Goal: Task Accomplishment & Management: Manage account settings

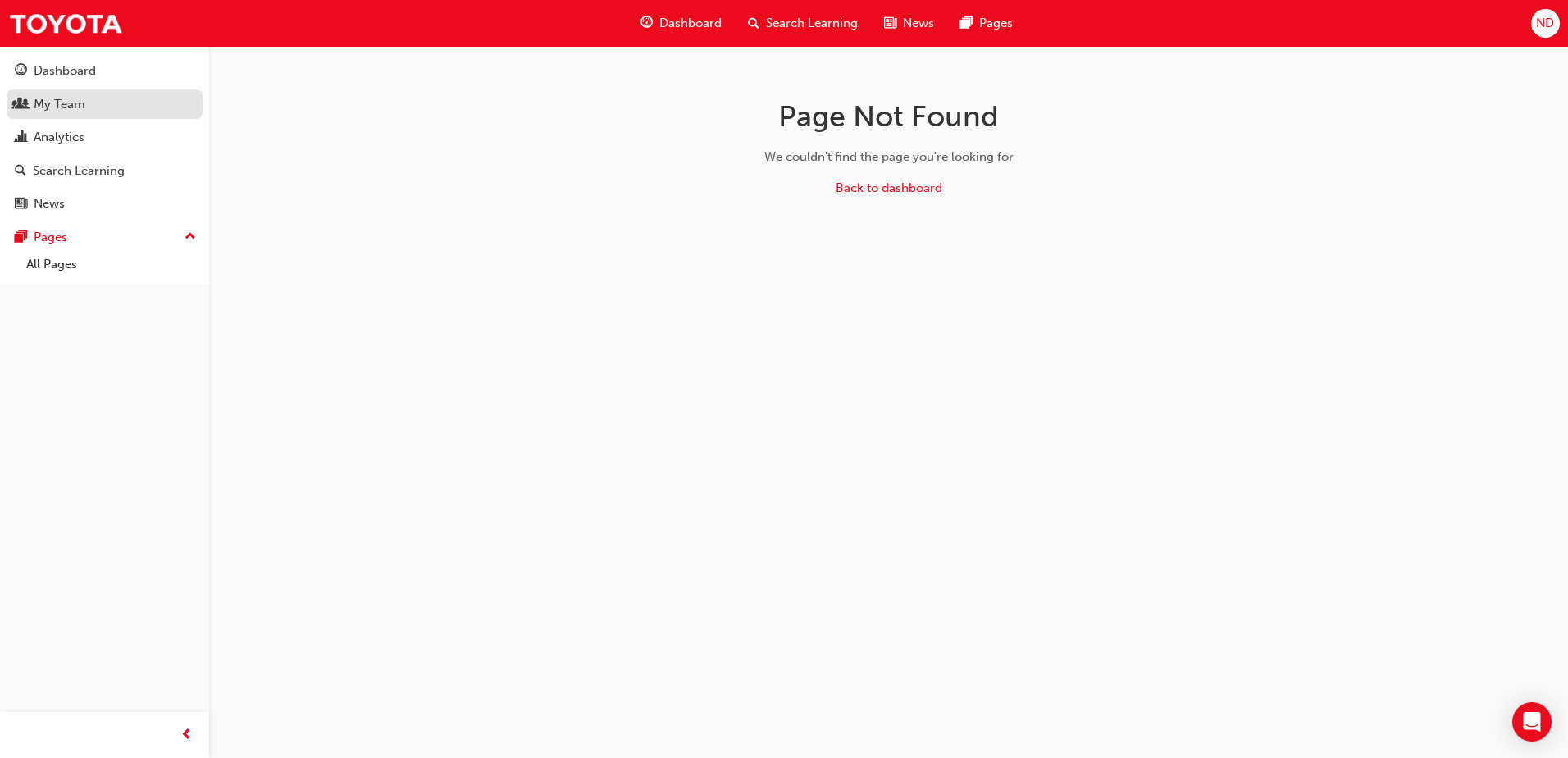
click at [56, 95] on div "My Team" at bounding box center [59, 104] width 52 height 19
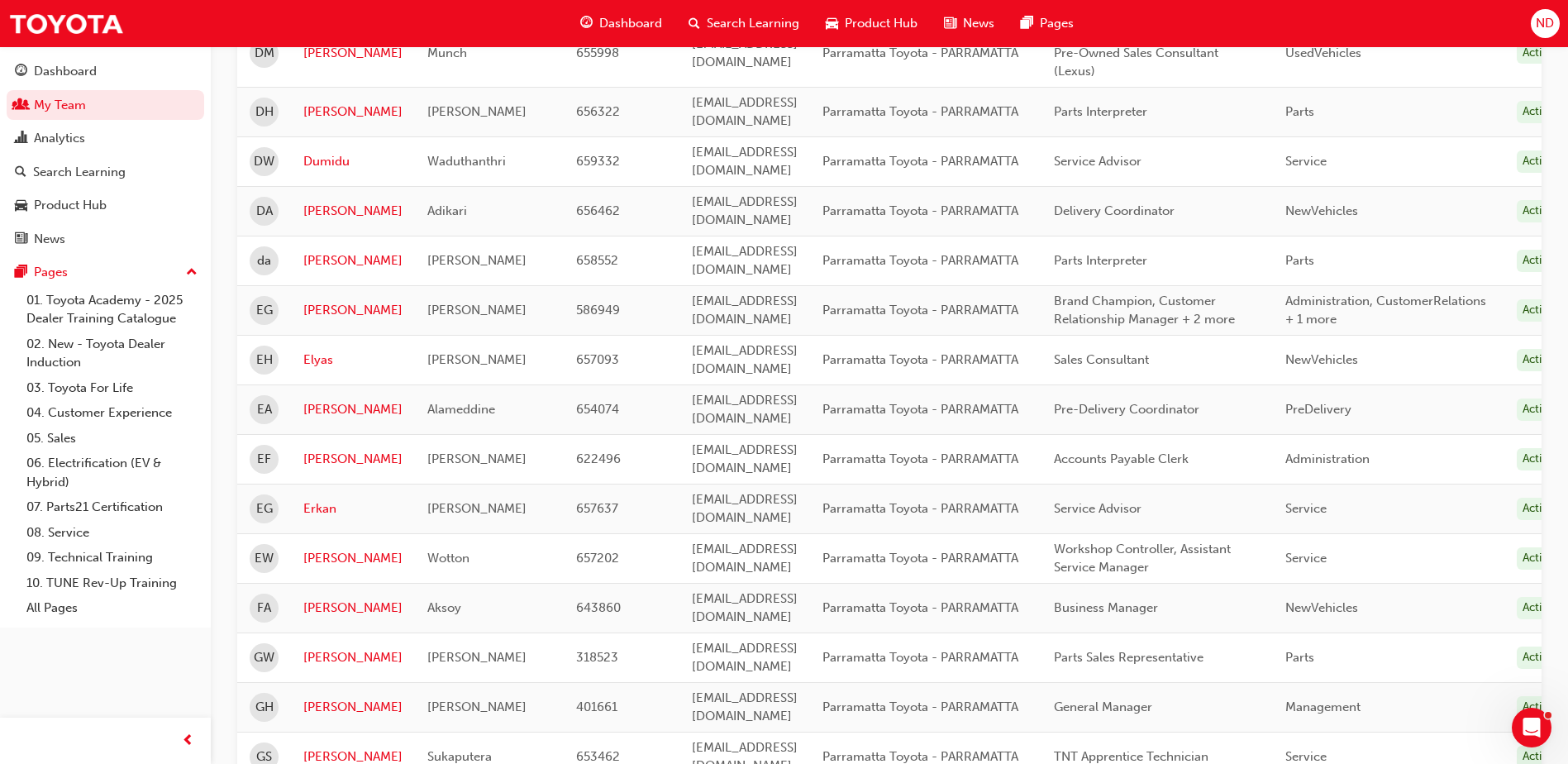
scroll to position [1902, 0]
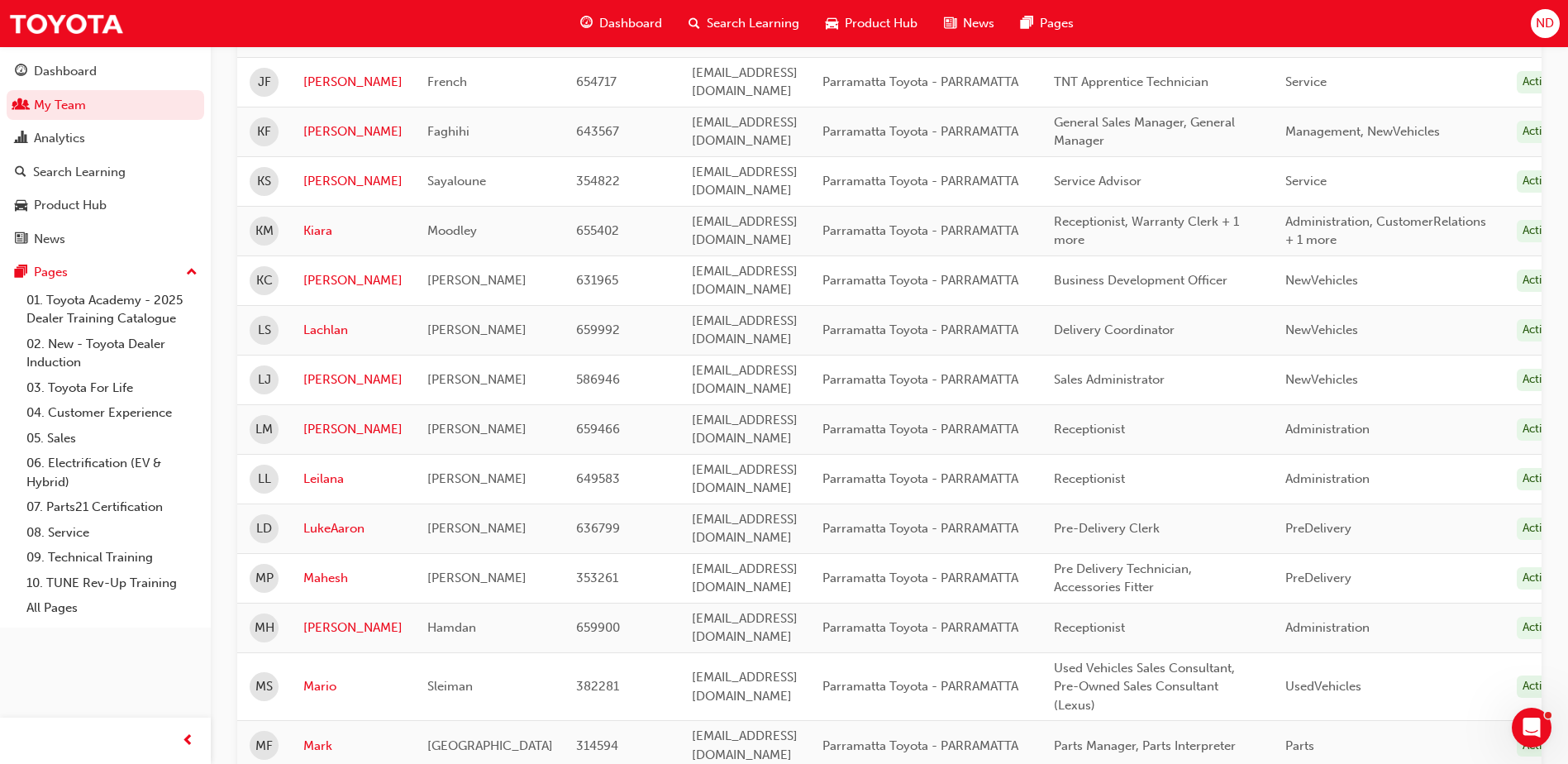
scroll to position [1074, 0]
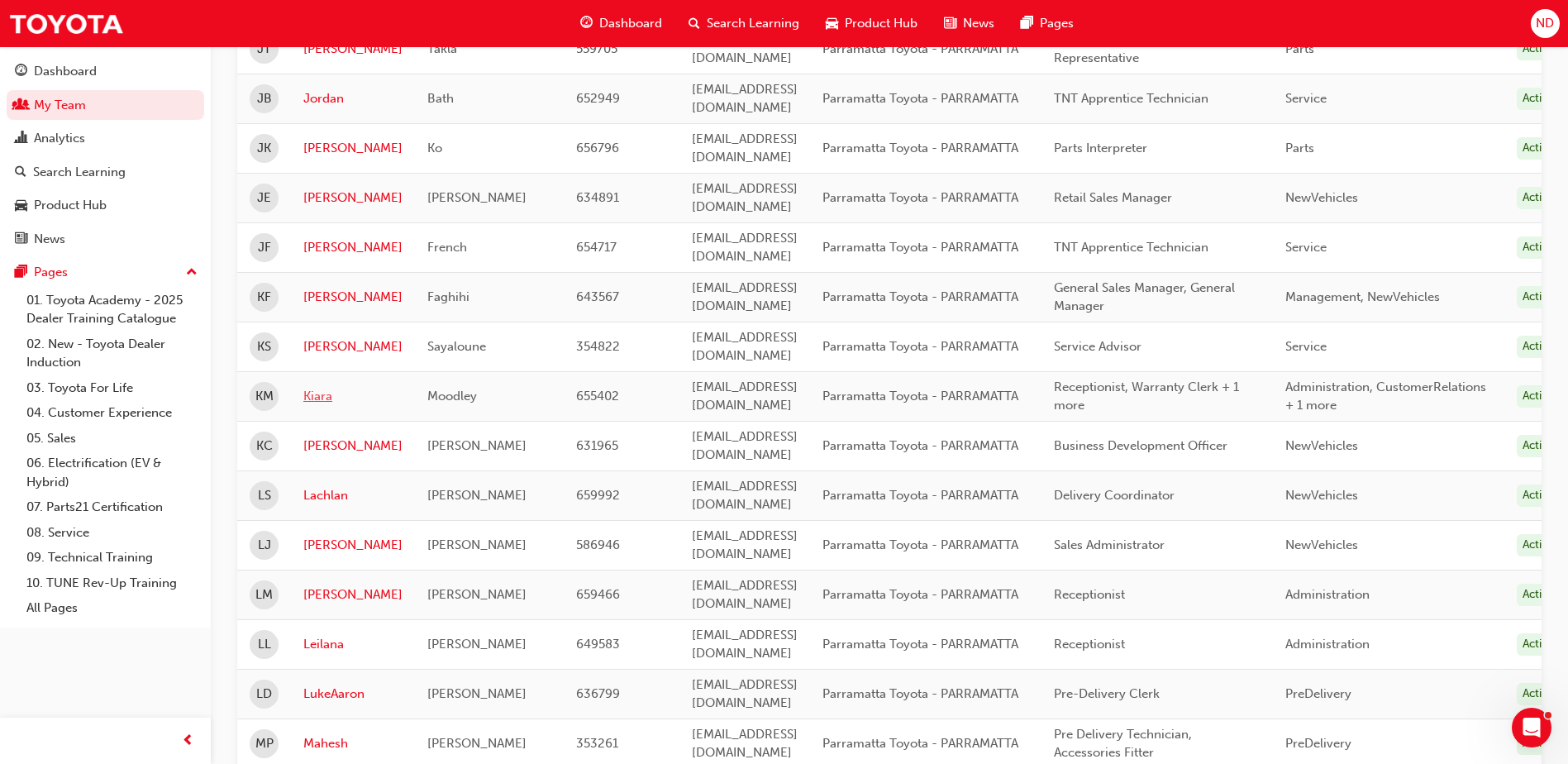
click at [319, 387] on link "Kiara" at bounding box center [353, 396] width 99 height 19
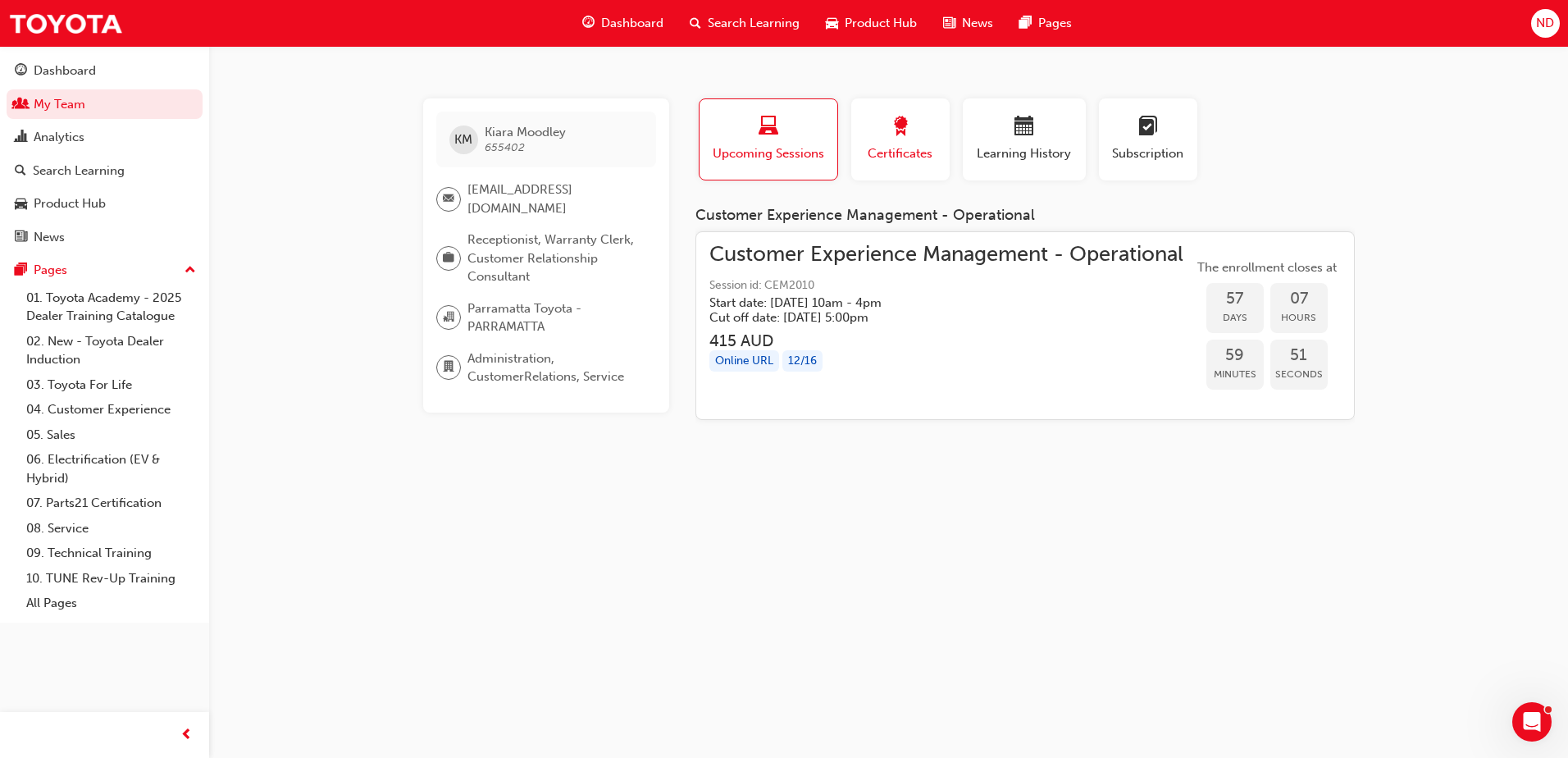
click at [908, 128] on span "award-icon" at bounding box center [901, 128] width 20 height 22
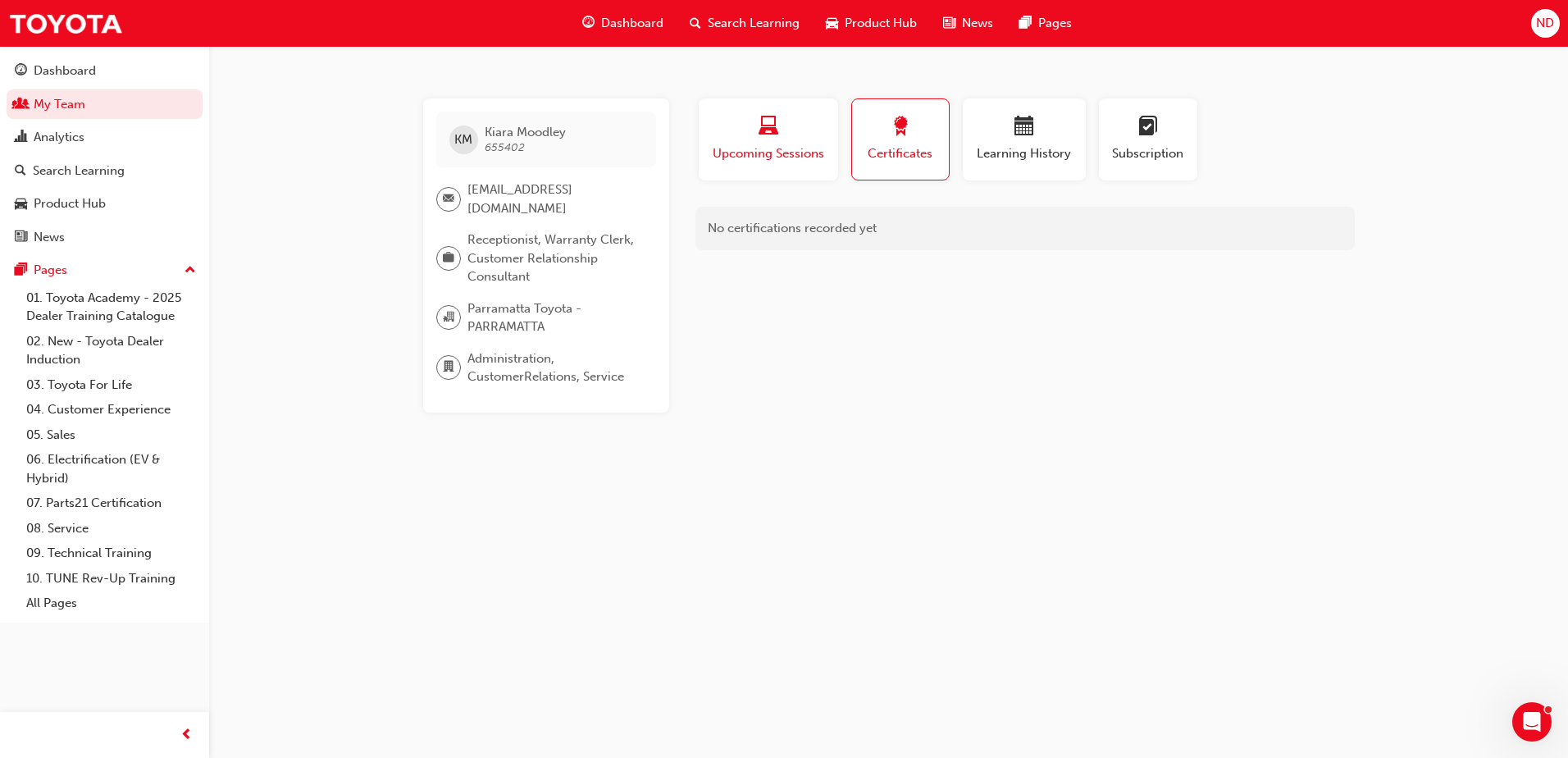
click at [790, 137] on div "button" at bounding box center [768, 129] width 115 height 26
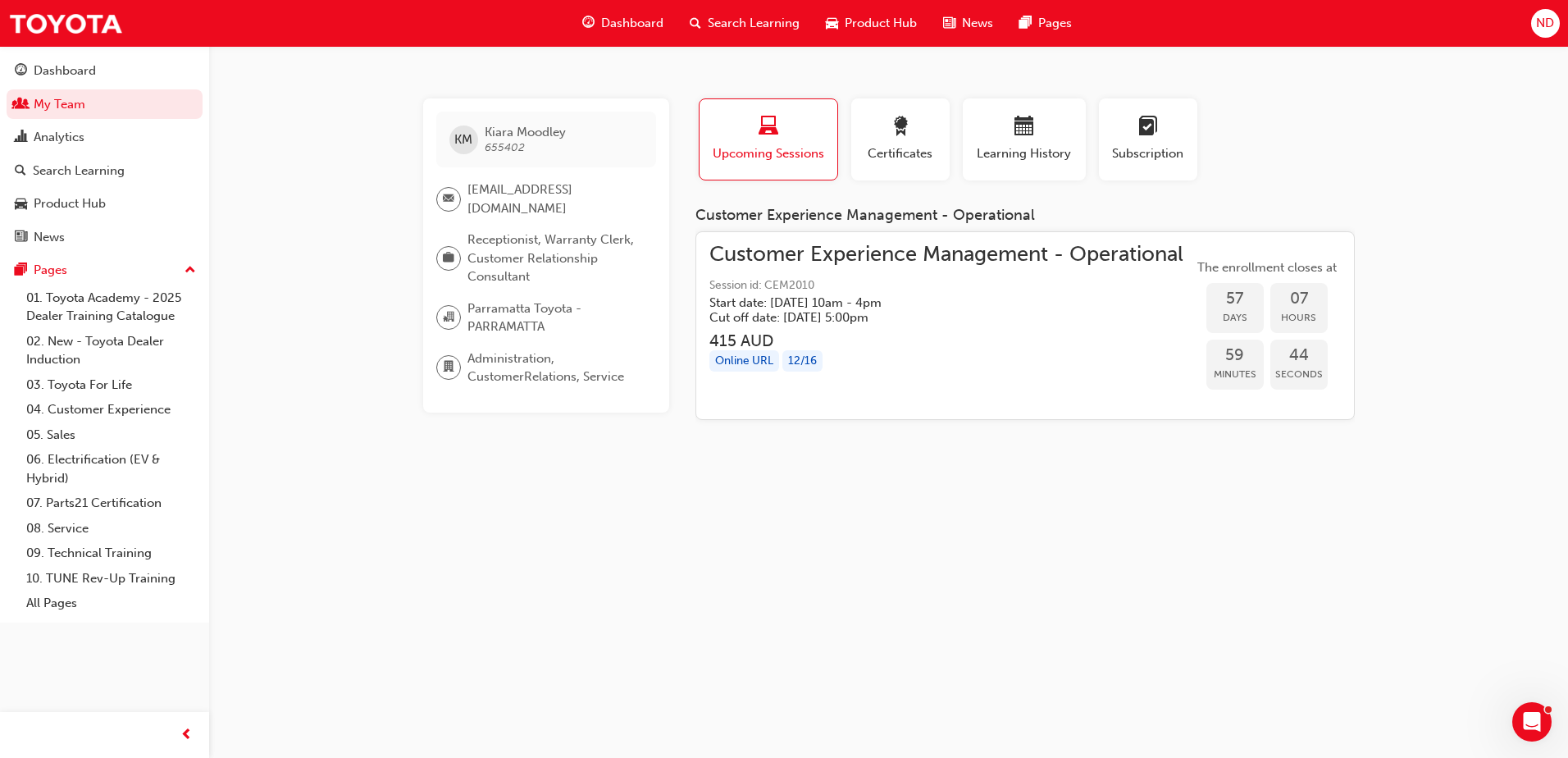
click at [846, 259] on span "Customer Experience Management - Operational" at bounding box center [947, 254] width 474 height 19
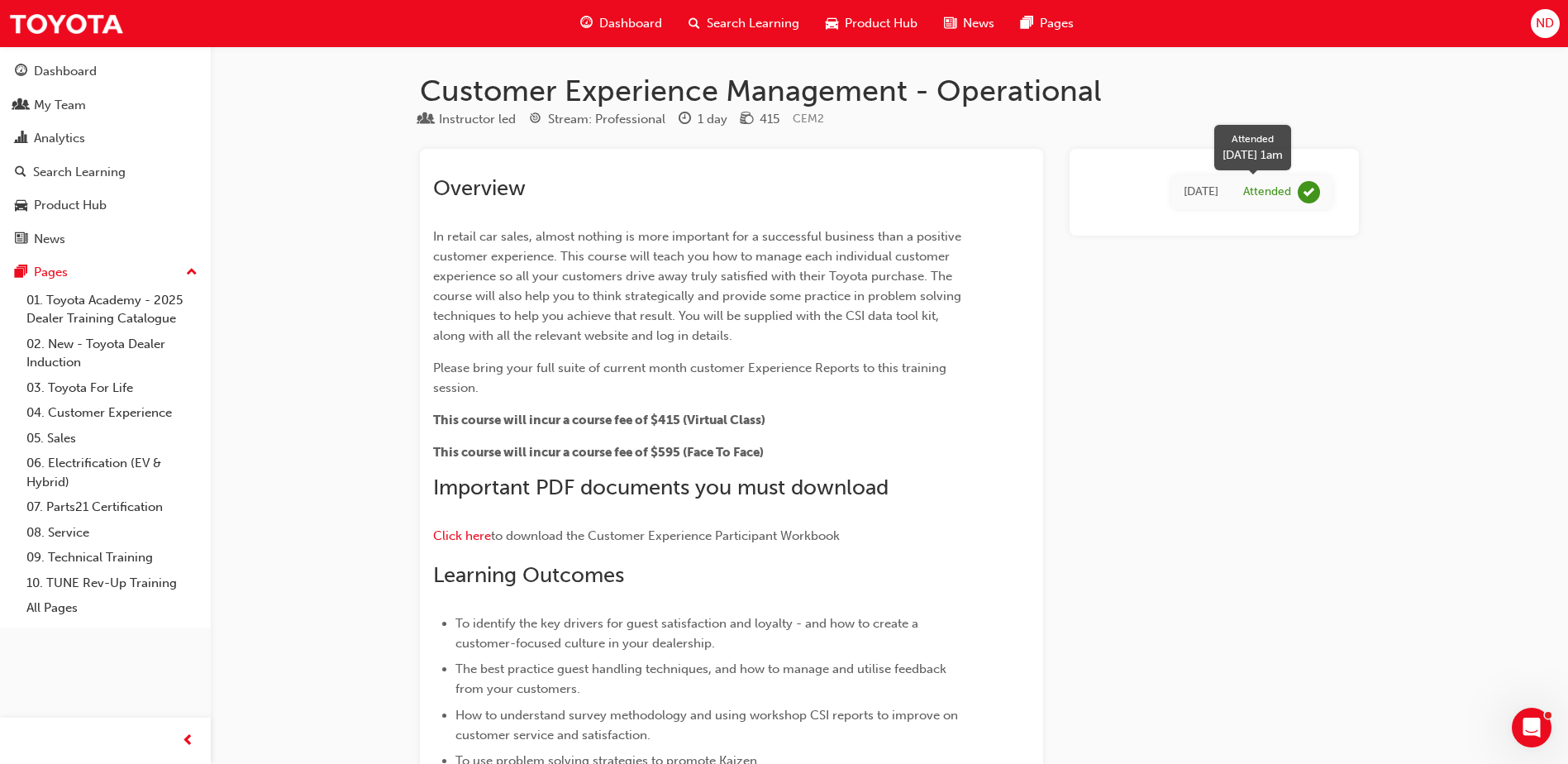
click at [1260, 185] on div "Attended" at bounding box center [1267, 192] width 48 height 16
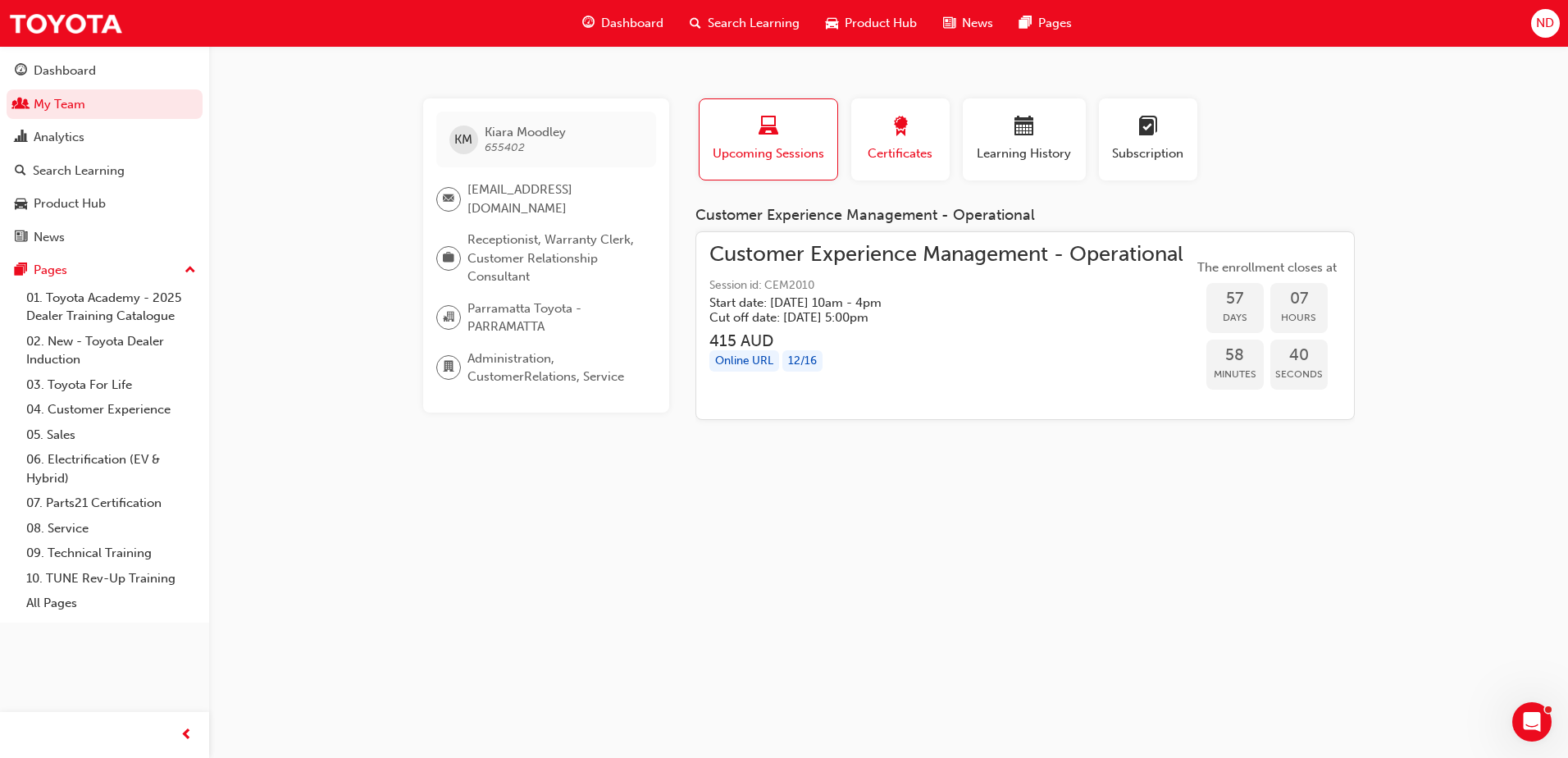
click at [873, 138] on div "button" at bounding box center [900, 129] width 74 height 26
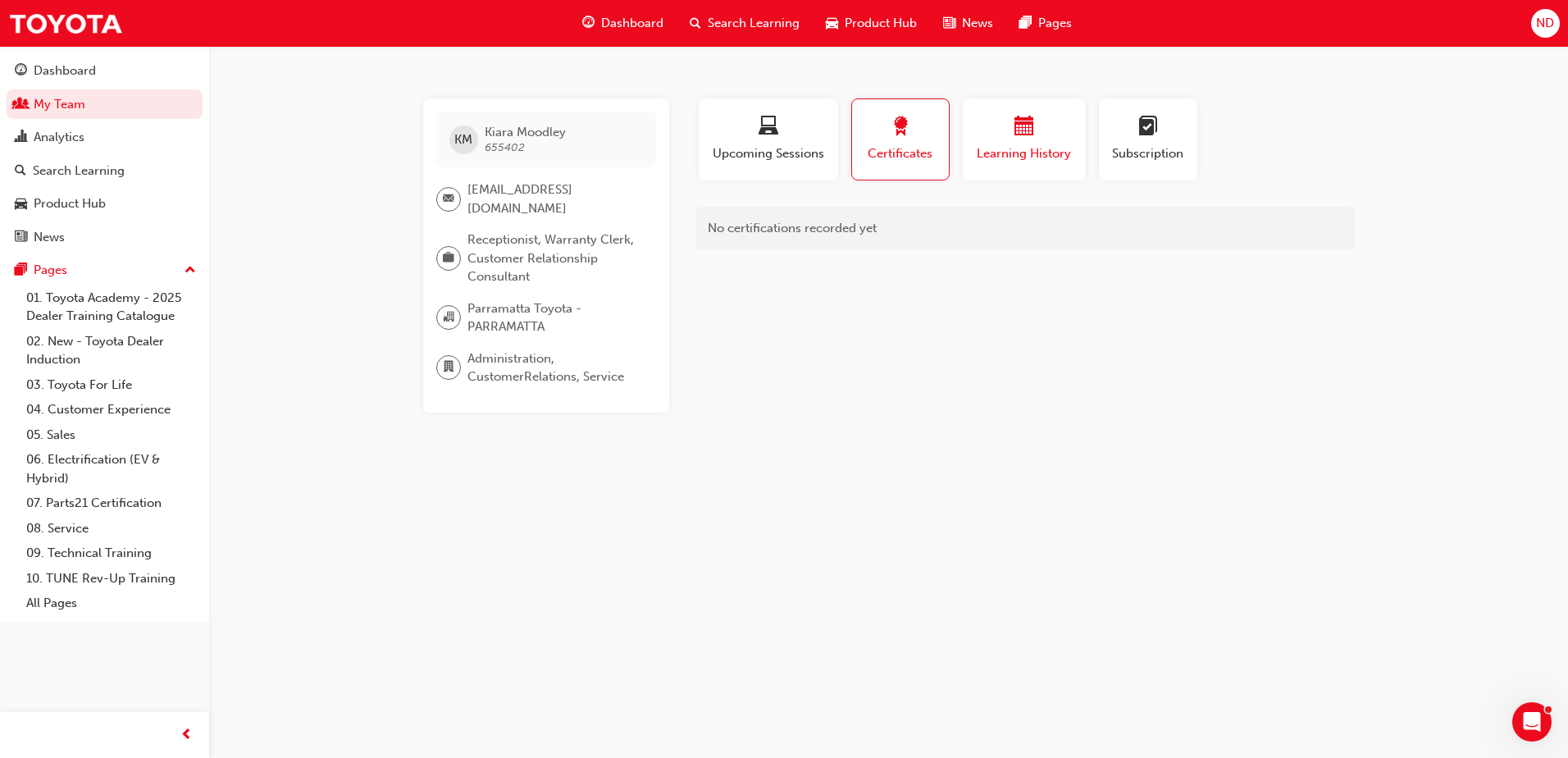
click at [1054, 144] on div "Learning History" at bounding box center [1024, 139] width 98 height 46
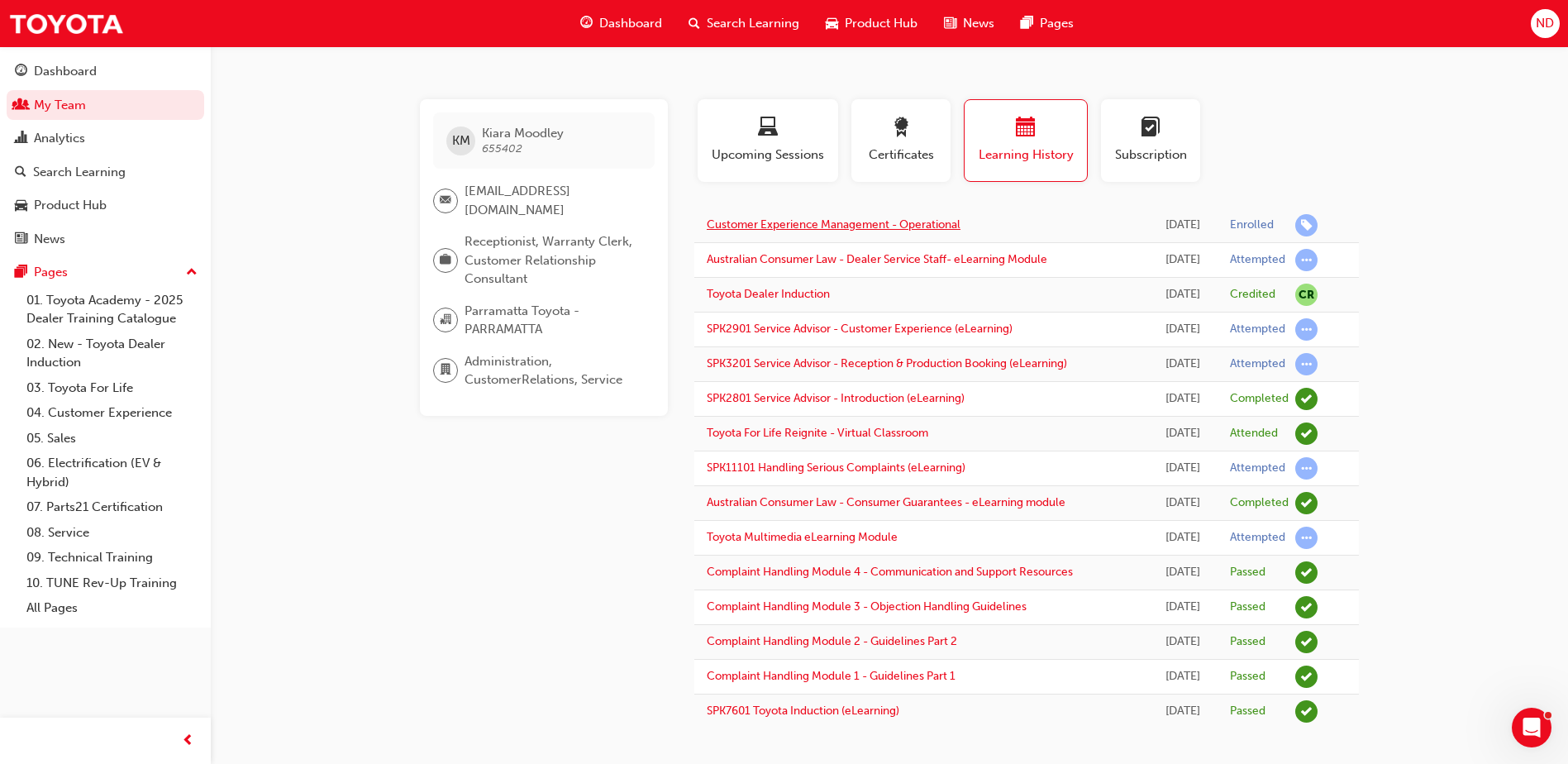
click at [918, 222] on link "Customer Experience Management - Operational" at bounding box center [834, 224] width 253 height 14
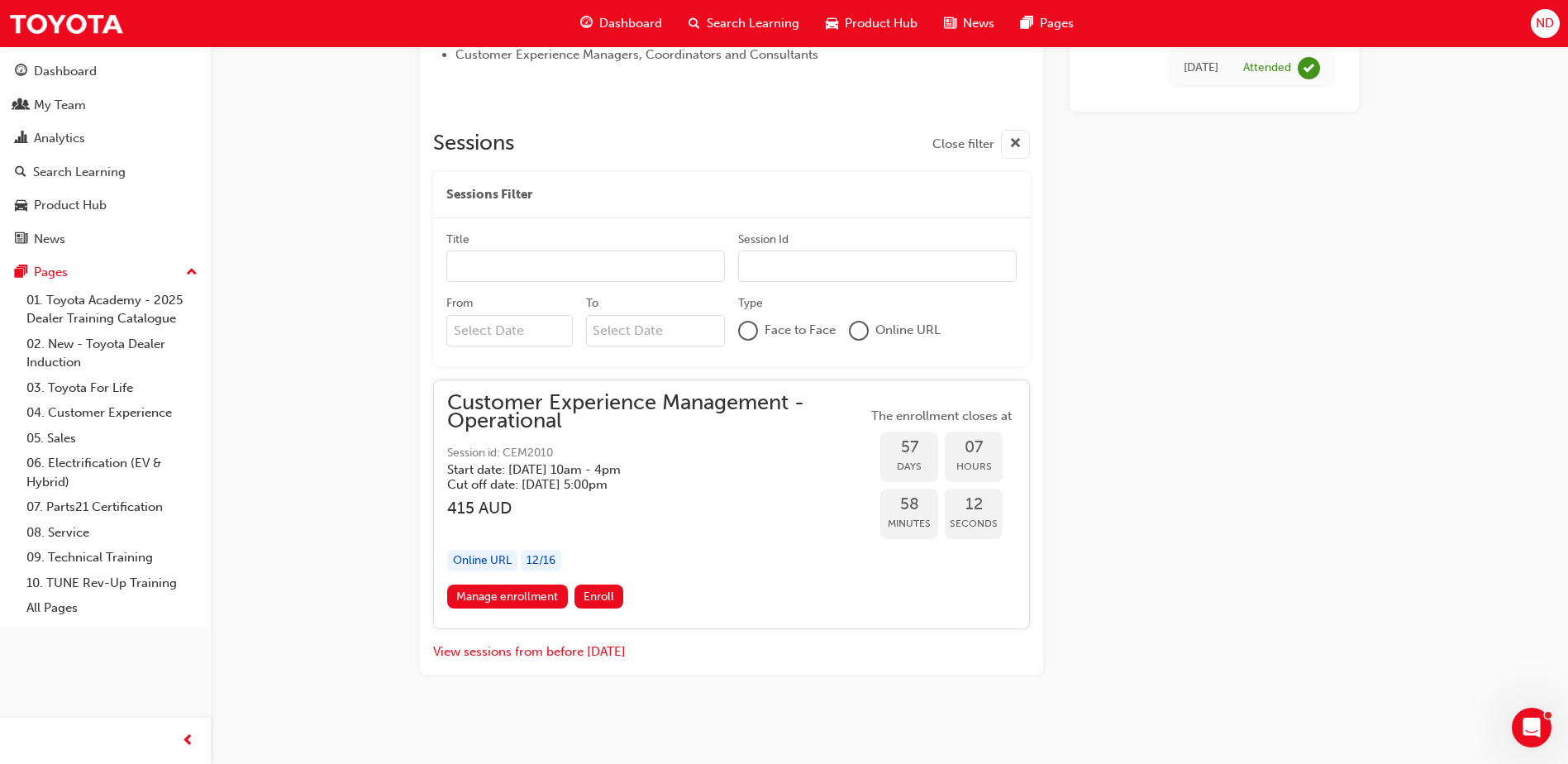
scroll to position [847, 0]
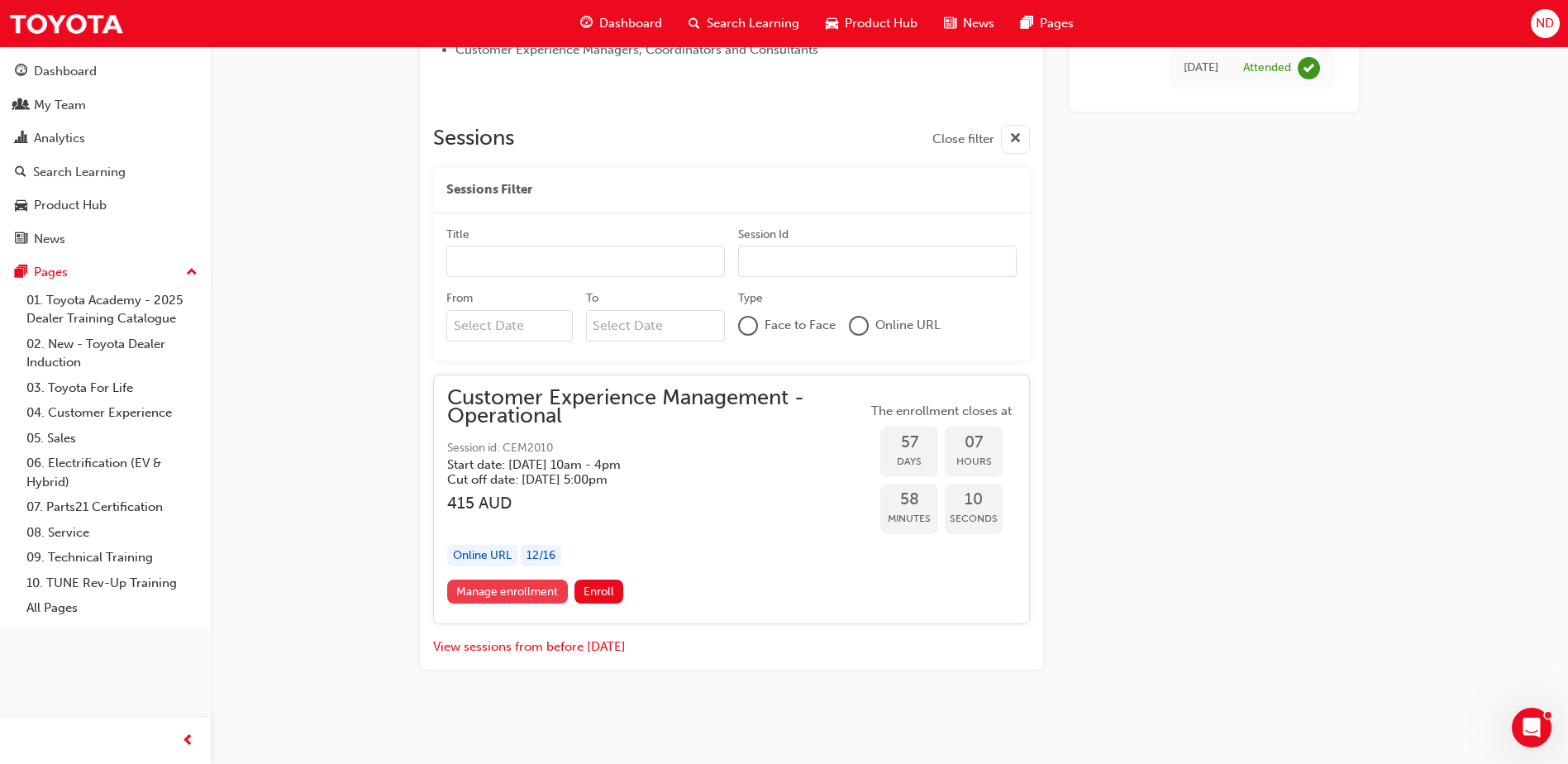
click at [505, 585] on link "Manage enrollment" at bounding box center [507, 591] width 120 height 24
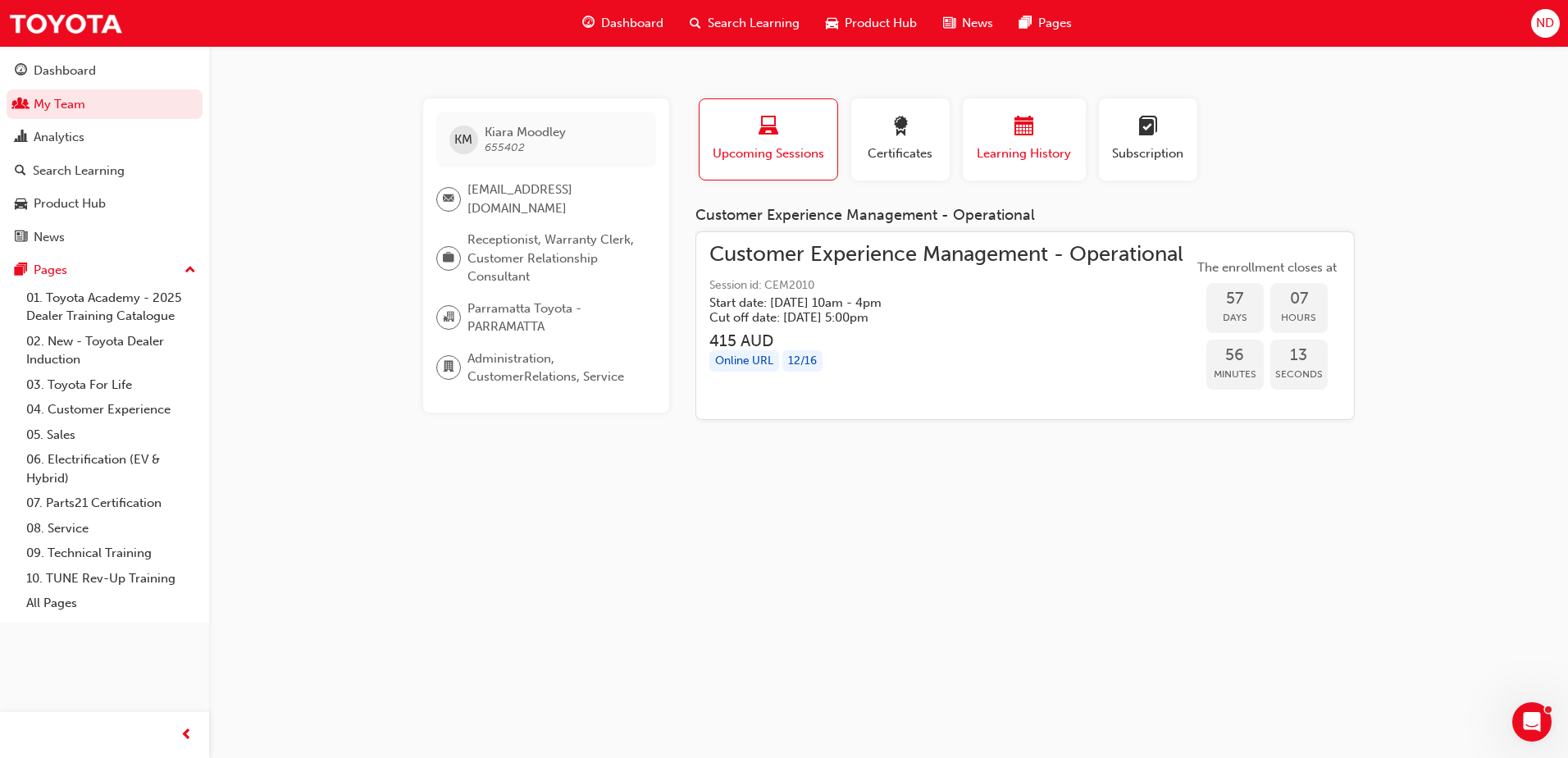
click at [1011, 149] on span "Learning History" at bounding box center [1024, 153] width 98 height 19
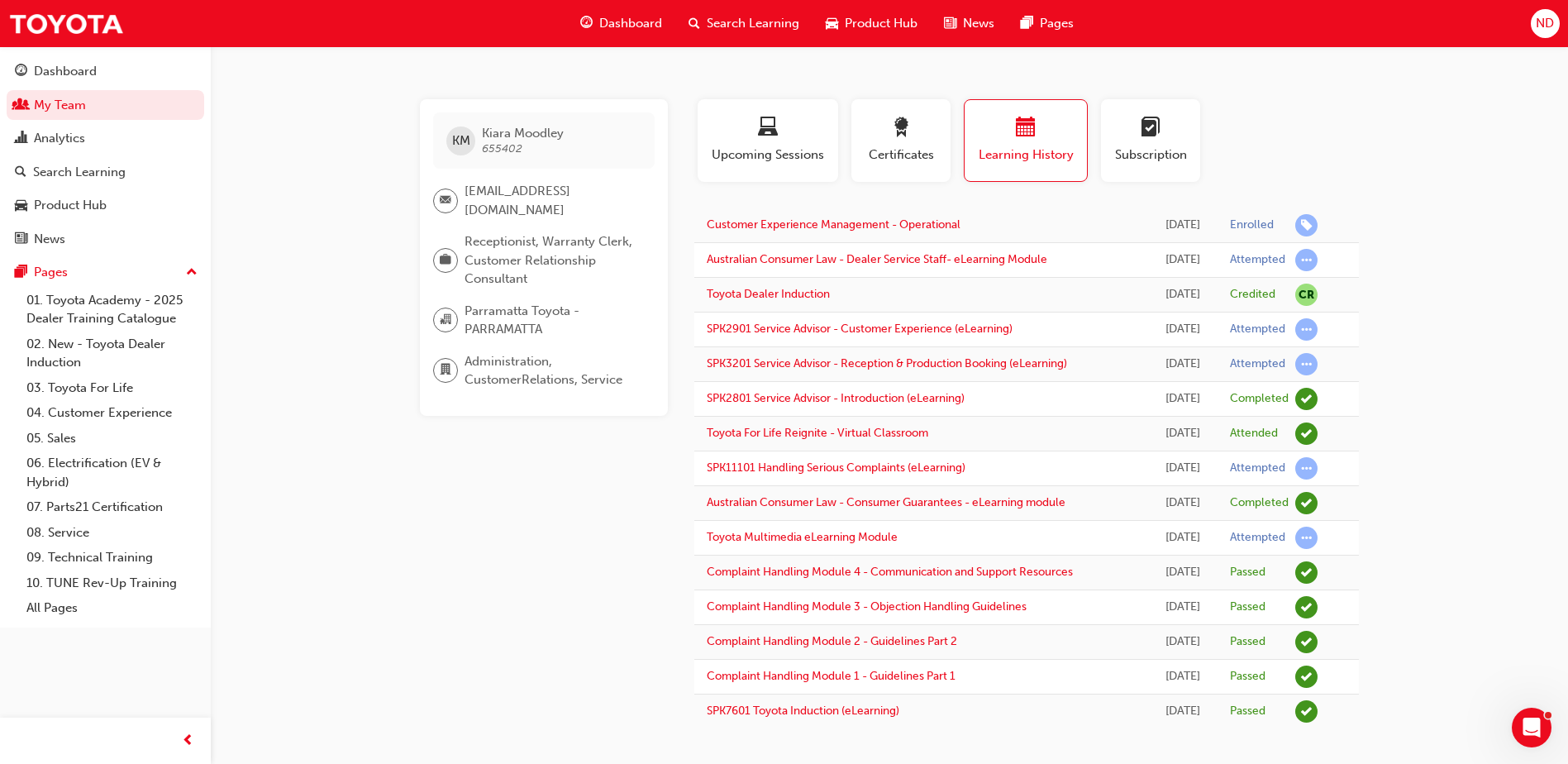
drag, startPoint x: 450, startPoint y: 260, endPoint x: 577, endPoint y: 245, distance: 127.9
click at [450, 260] on span "briefcase-icon" at bounding box center [445, 260] width 12 height 21
click at [579, 246] on span "Receptionist, Warranty Clerk, Customer Relationship Consultant" at bounding box center [553, 260] width 177 height 56
click at [771, 133] on span "laptop-icon" at bounding box center [768, 129] width 20 height 22
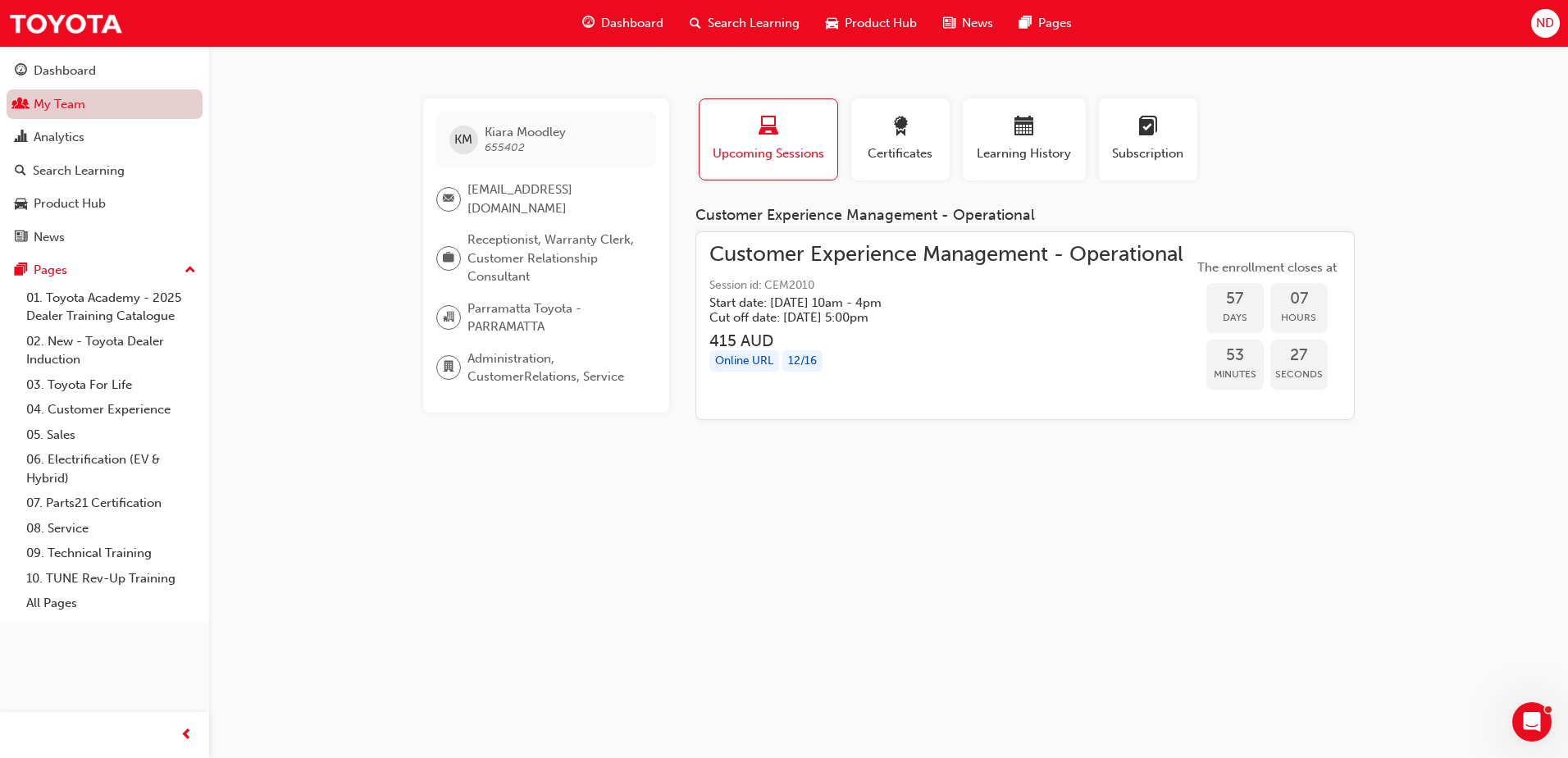
click at [29, 98] on link "My Team" at bounding box center [104, 104] width 196 height 30
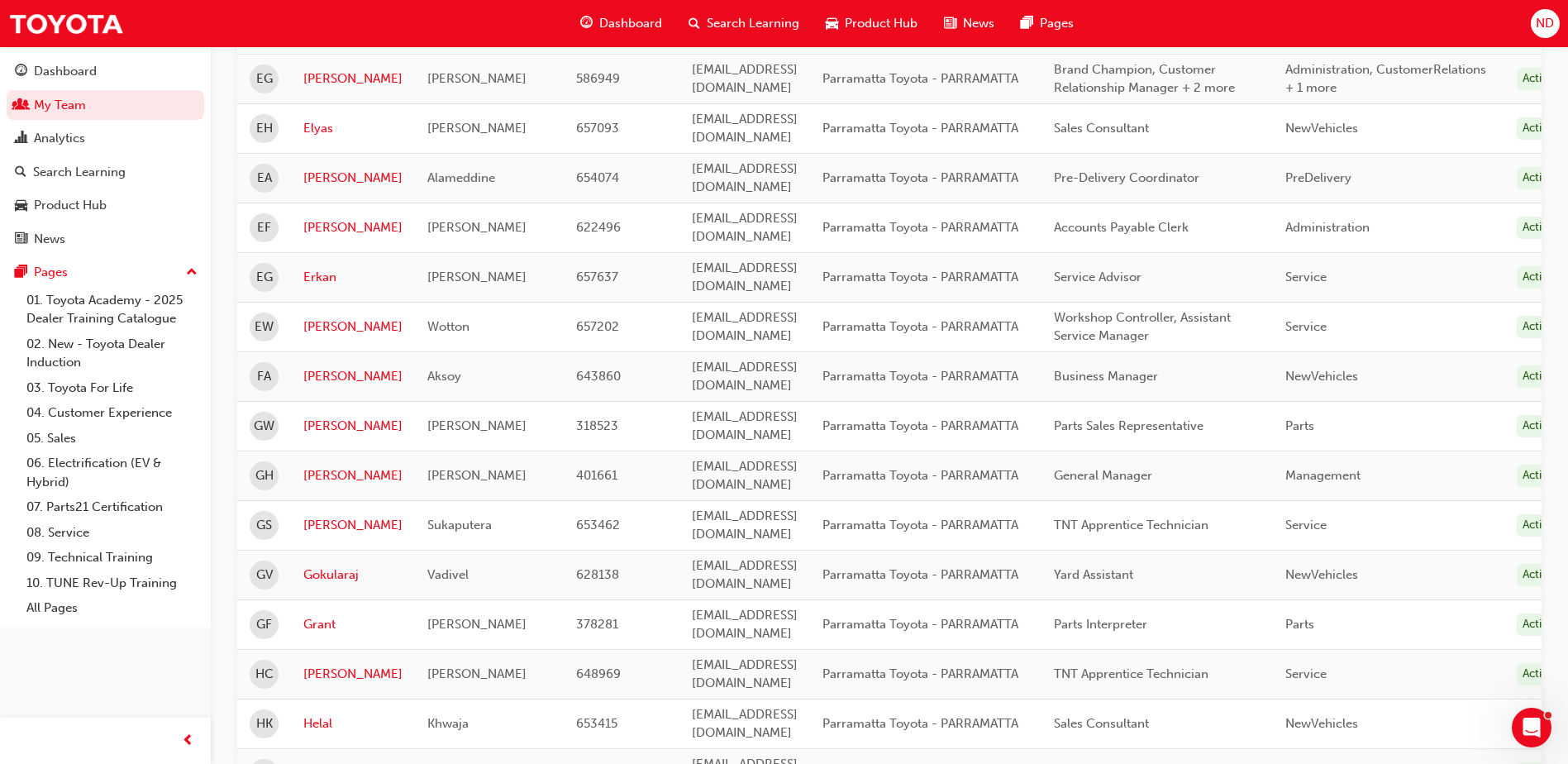
scroll to position [1997, 0]
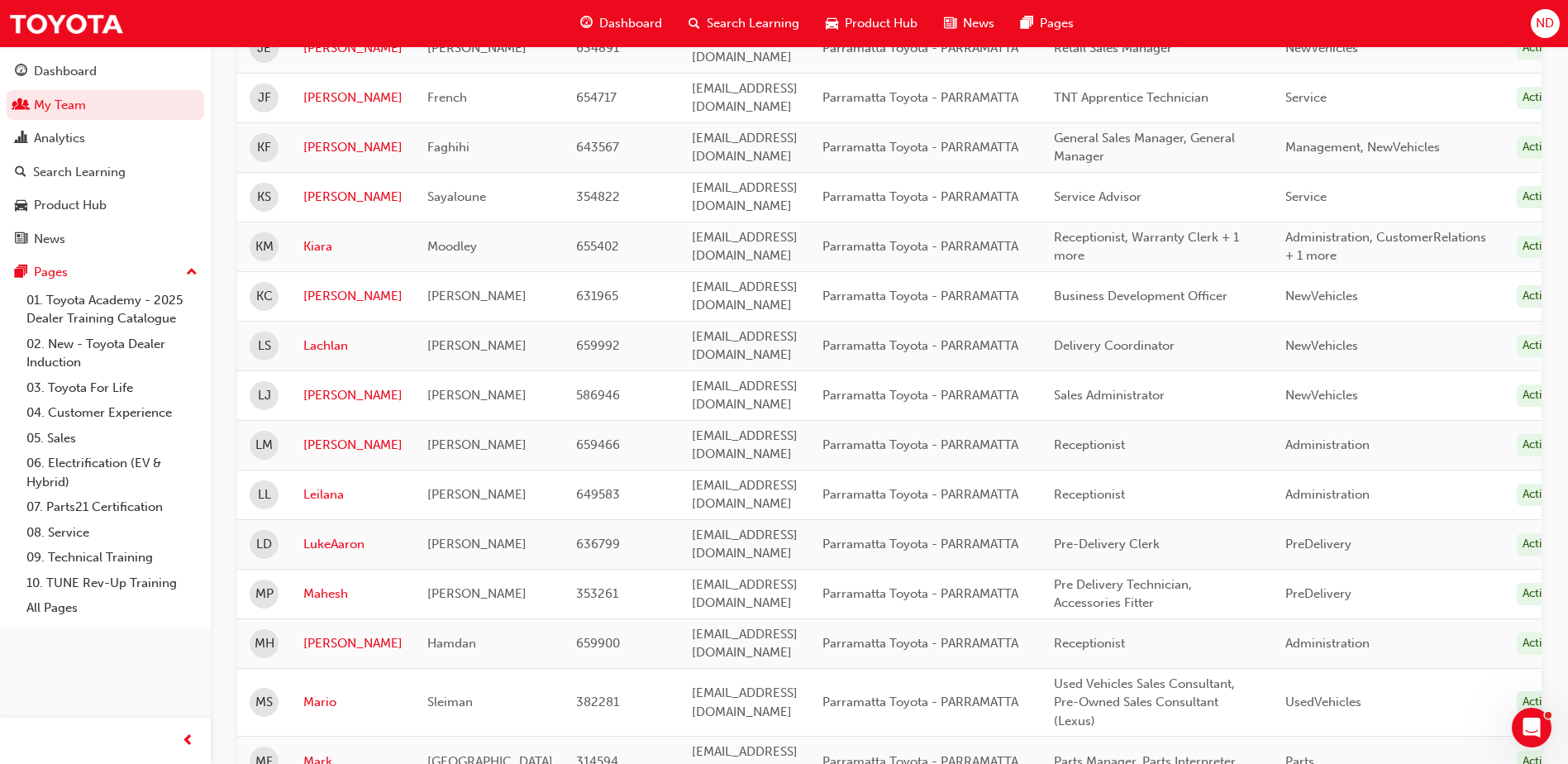
scroll to position [1171, 0]
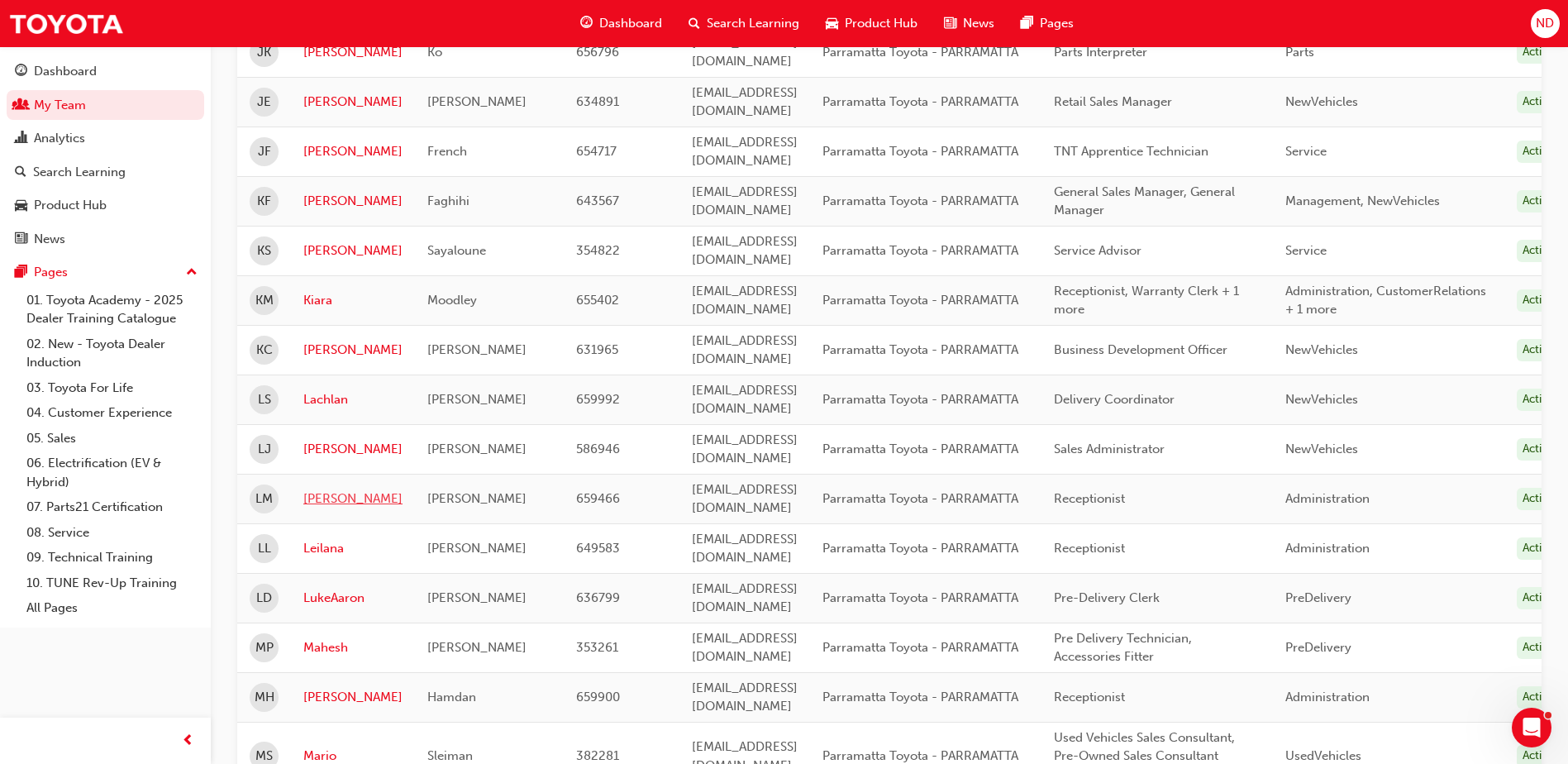
click at [319, 489] on link "[PERSON_NAME]" at bounding box center [353, 499] width 99 height 19
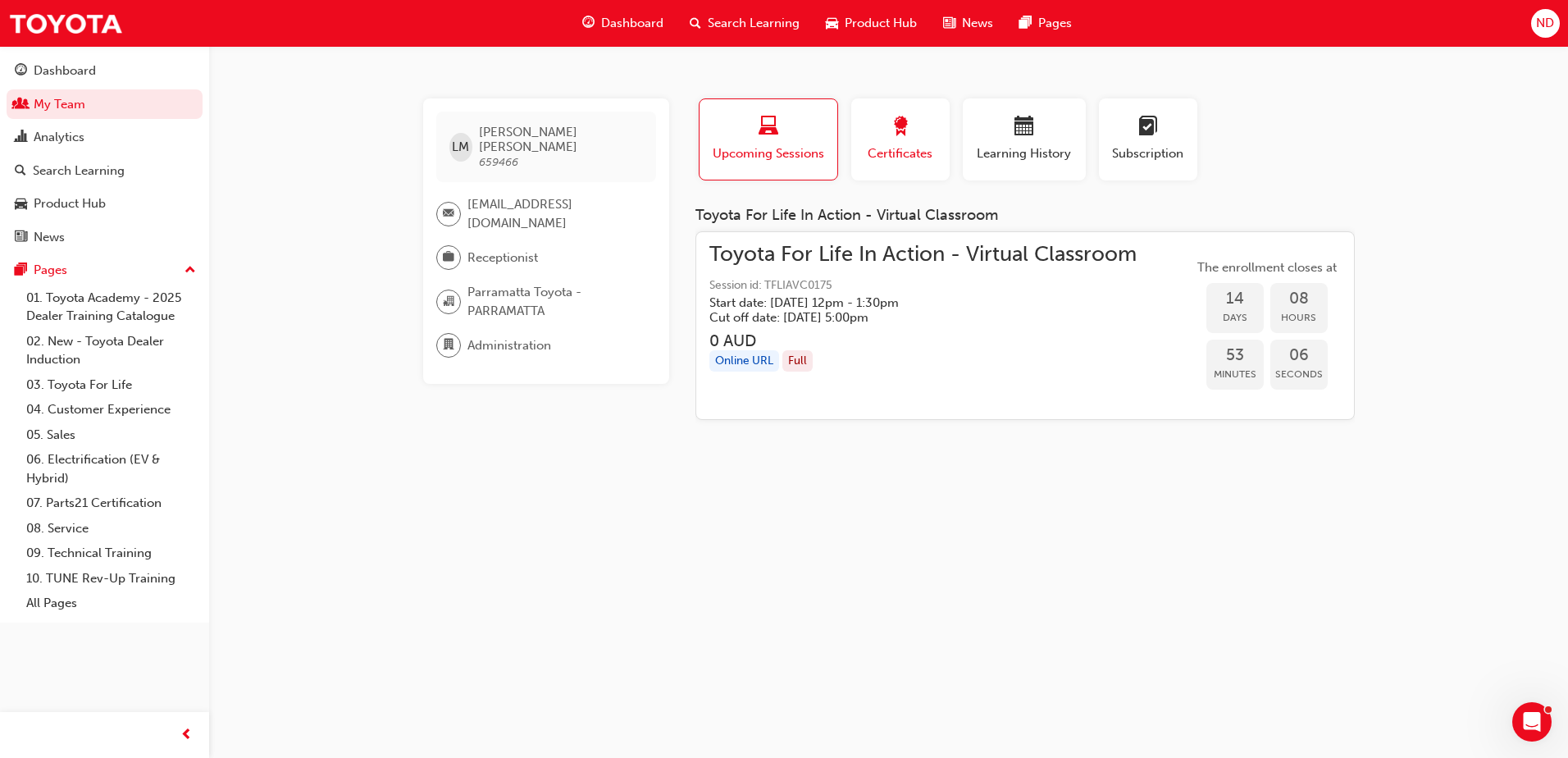
click at [892, 128] on span "award-icon" at bounding box center [901, 128] width 20 height 22
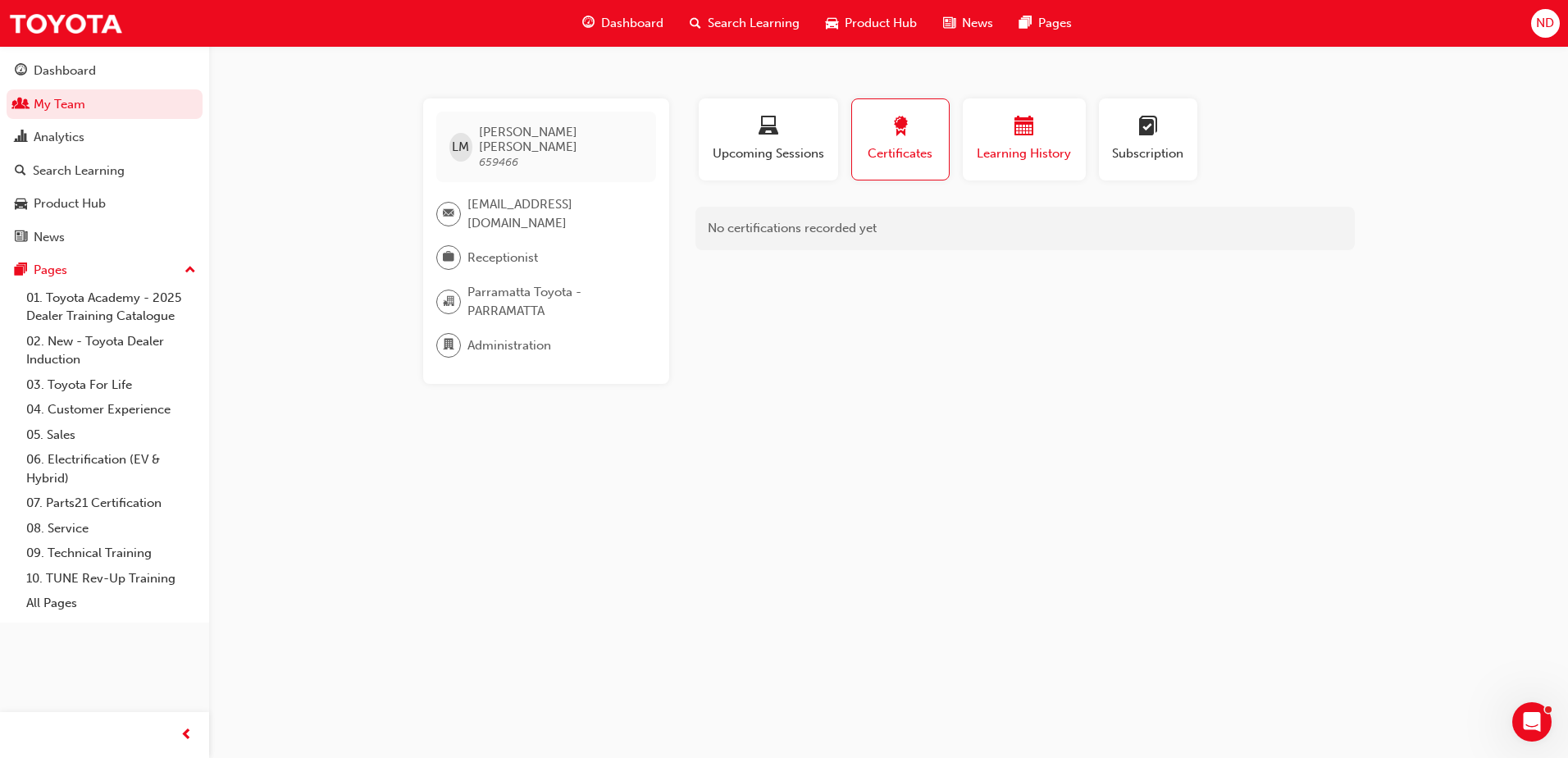
click at [1045, 128] on div "button" at bounding box center [1024, 129] width 98 height 26
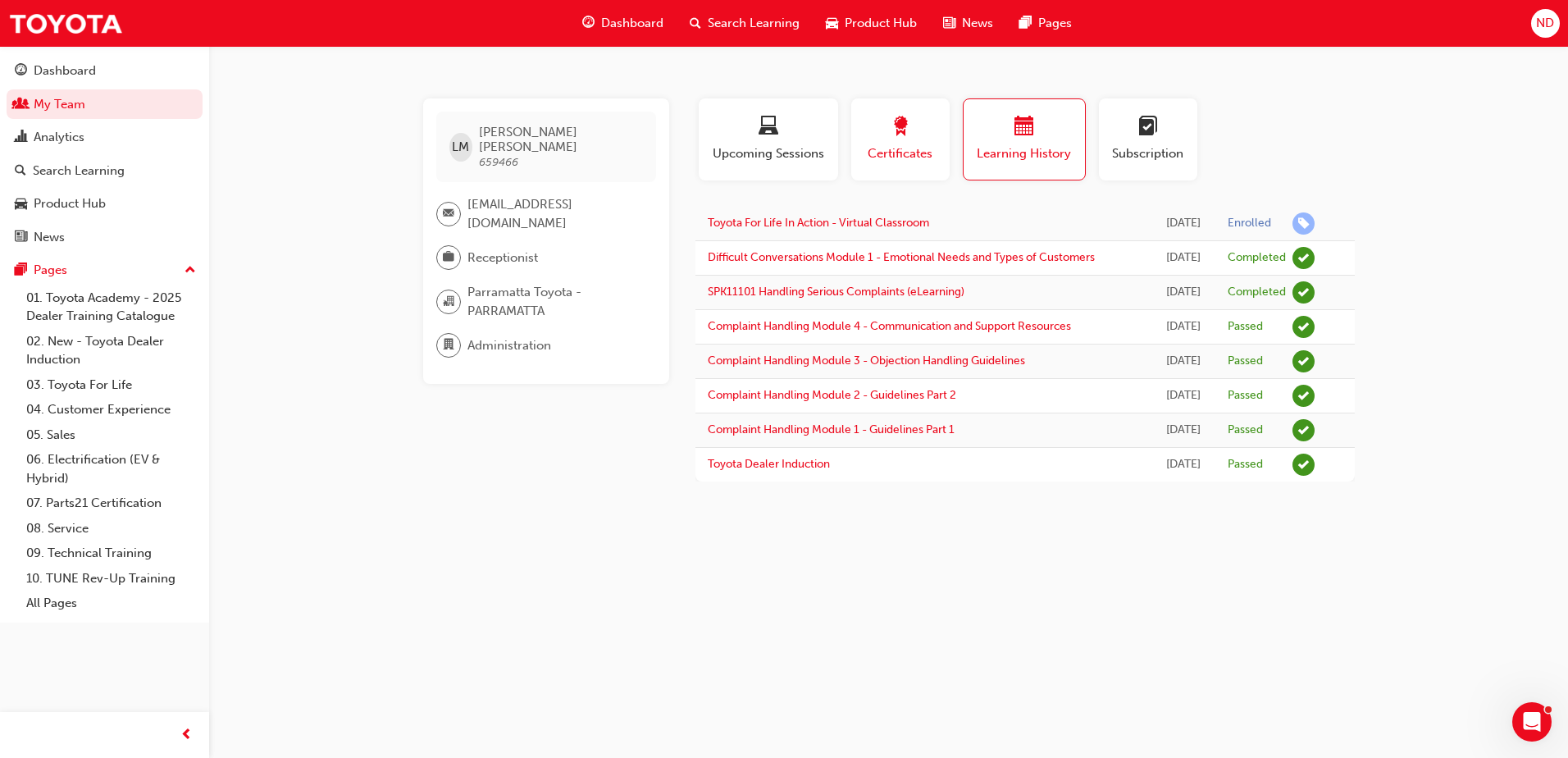
click at [918, 155] on span "Certificates" at bounding box center [900, 153] width 74 height 19
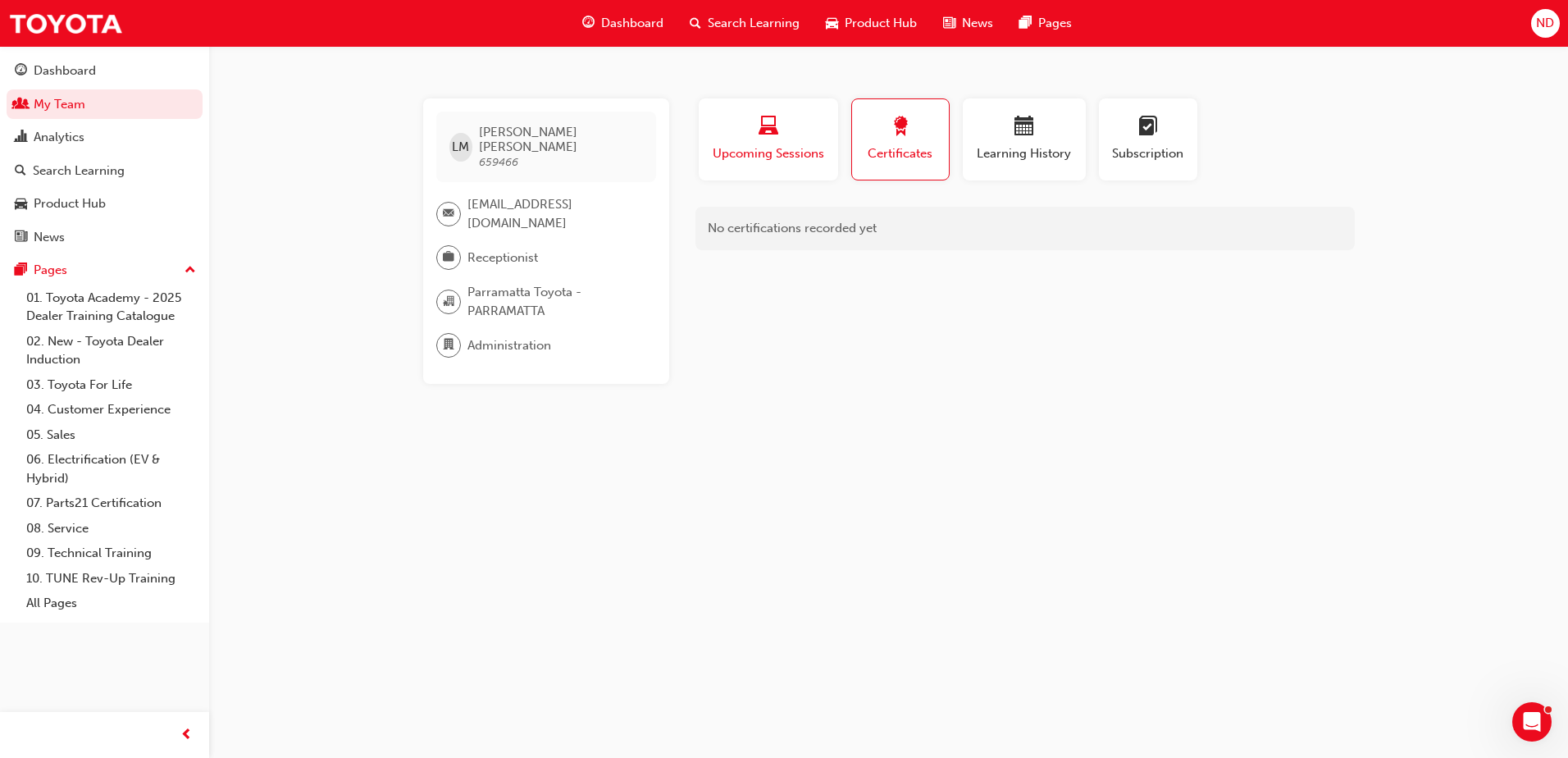
click at [715, 145] on span "Upcoming Sessions" at bounding box center [768, 153] width 115 height 19
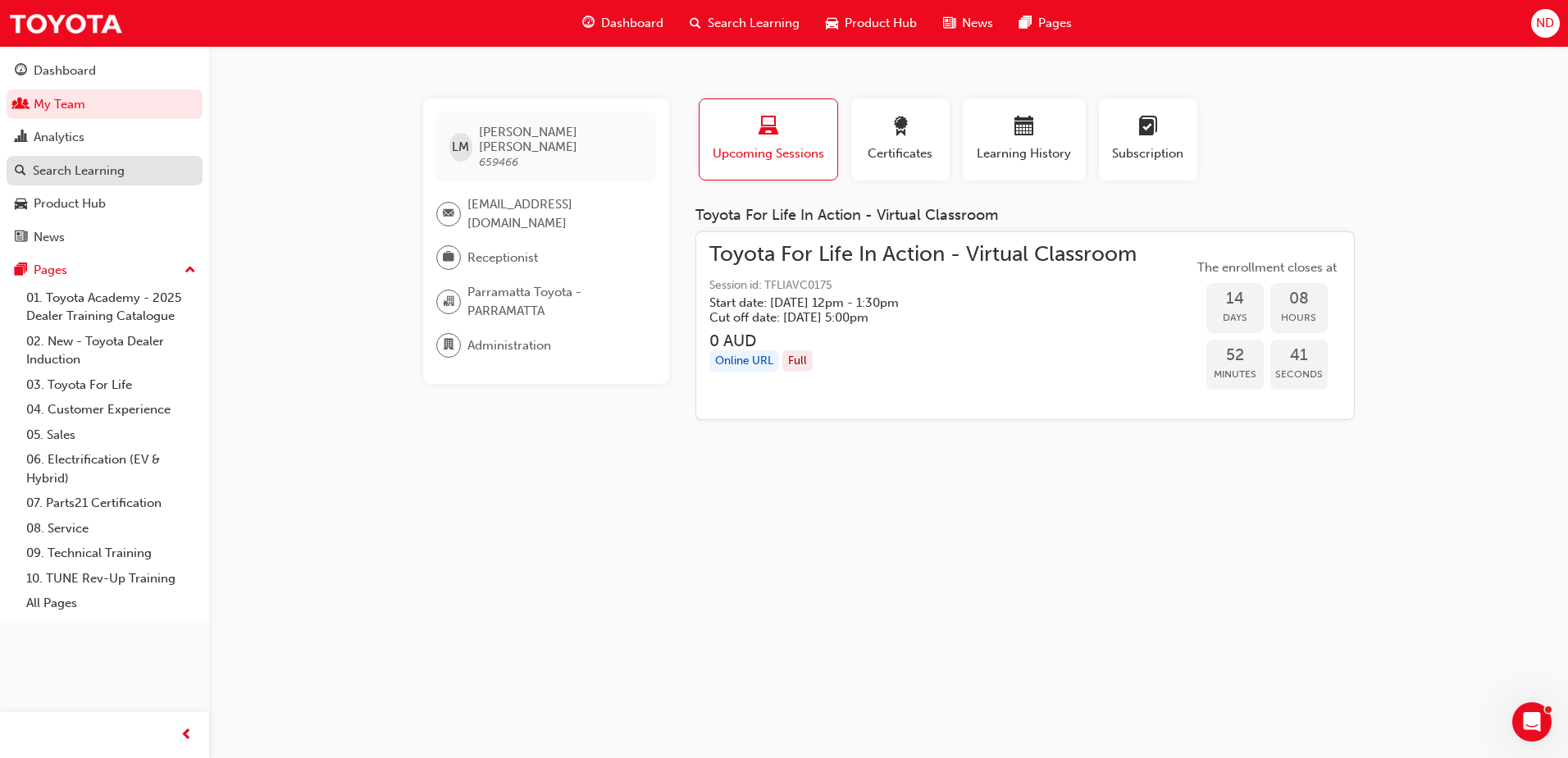
click at [127, 172] on div "Search Learning" at bounding box center [104, 170] width 179 height 21
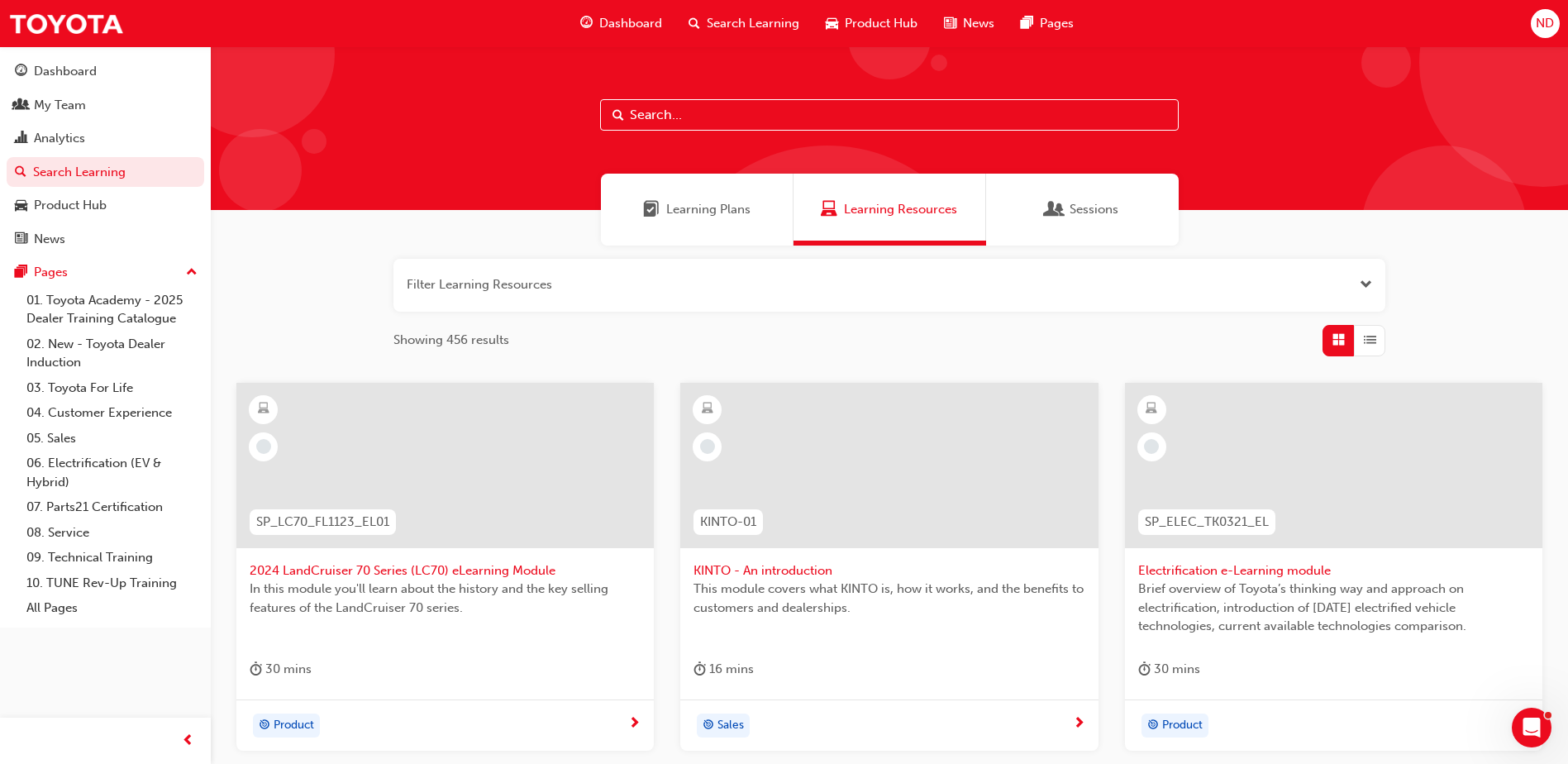
click at [672, 108] on input "text" at bounding box center [890, 115] width 578 height 31
type input "customers"
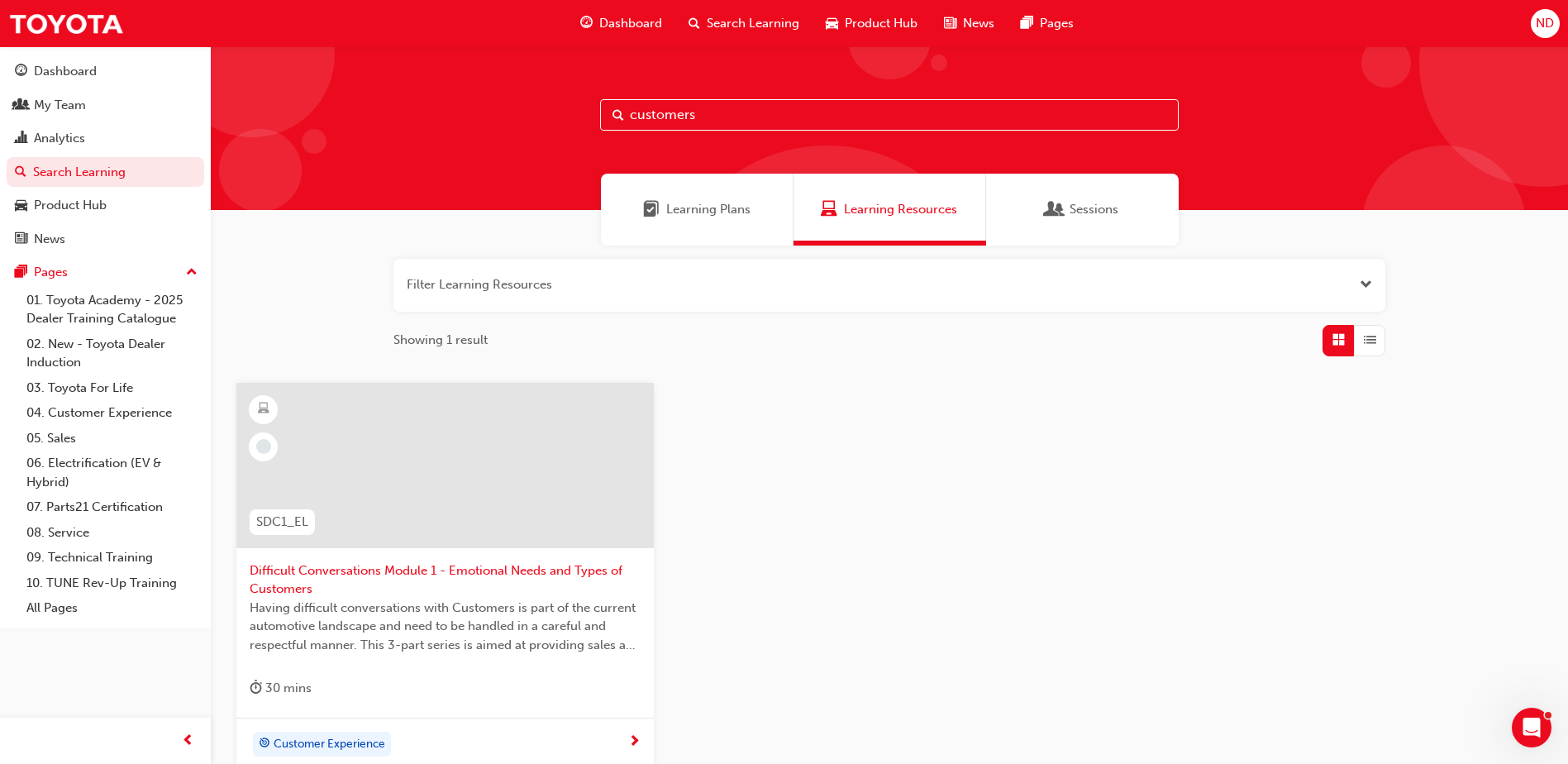
scroll to position [165, 0]
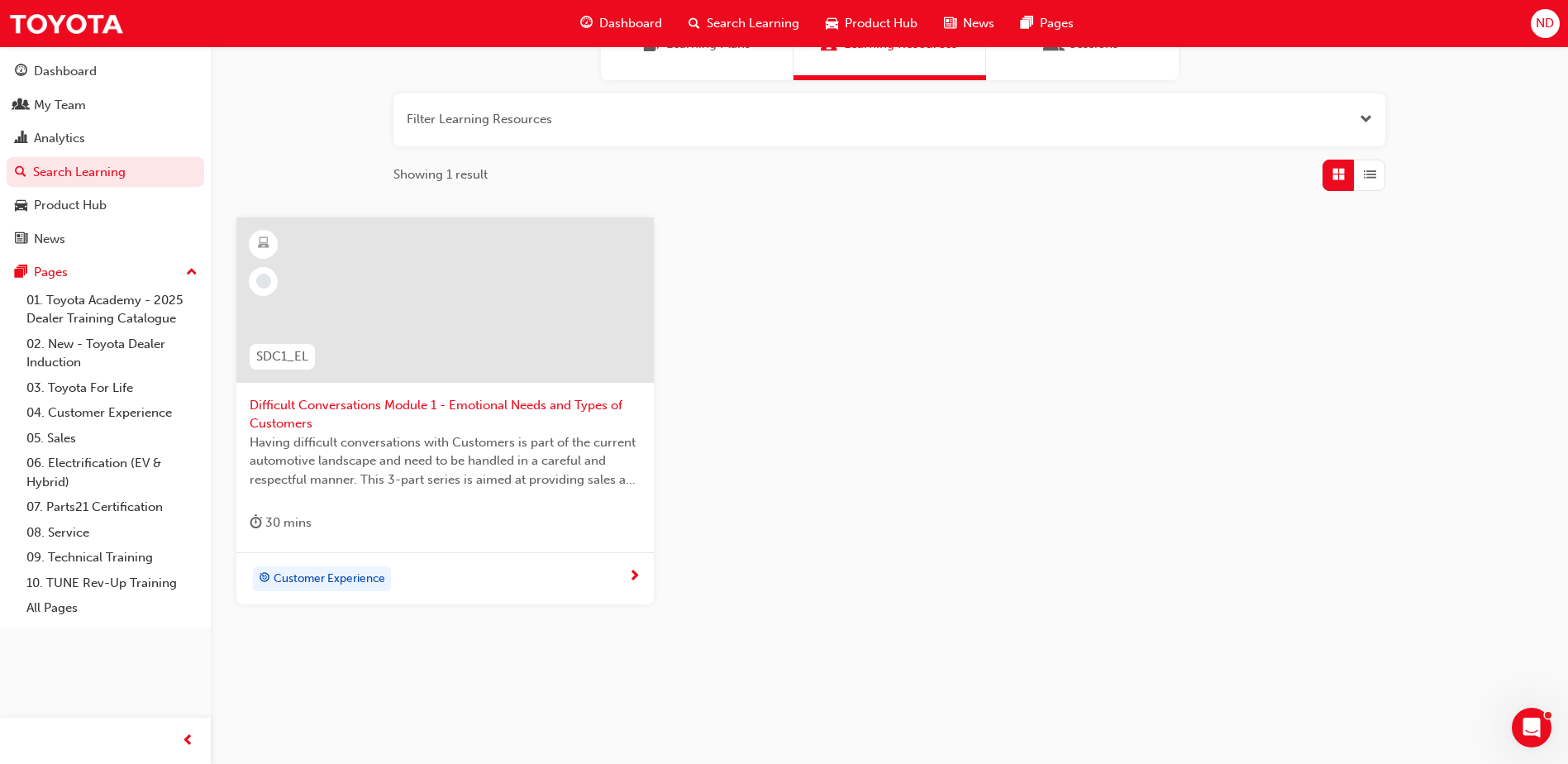
click at [538, 402] on span "Difficult Conversations Module 1 - Emotional Needs and Types of Customers" at bounding box center [445, 414] width 391 height 38
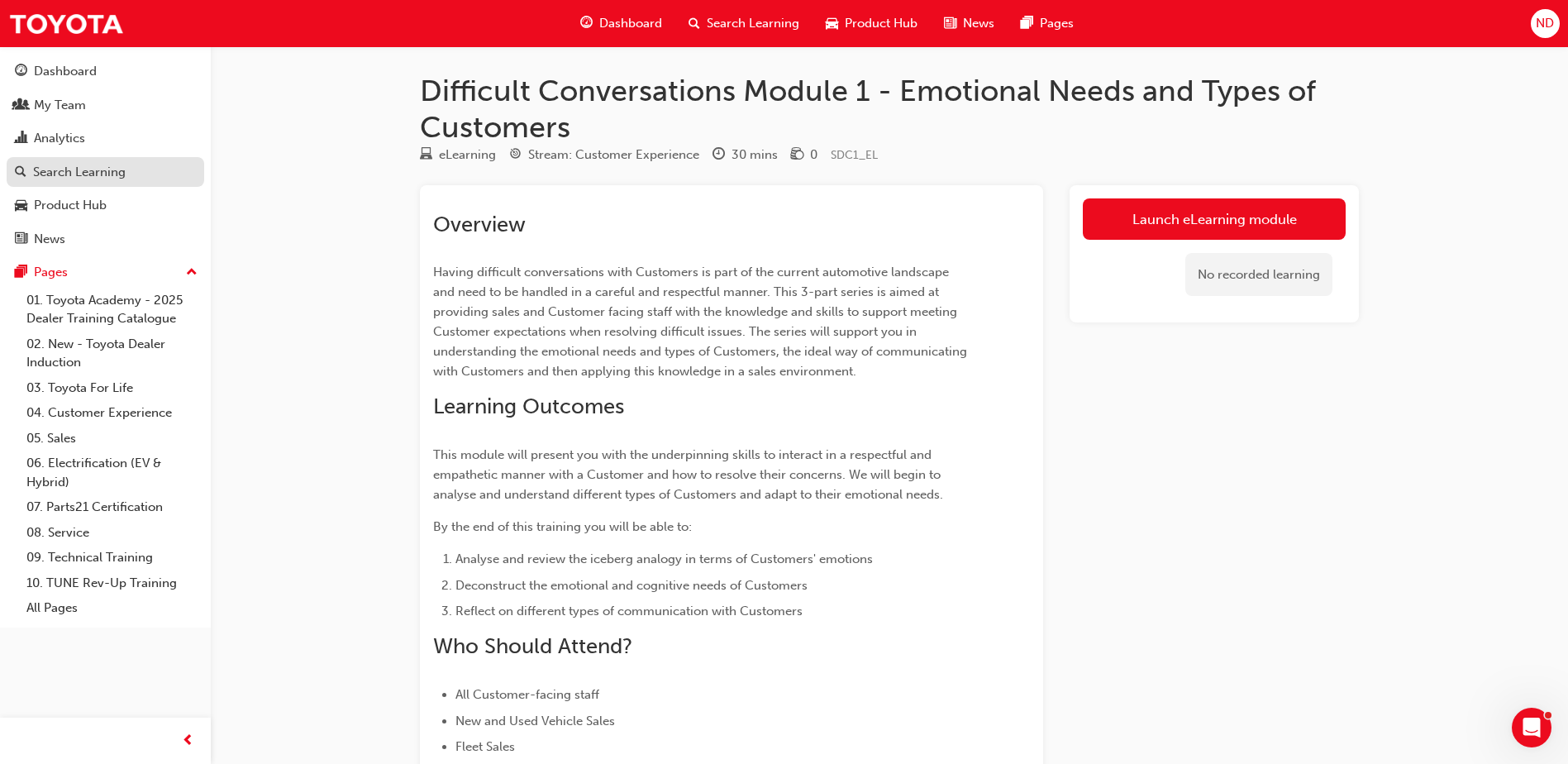
click at [104, 173] on div "Search Learning" at bounding box center [79, 172] width 93 height 19
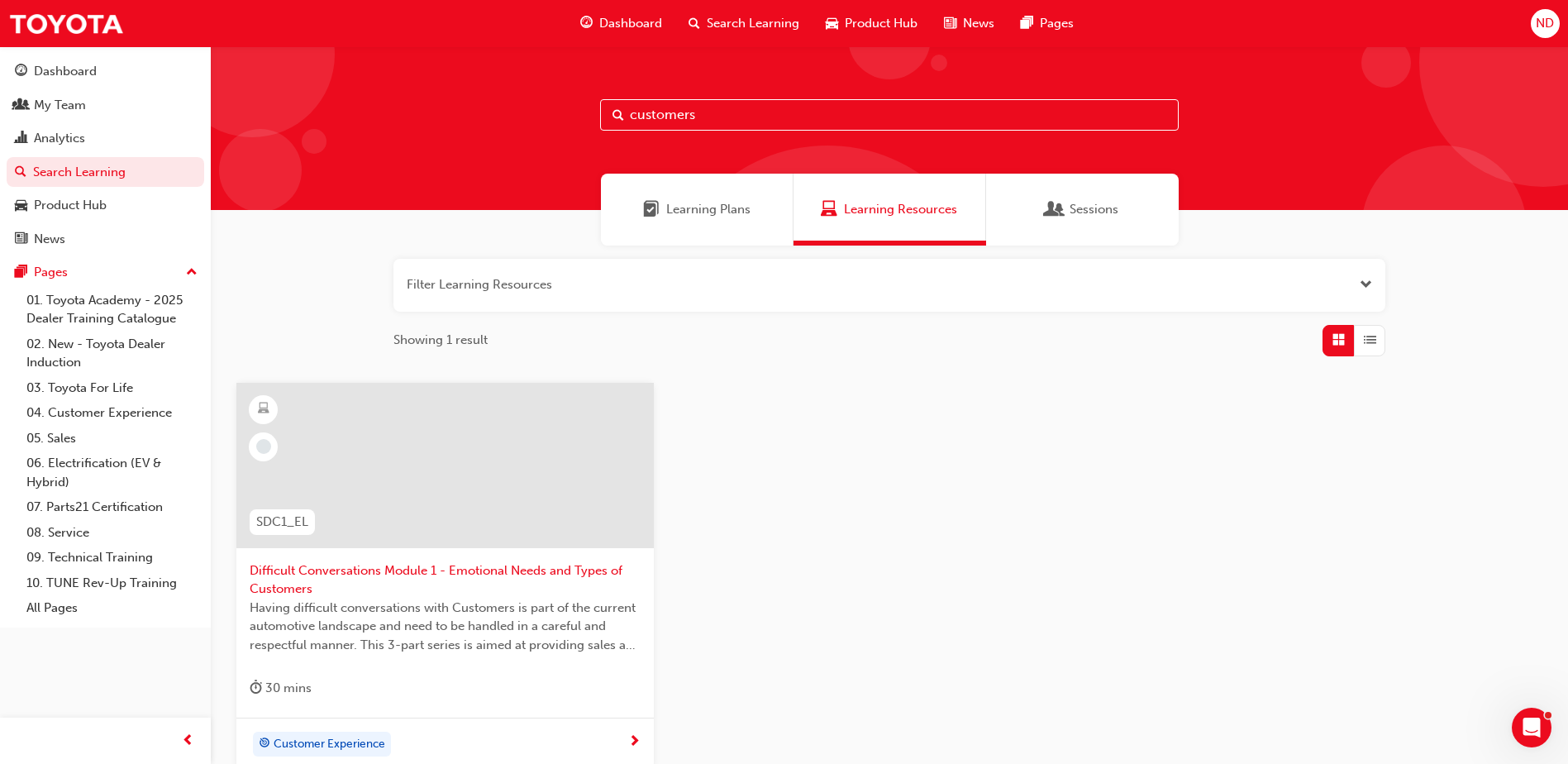
click at [1089, 212] on span "Sessions" at bounding box center [1093, 209] width 49 height 19
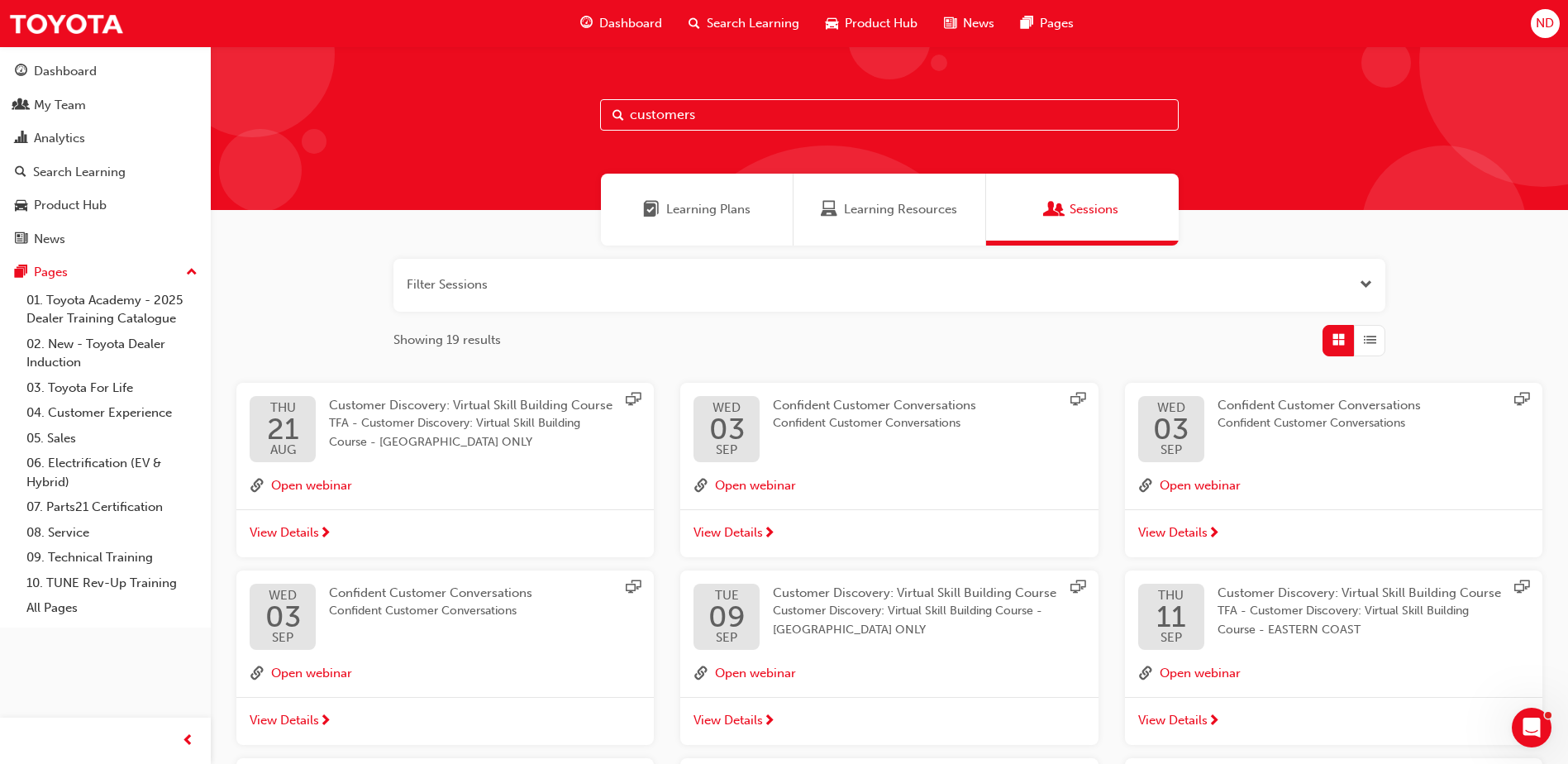
click at [889, 222] on div "Learning Resources" at bounding box center [890, 209] width 193 height 72
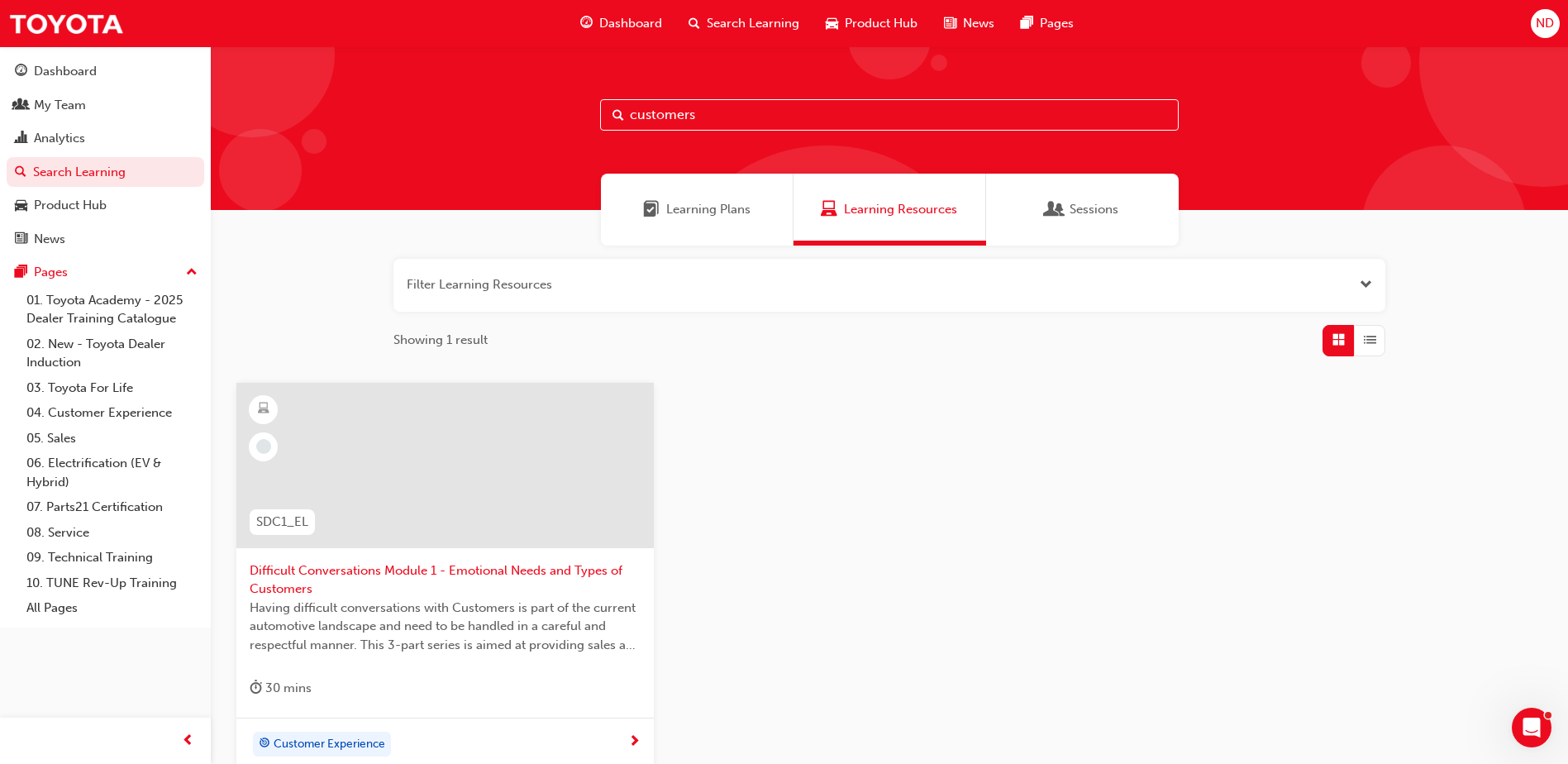
click at [673, 208] on span "Learning Plans" at bounding box center [709, 209] width 84 height 19
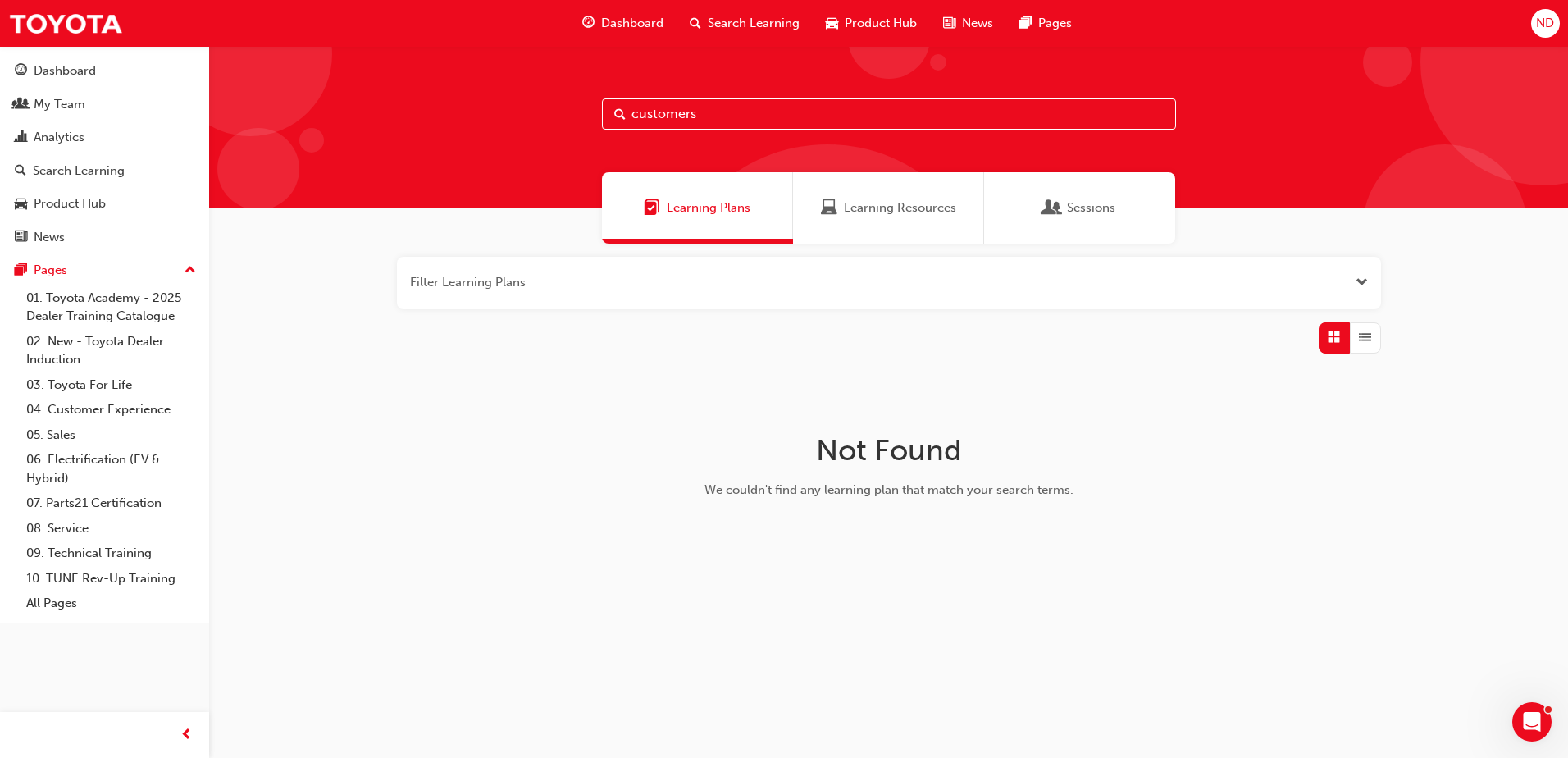
click at [695, 103] on input "customers" at bounding box center [889, 114] width 574 height 31
type input "c"
type input "f"
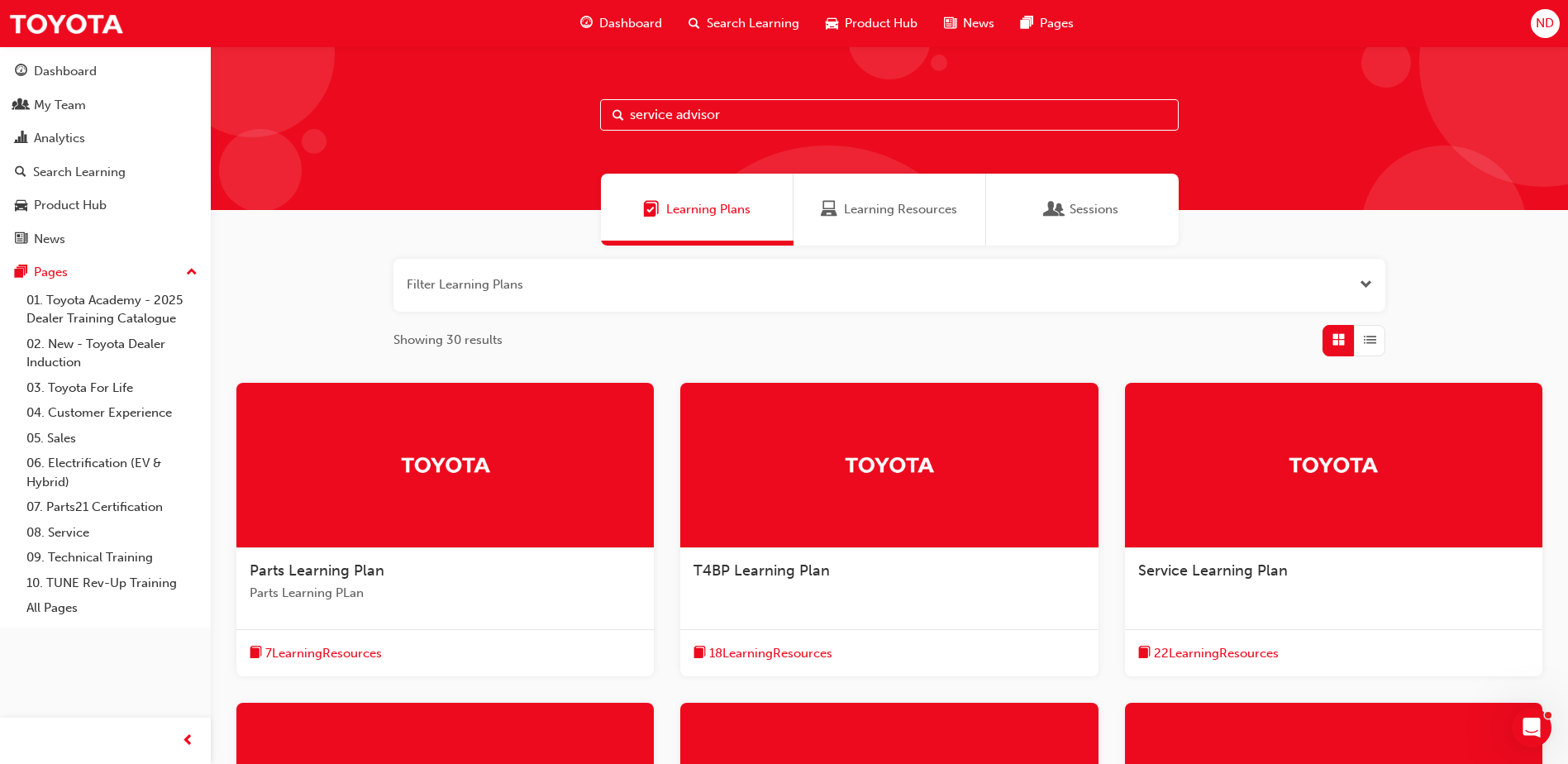
type input "service advisor"
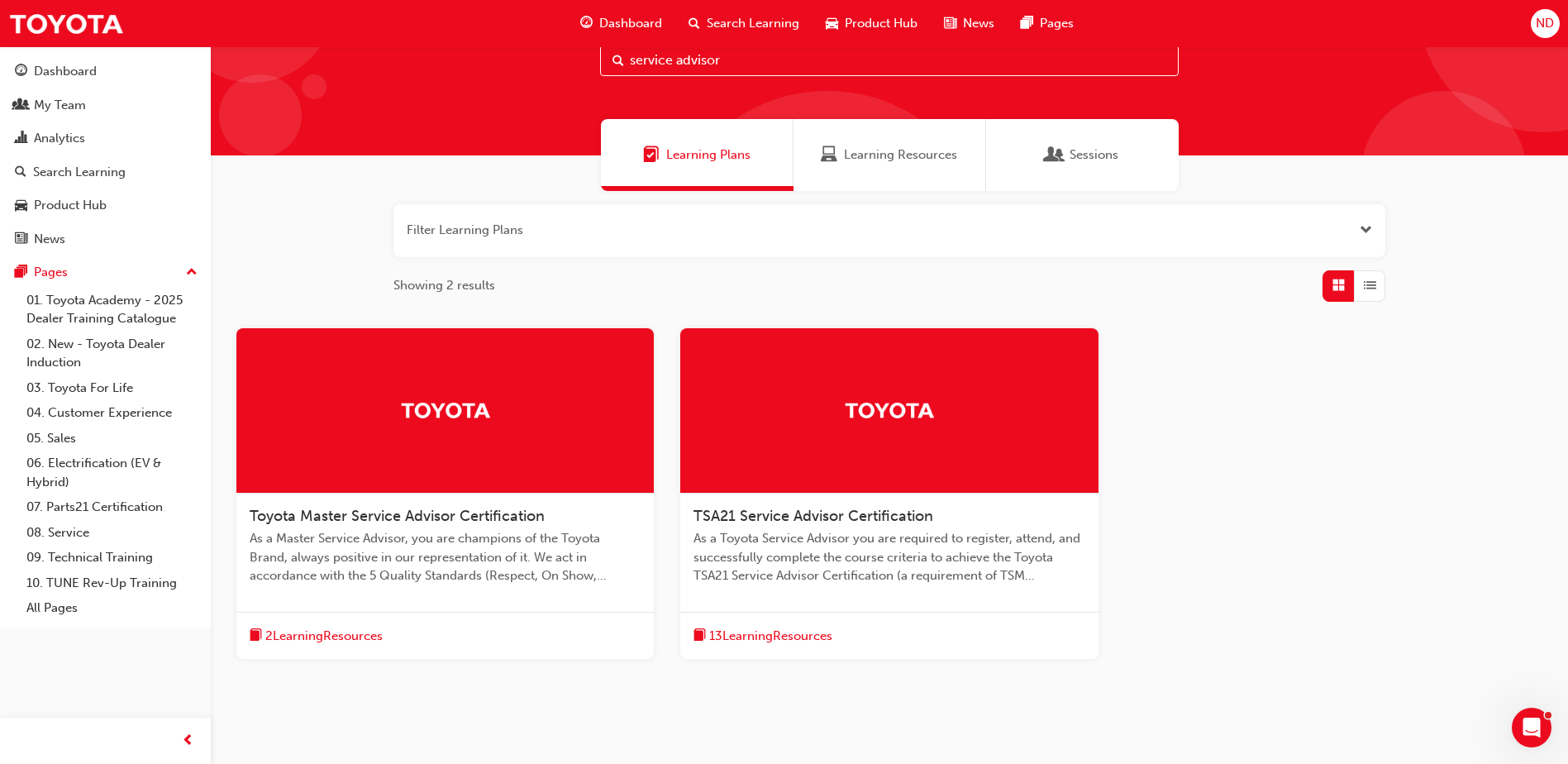
scroll to position [110, 0]
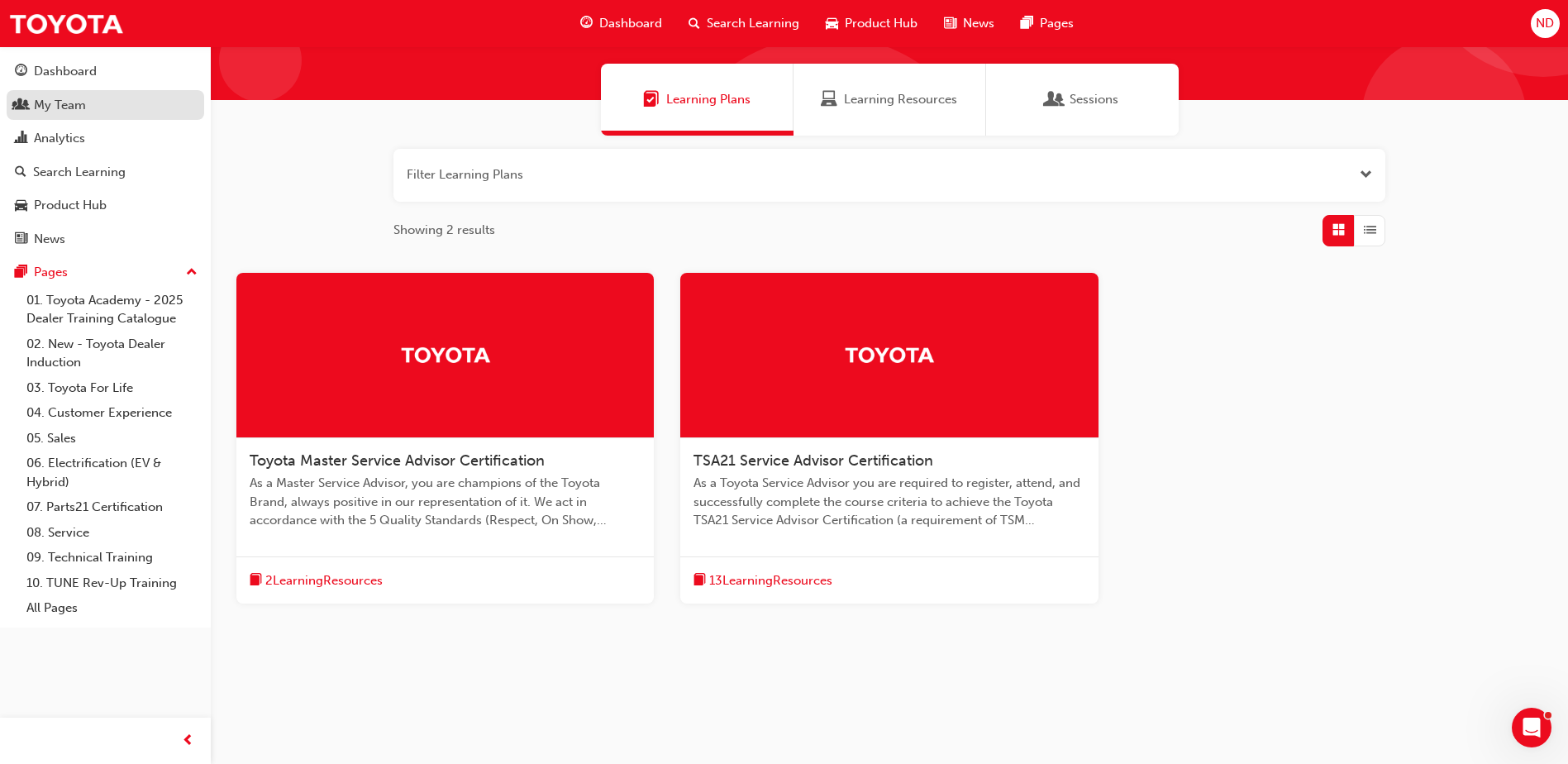
click at [73, 101] on div "My Team" at bounding box center [60, 105] width 52 height 19
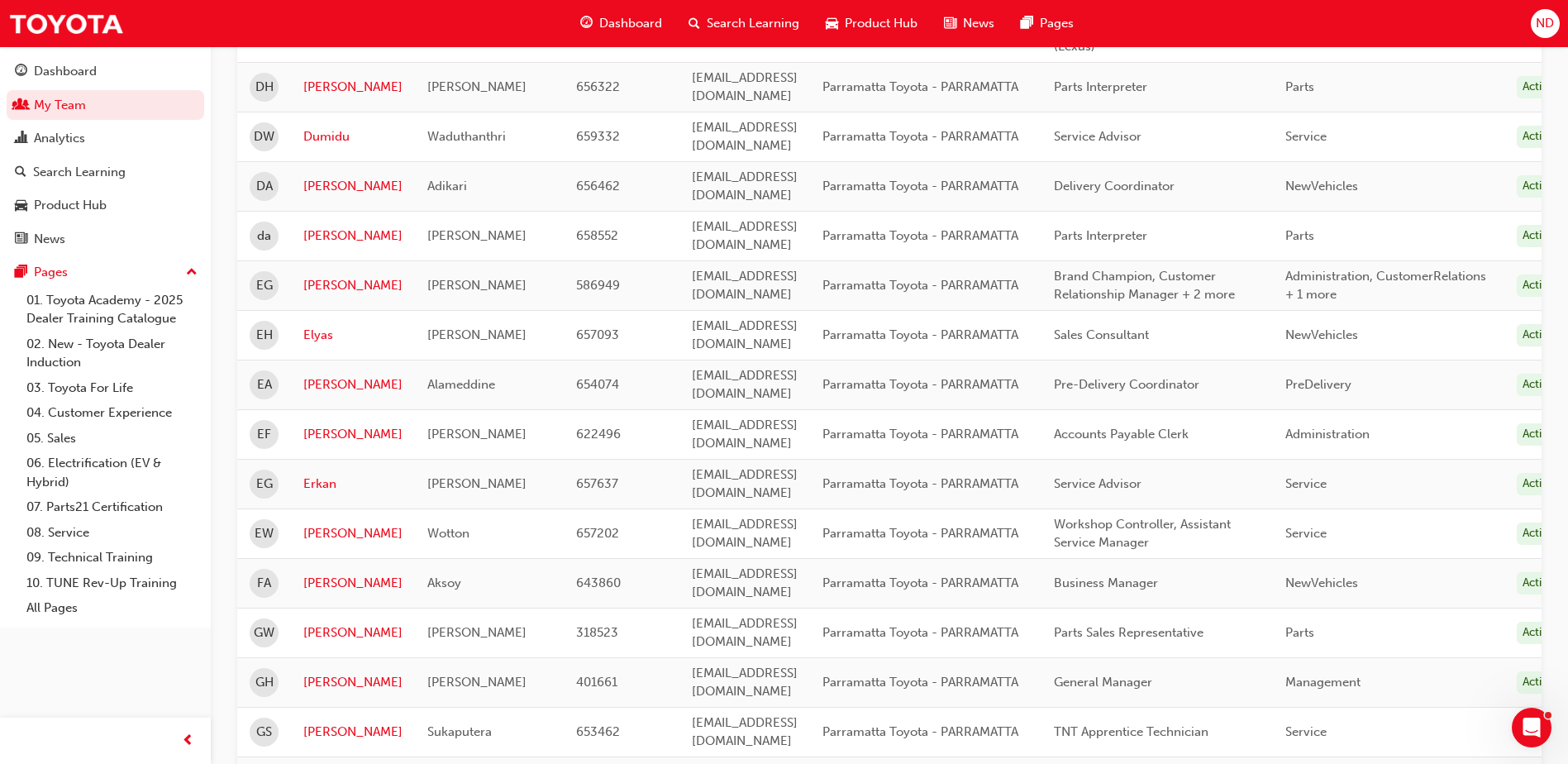
scroll to position [1846, 0]
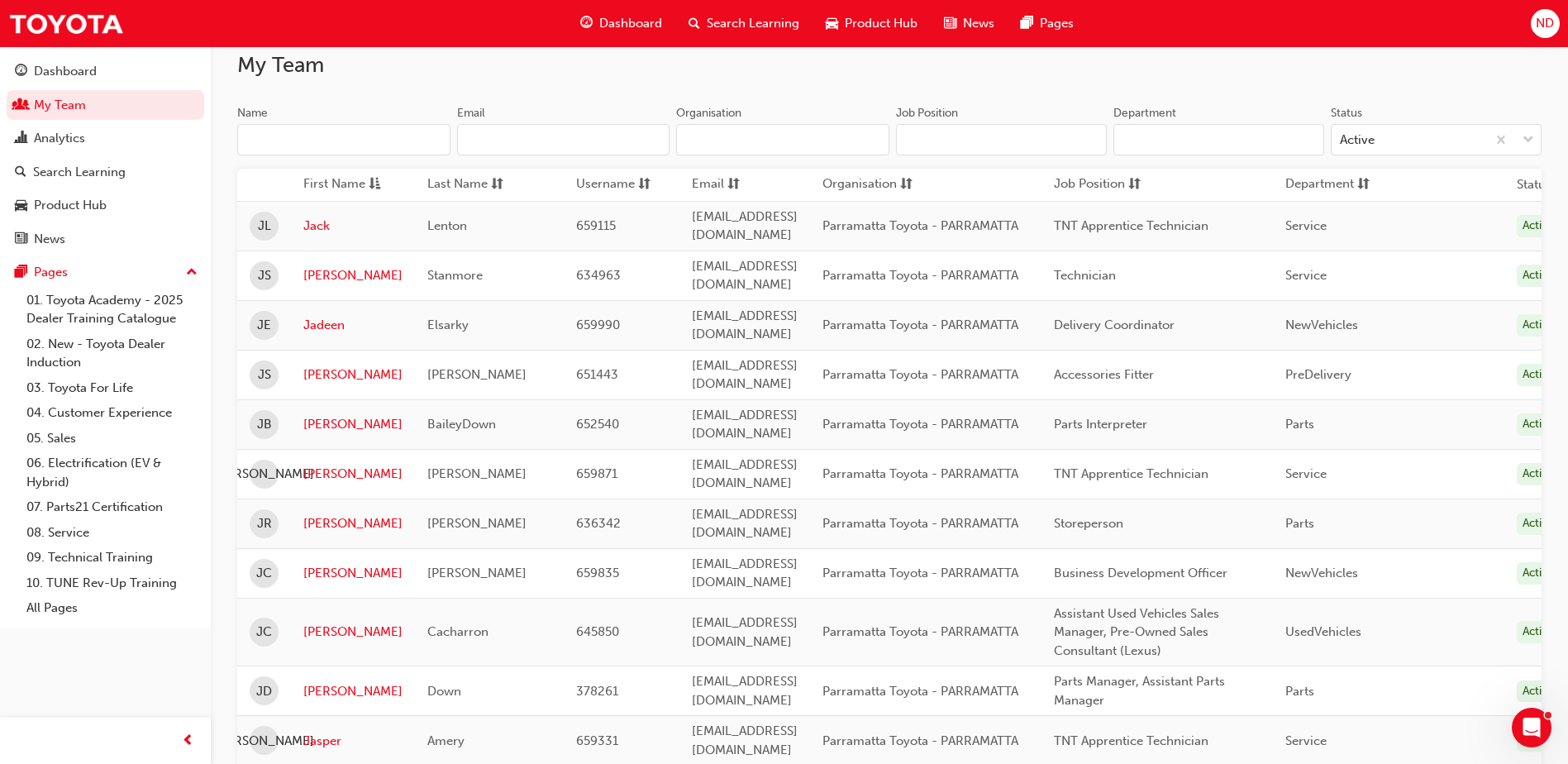
scroll to position [110, 0]
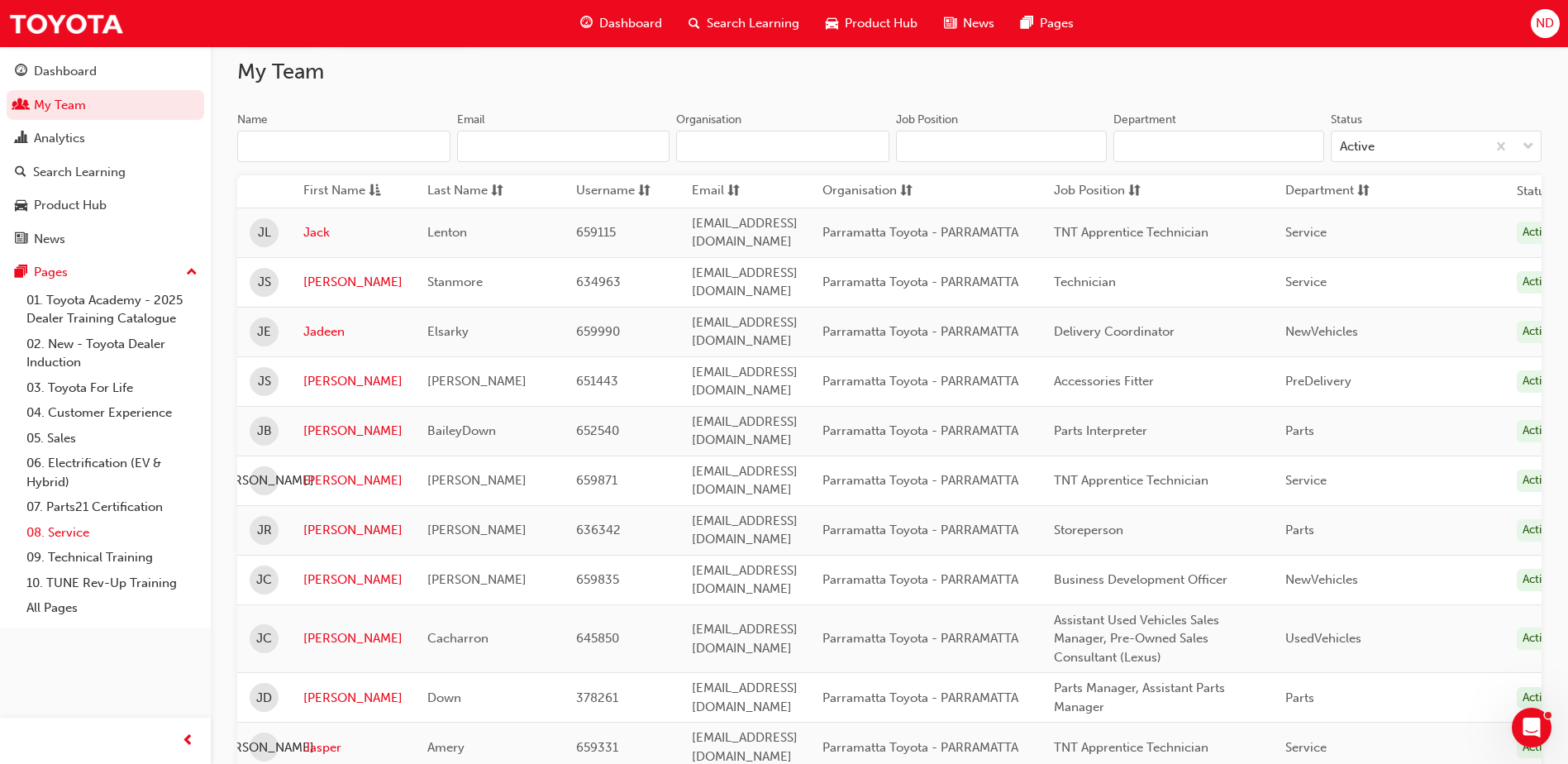
click at [61, 526] on link "08. Service" at bounding box center [112, 533] width 185 height 26
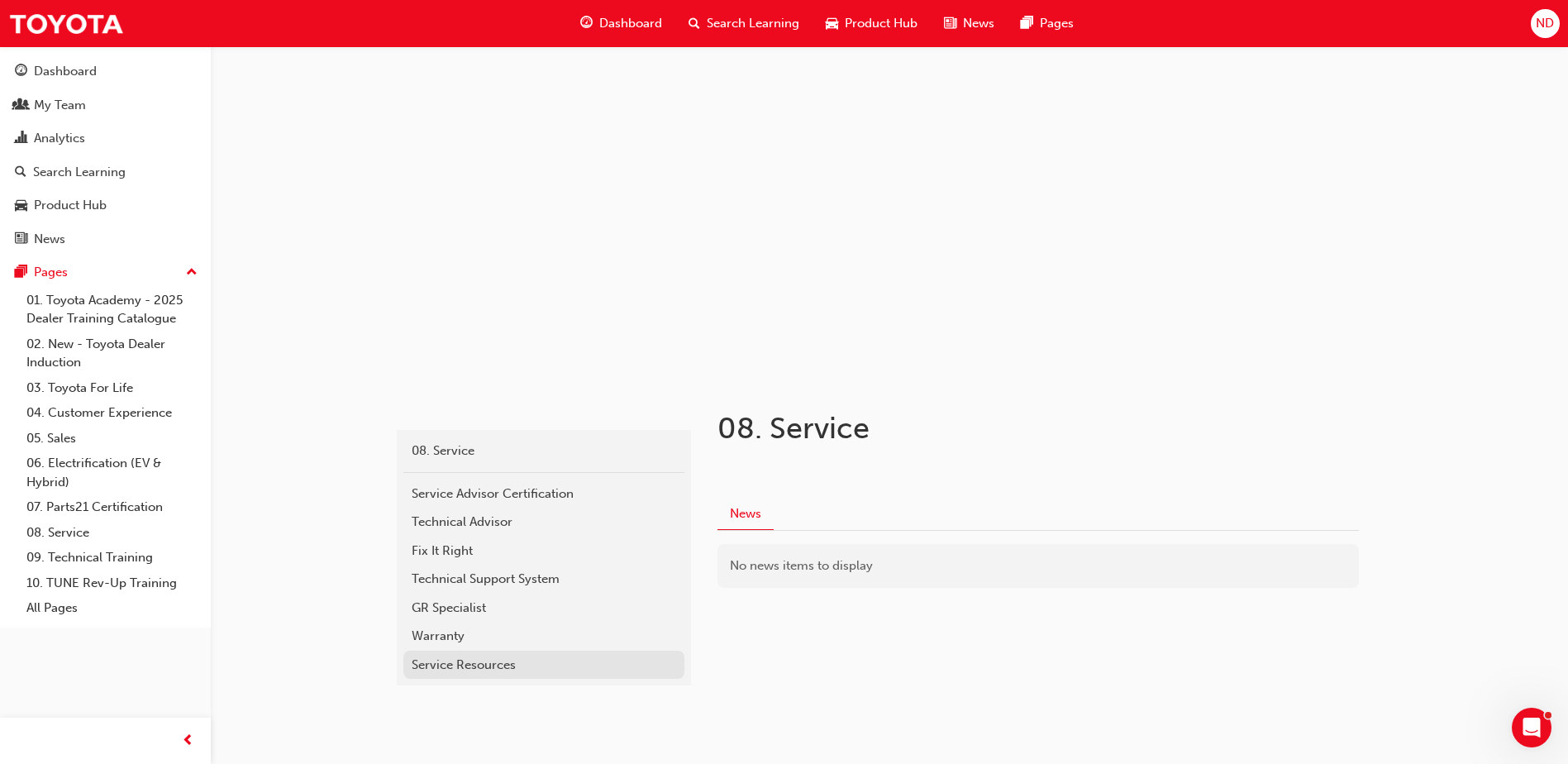
click at [492, 661] on div "Service Resources" at bounding box center [543, 665] width 264 height 19
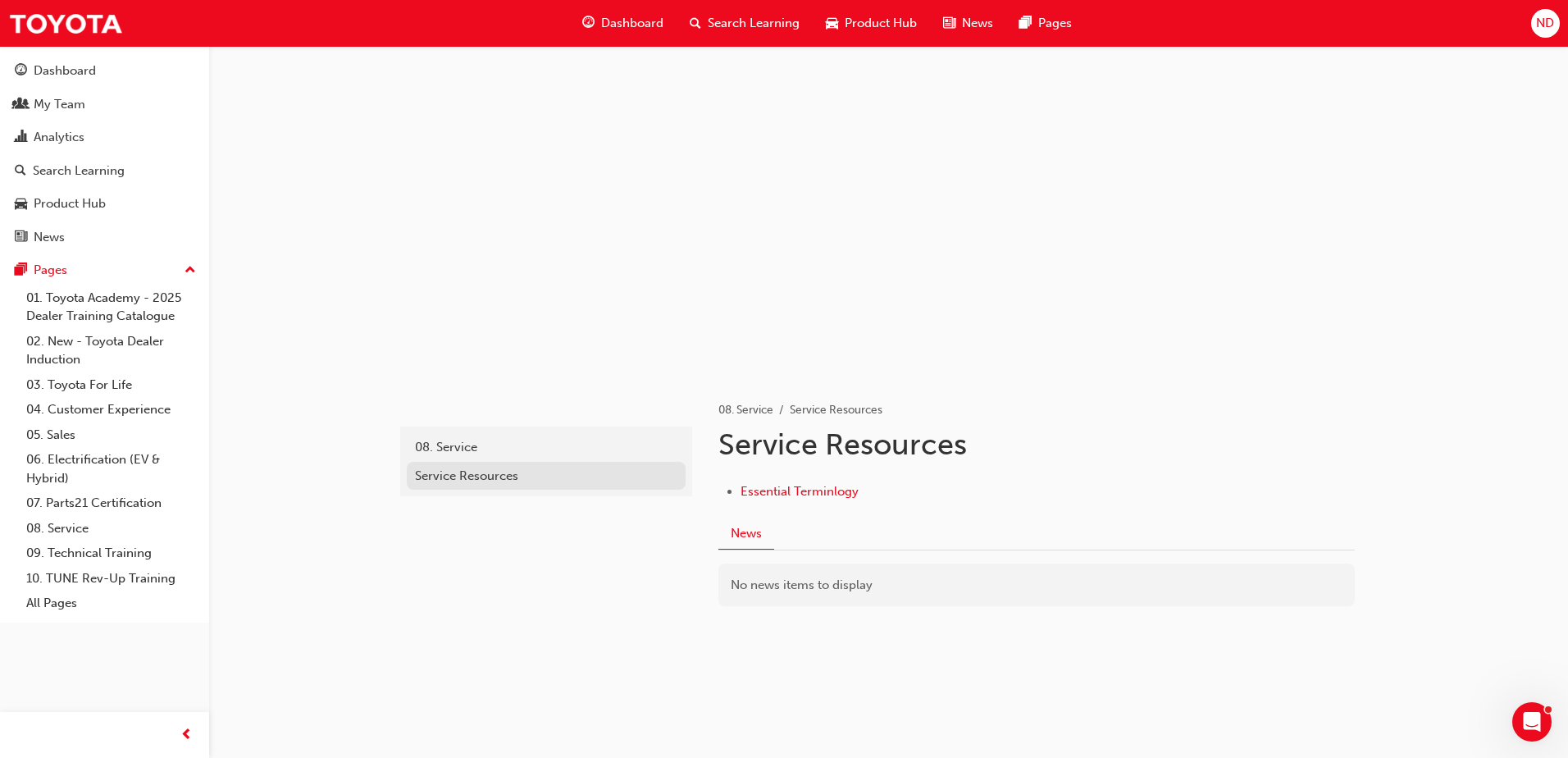
click at [471, 470] on div "Service Resources" at bounding box center [547, 476] width 262 height 19
click at [747, 18] on span "Search Learning" at bounding box center [753, 23] width 92 height 19
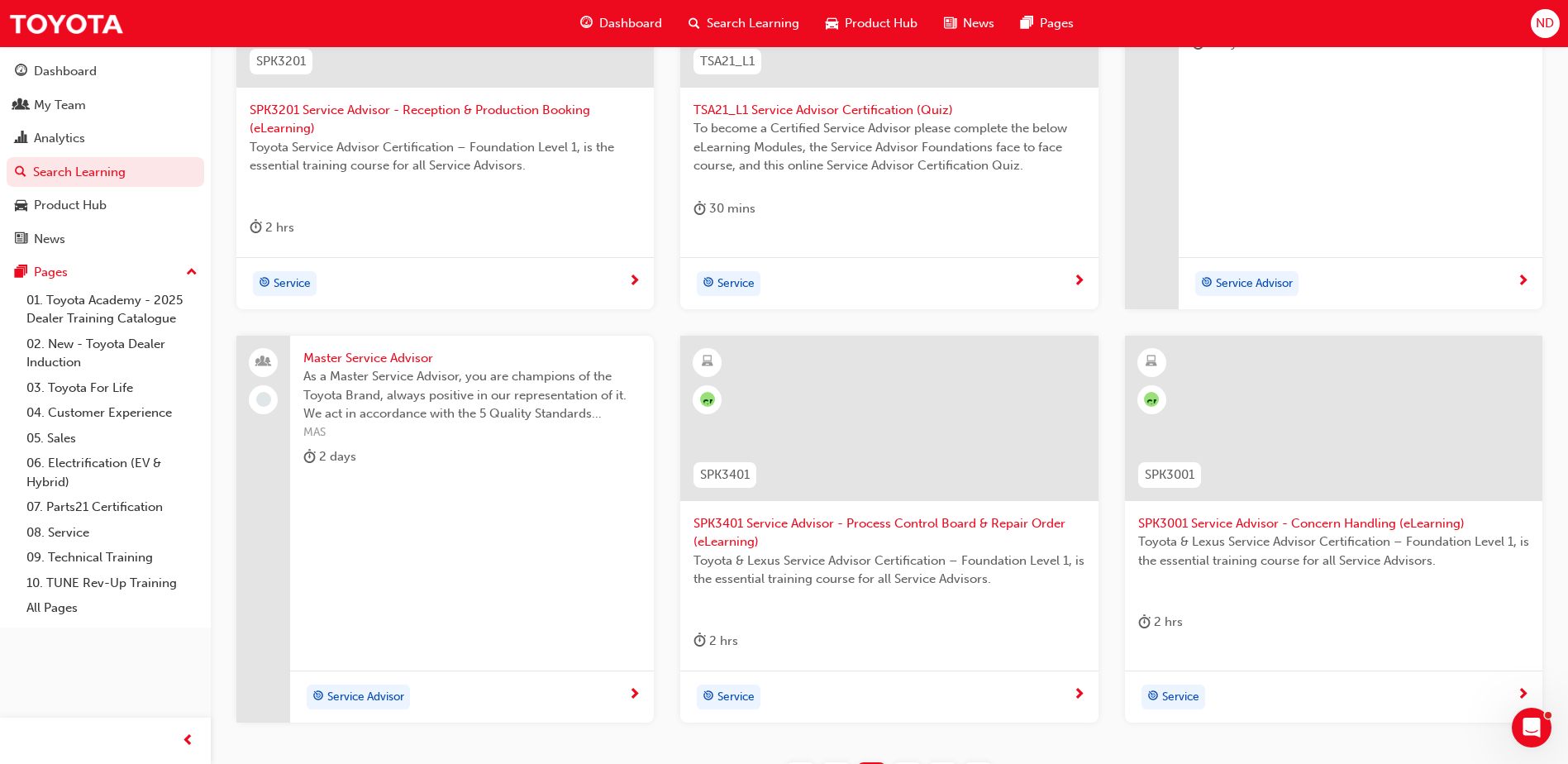
scroll to position [622, 0]
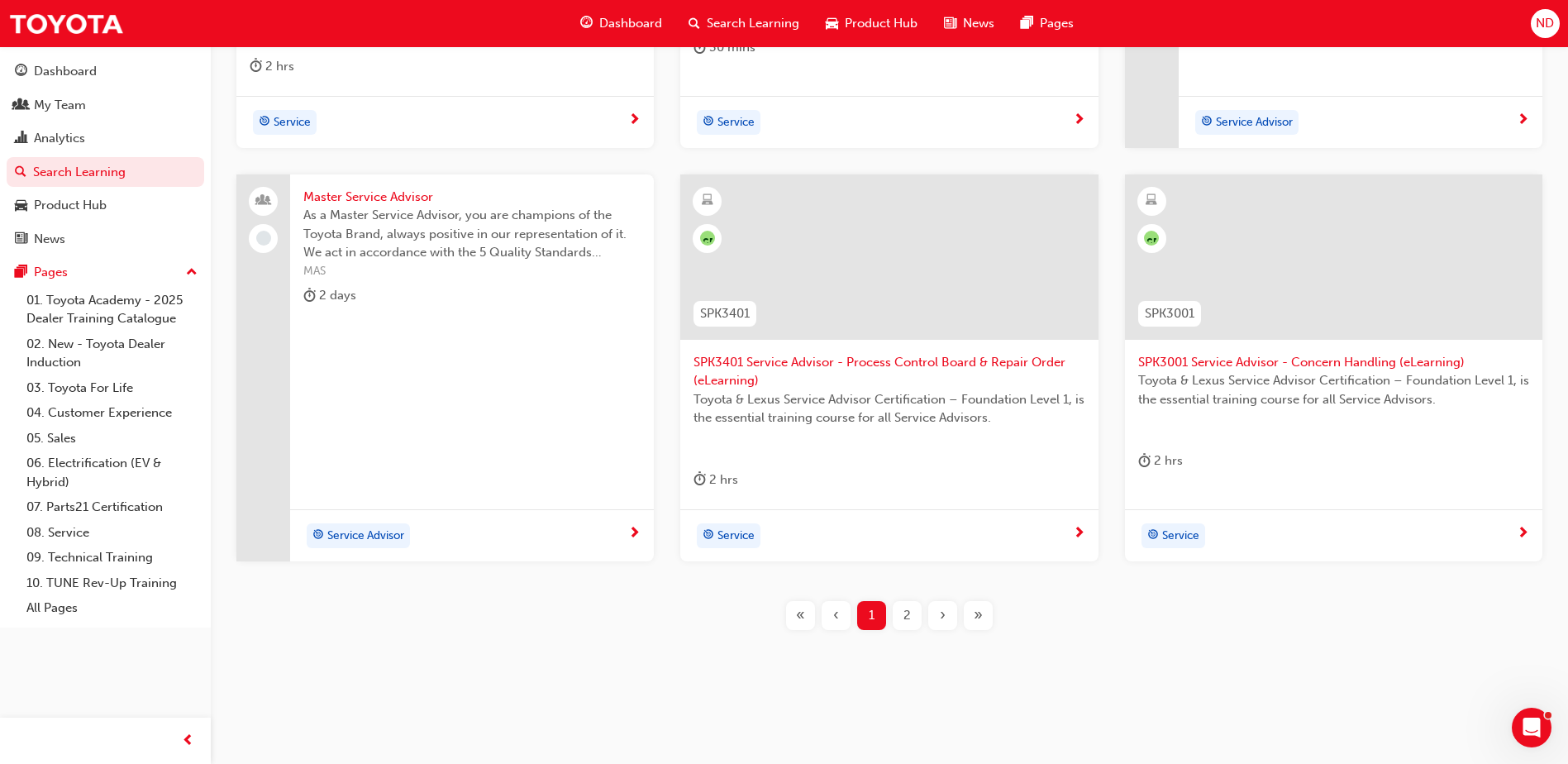
click at [932, 616] on div "›" at bounding box center [943, 615] width 29 height 29
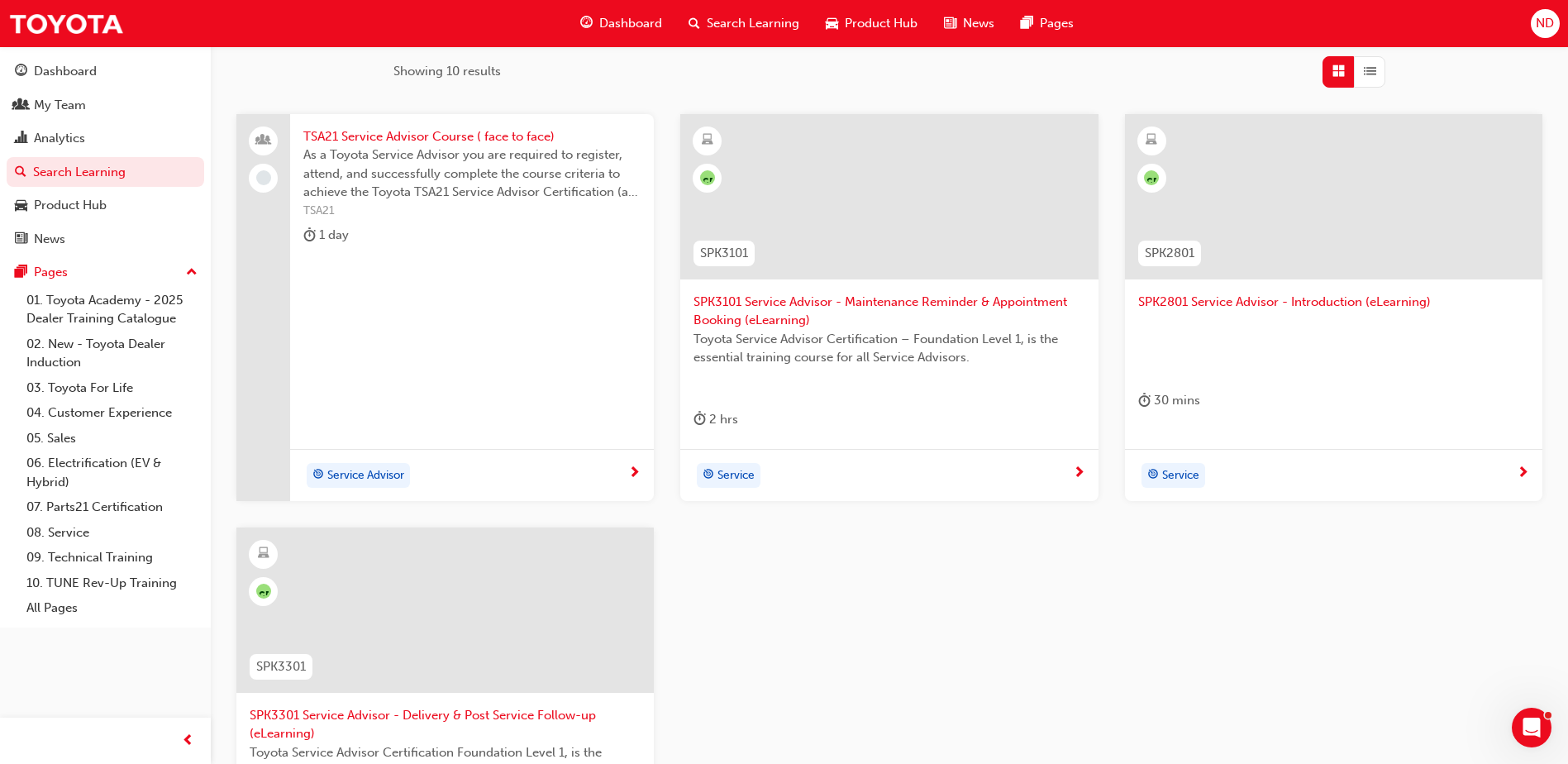
scroll to position [208, 0]
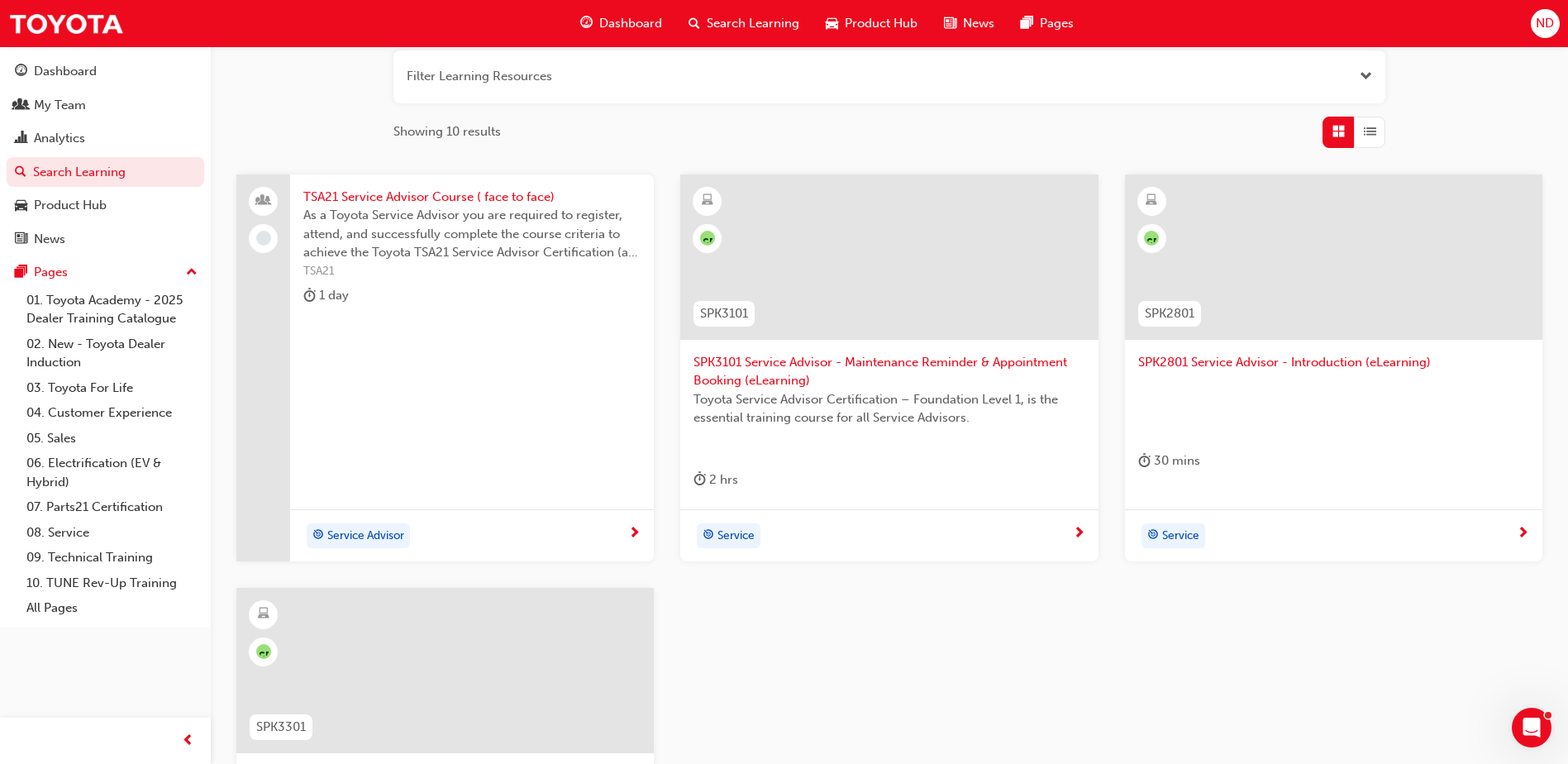
click at [407, 190] on span "TSA21 Service Advisor Course ( face to face)" at bounding box center [471, 197] width 337 height 19
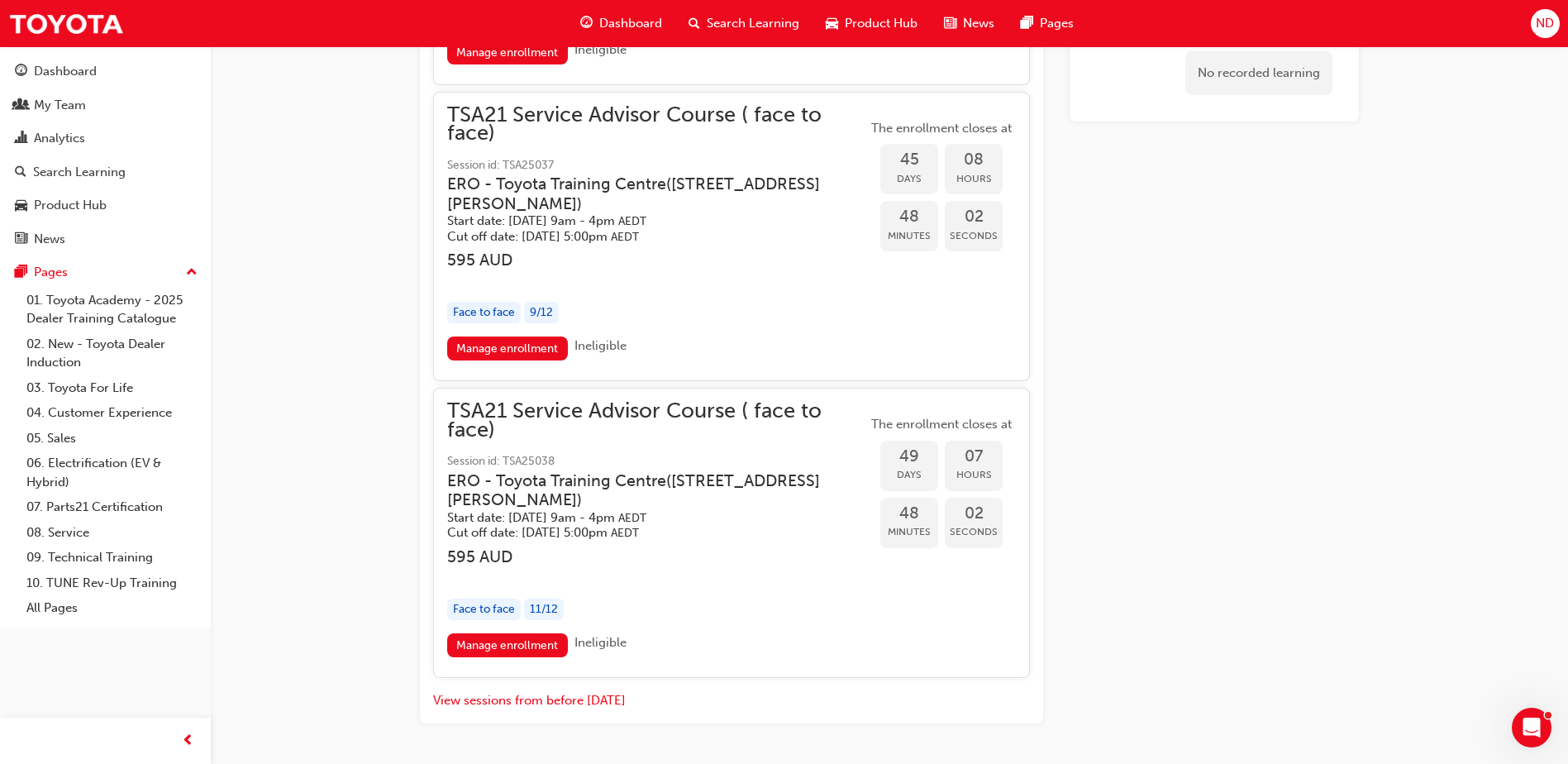
scroll to position [4216, 0]
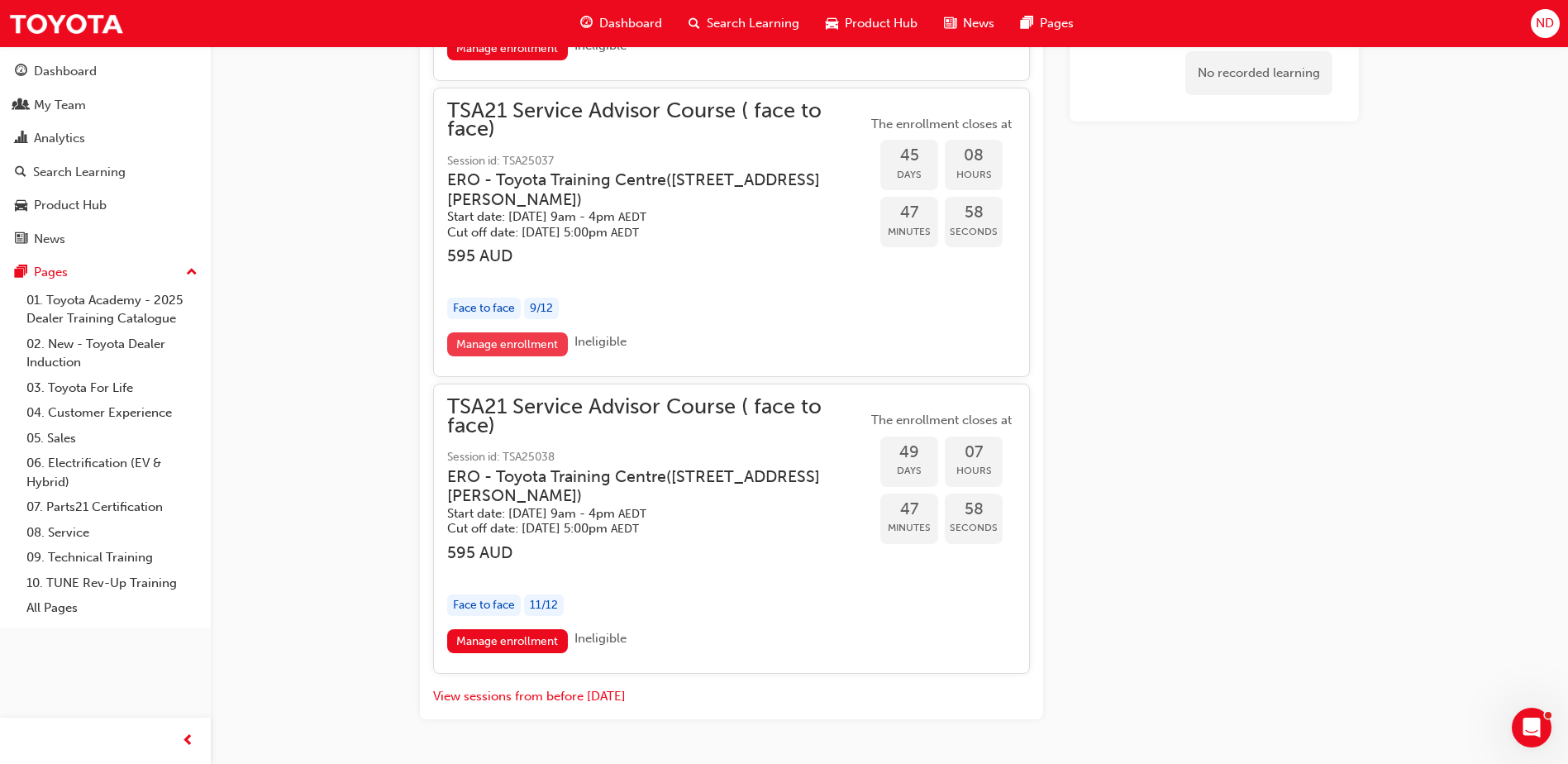
click at [505, 356] on link "Manage enrollment" at bounding box center [507, 344] width 120 height 24
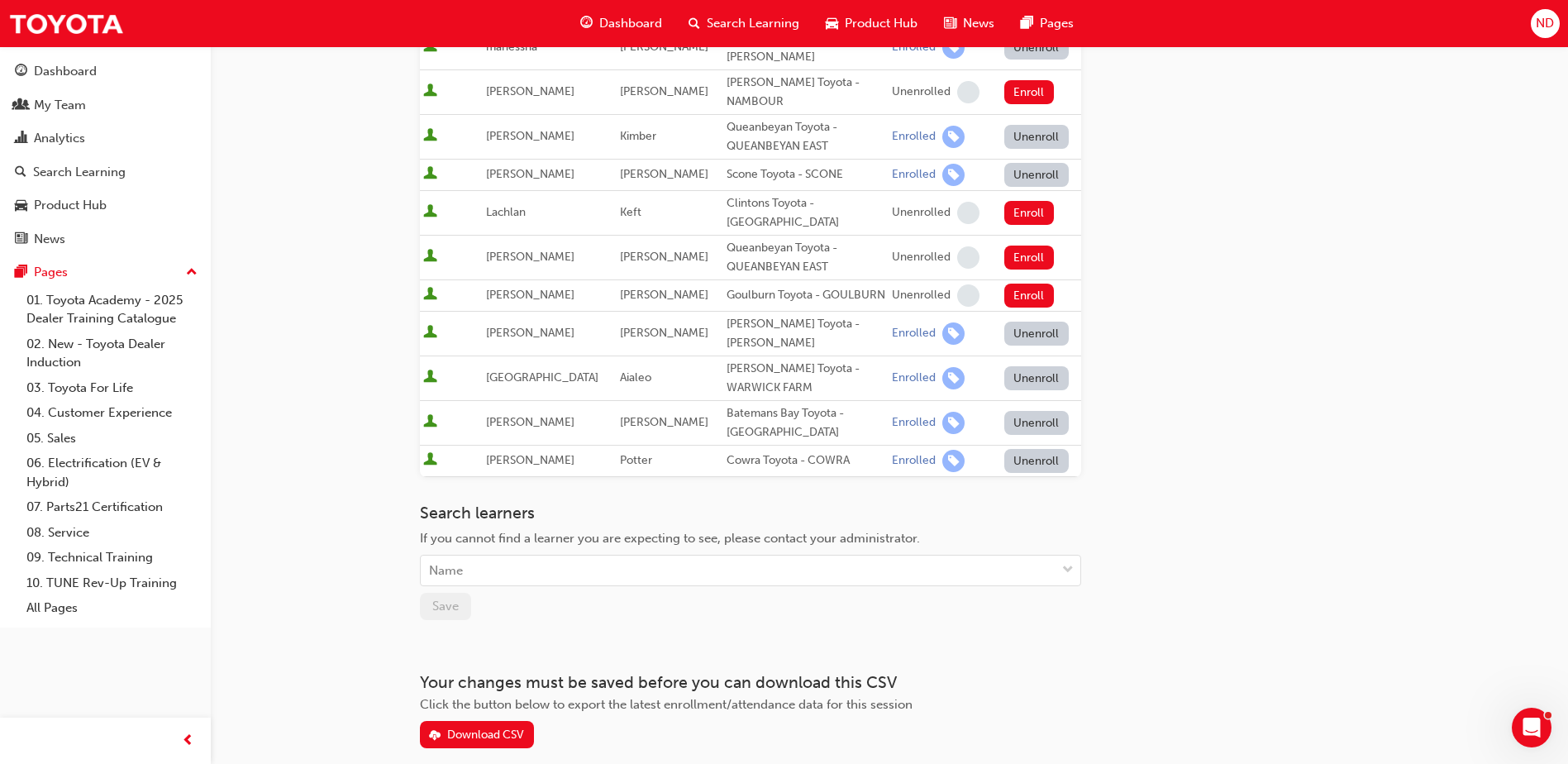
scroll to position [564, 0]
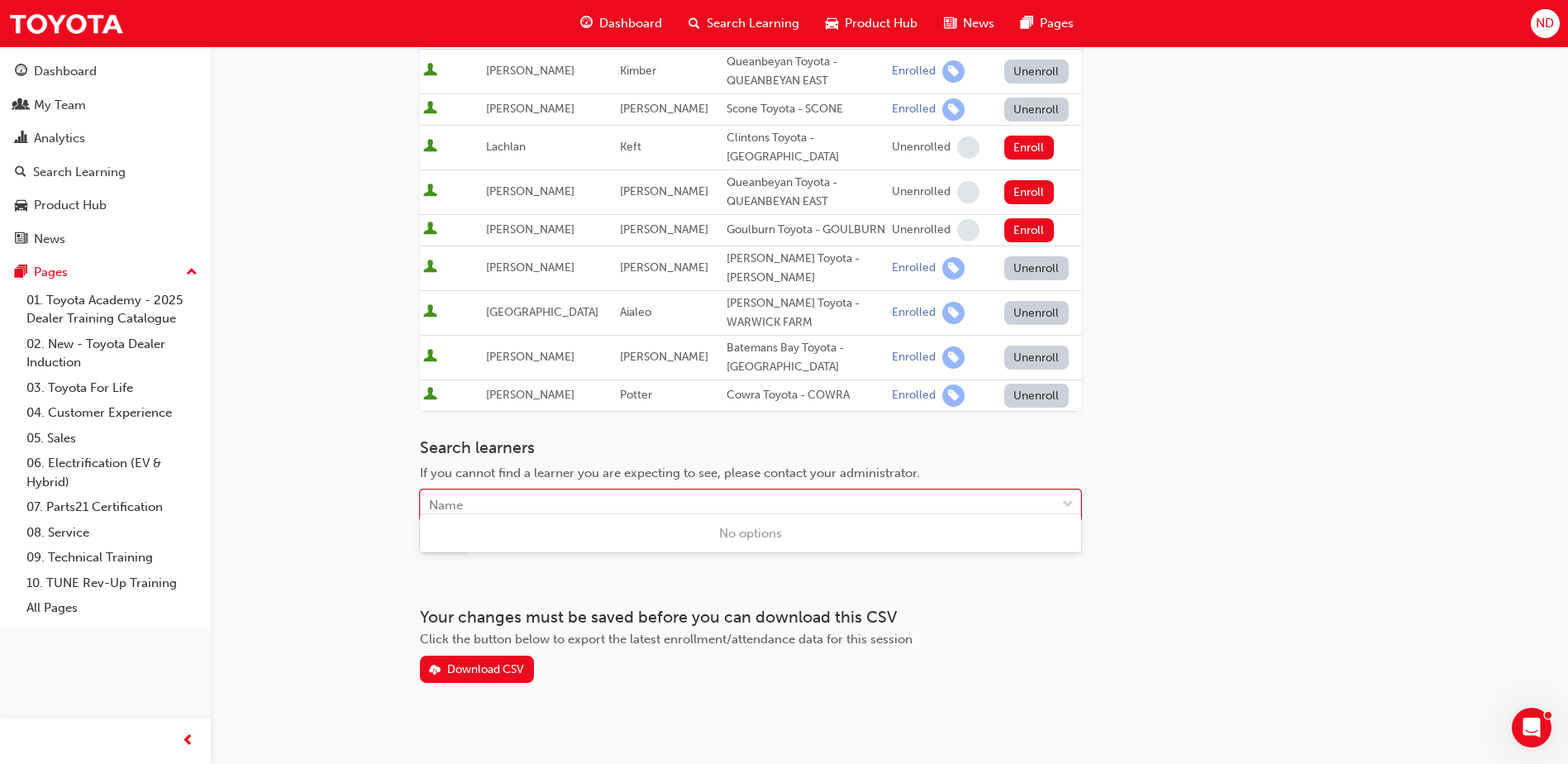
click at [498, 491] on div "Name" at bounding box center [737, 506] width 634 height 29
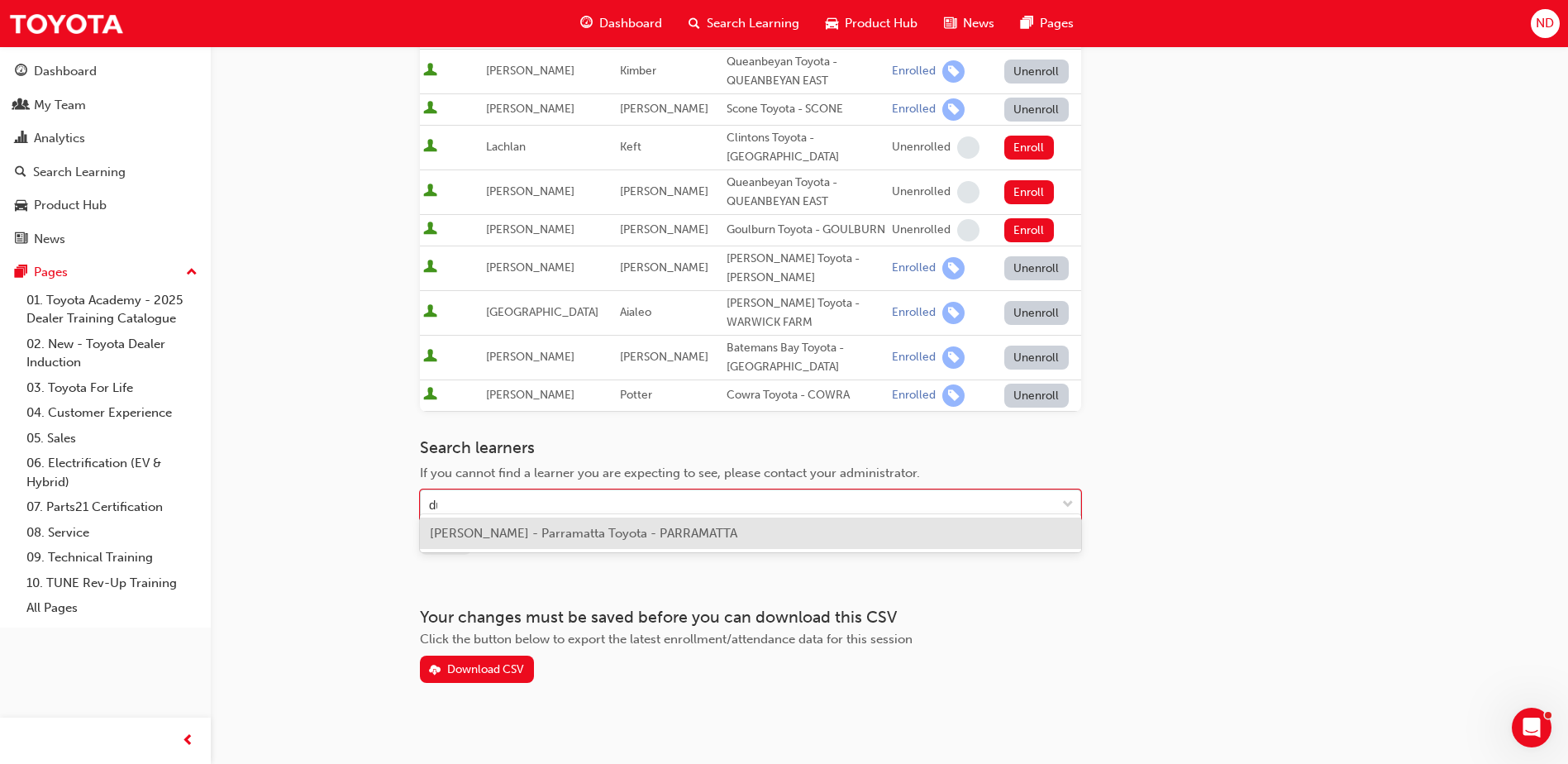
type input "dum"
click at [545, 536] on span "Dumidu Waduthanthri - Parramatta Toyota - PARRAMATTA" at bounding box center [598, 534] width 336 height 15
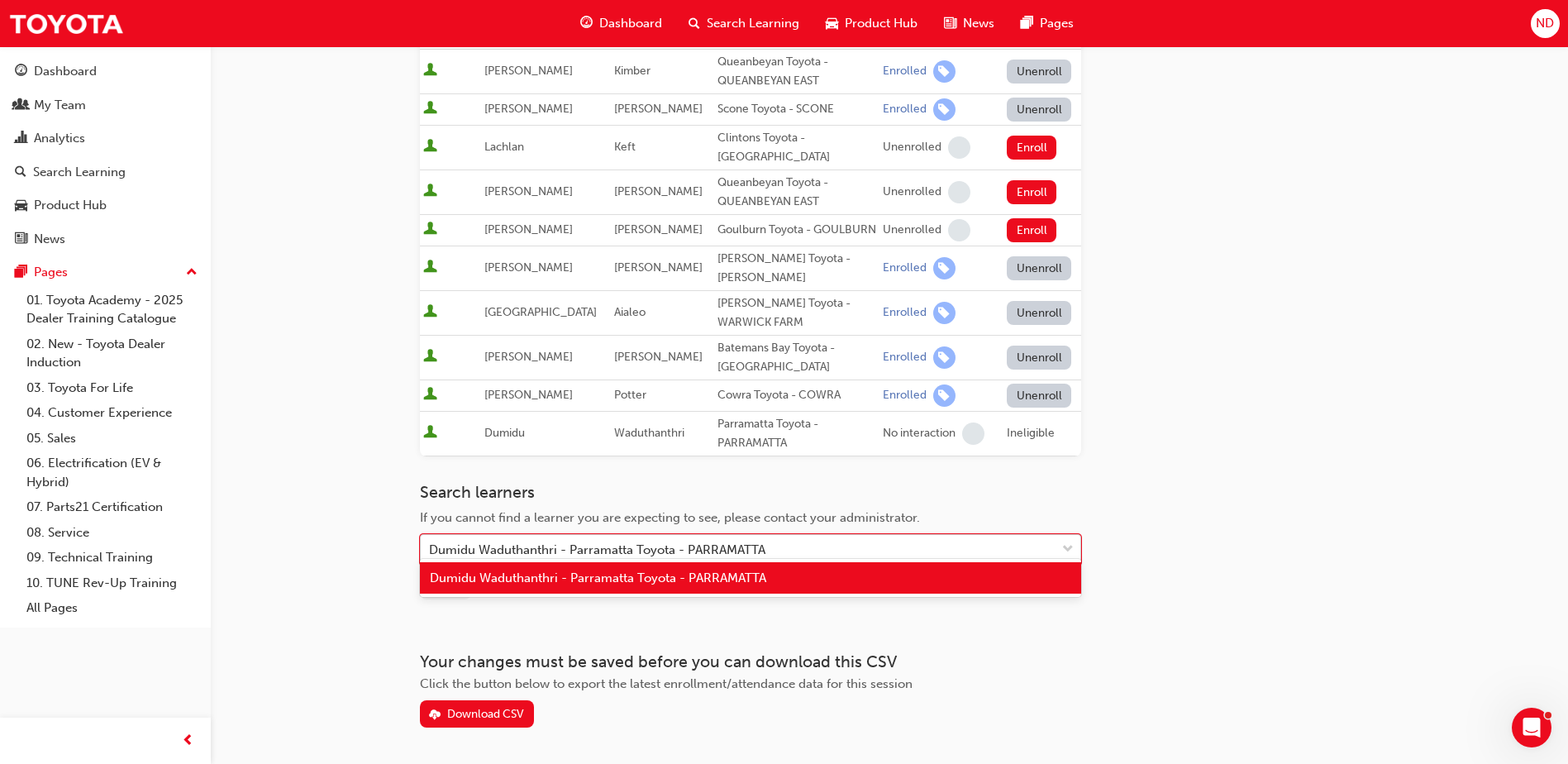
click at [882, 537] on div "Dumidu Waduthanthri - Parramatta Toyota - PARRAMATTA" at bounding box center [737, 550] width 634 height 29
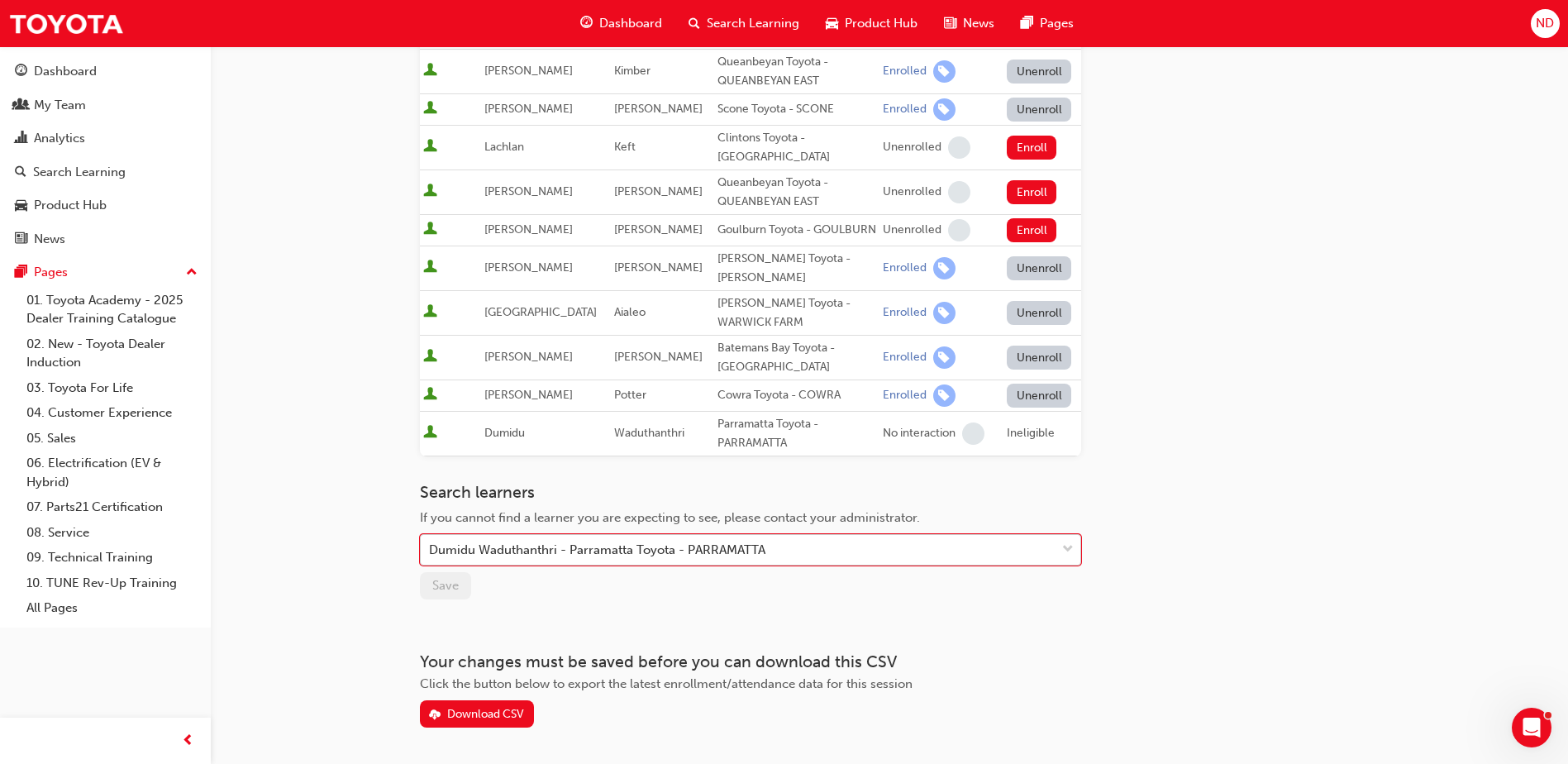
click at [812, 542] on div "Dumidu Waduthanthri - Parramatta Toyota - PARRAMATTA" at bounding box center [737, 550] width 634 height 29
click at [712, 541] on div "Dumidu Waduthanthri - Parramatta Toyota - PARRAMATTA" at bounding box center [597, 550] width 336 height 19
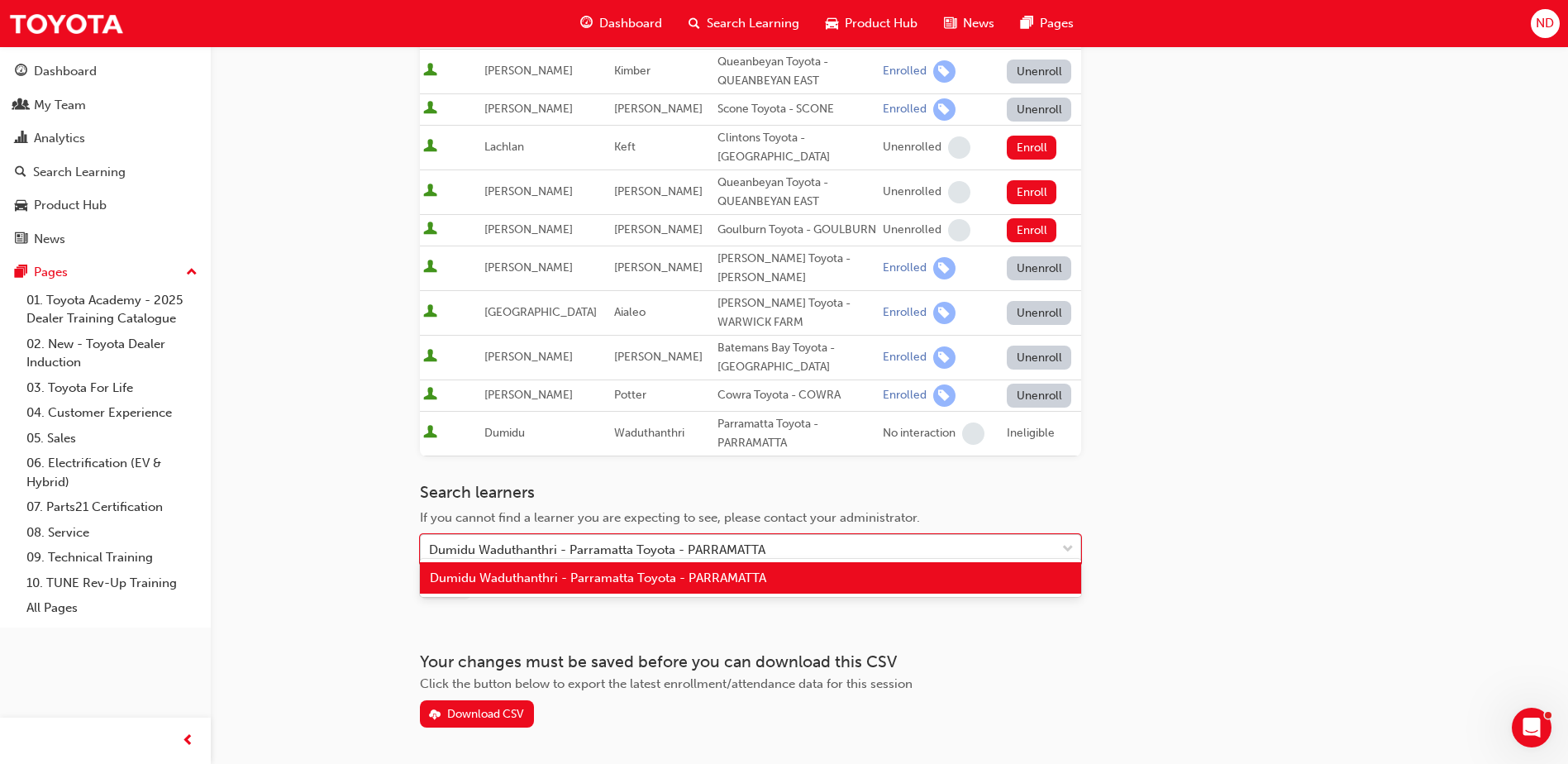
click at [779, 535] on div "Dumidu Waduthanthri - Parramatta Toyota - PARRAMATTA" at bounding box center [737, 550] width 634 height 29
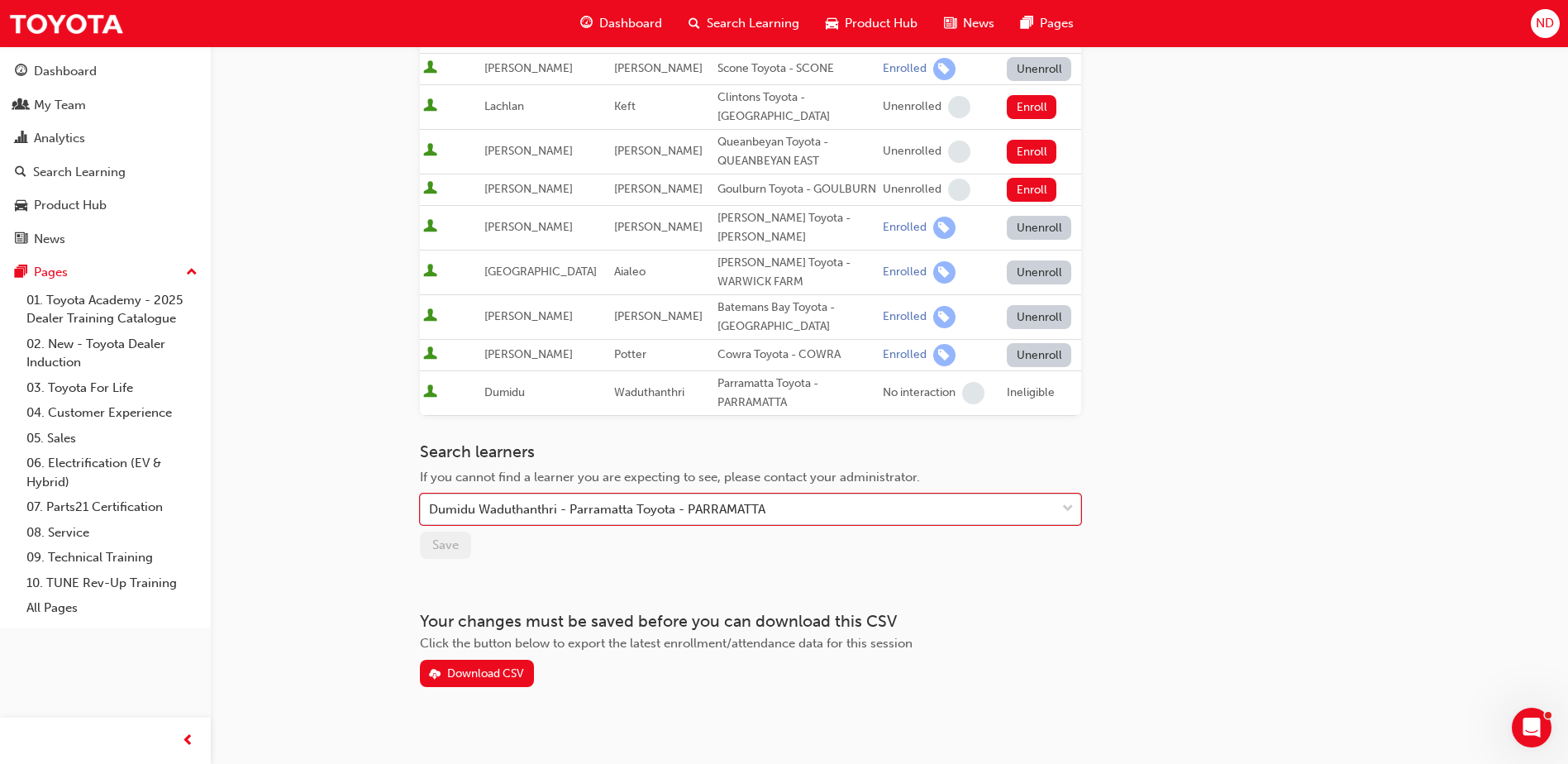
scroll to position [609, 0]
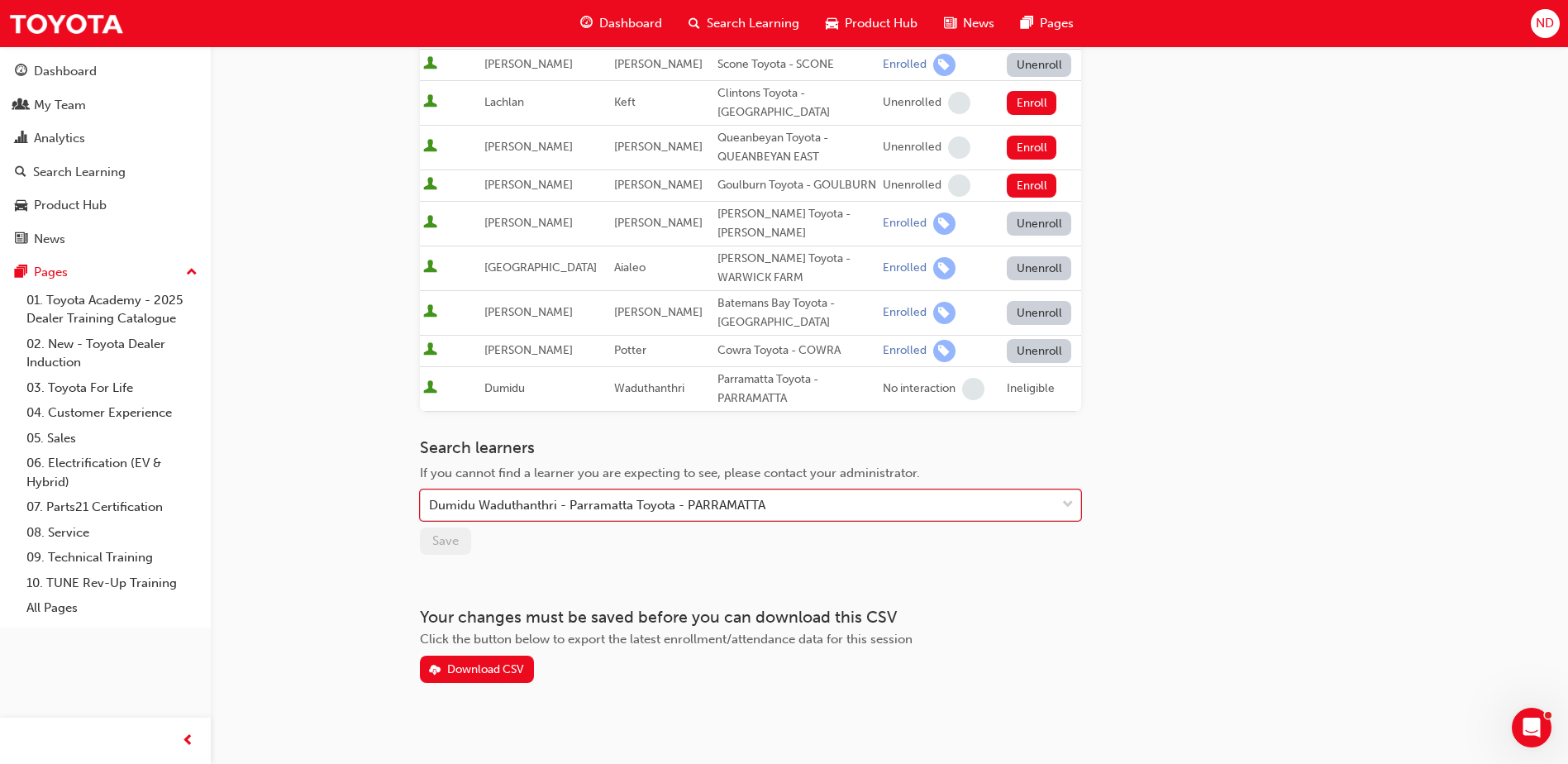
click at [476, 496] on div "Dumidu Waduthanthri - Parramatta Toyota - PARRAMATTA" at bounding box center [597, 505] width 336 height 19
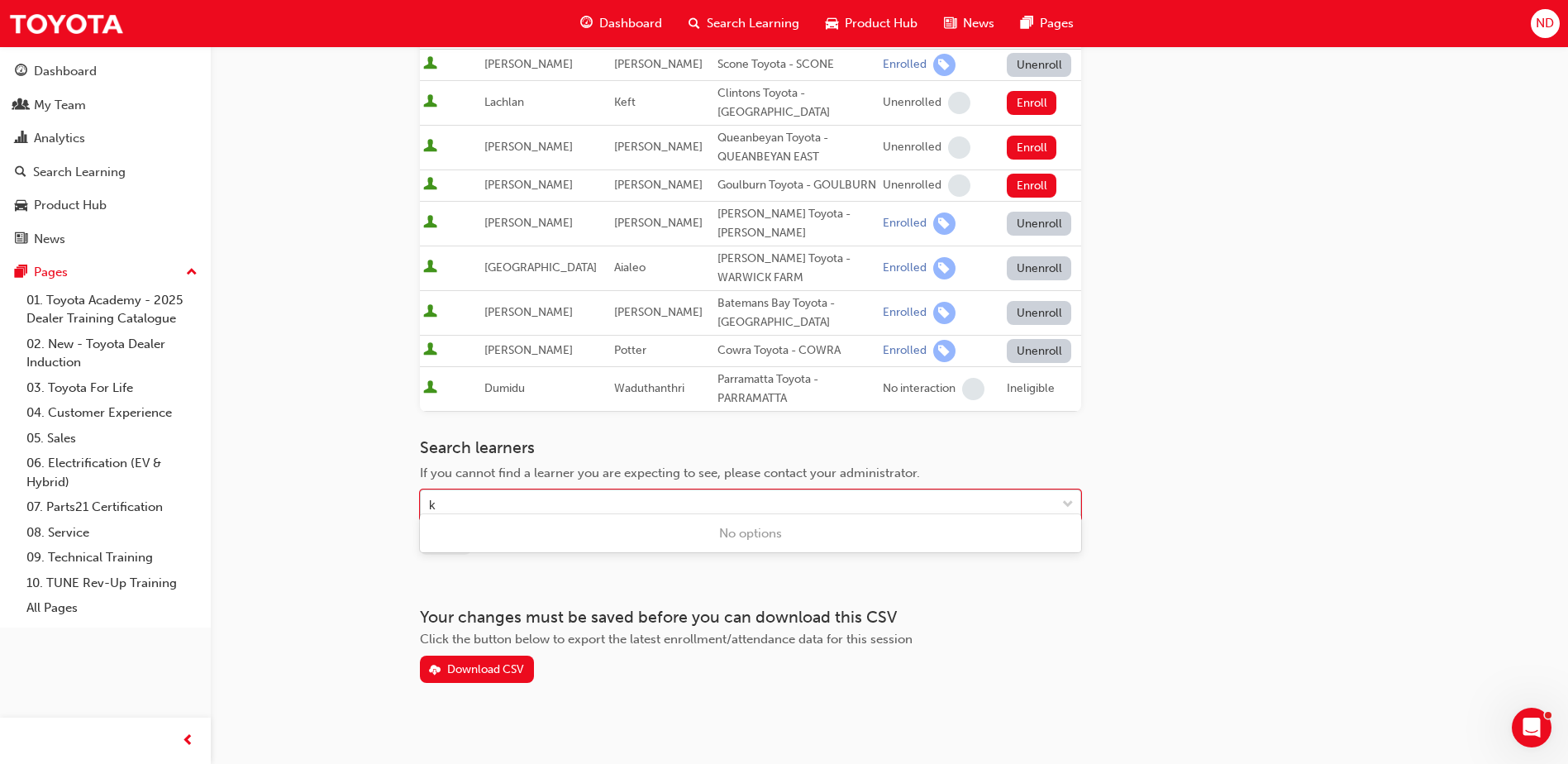
type input "ki"
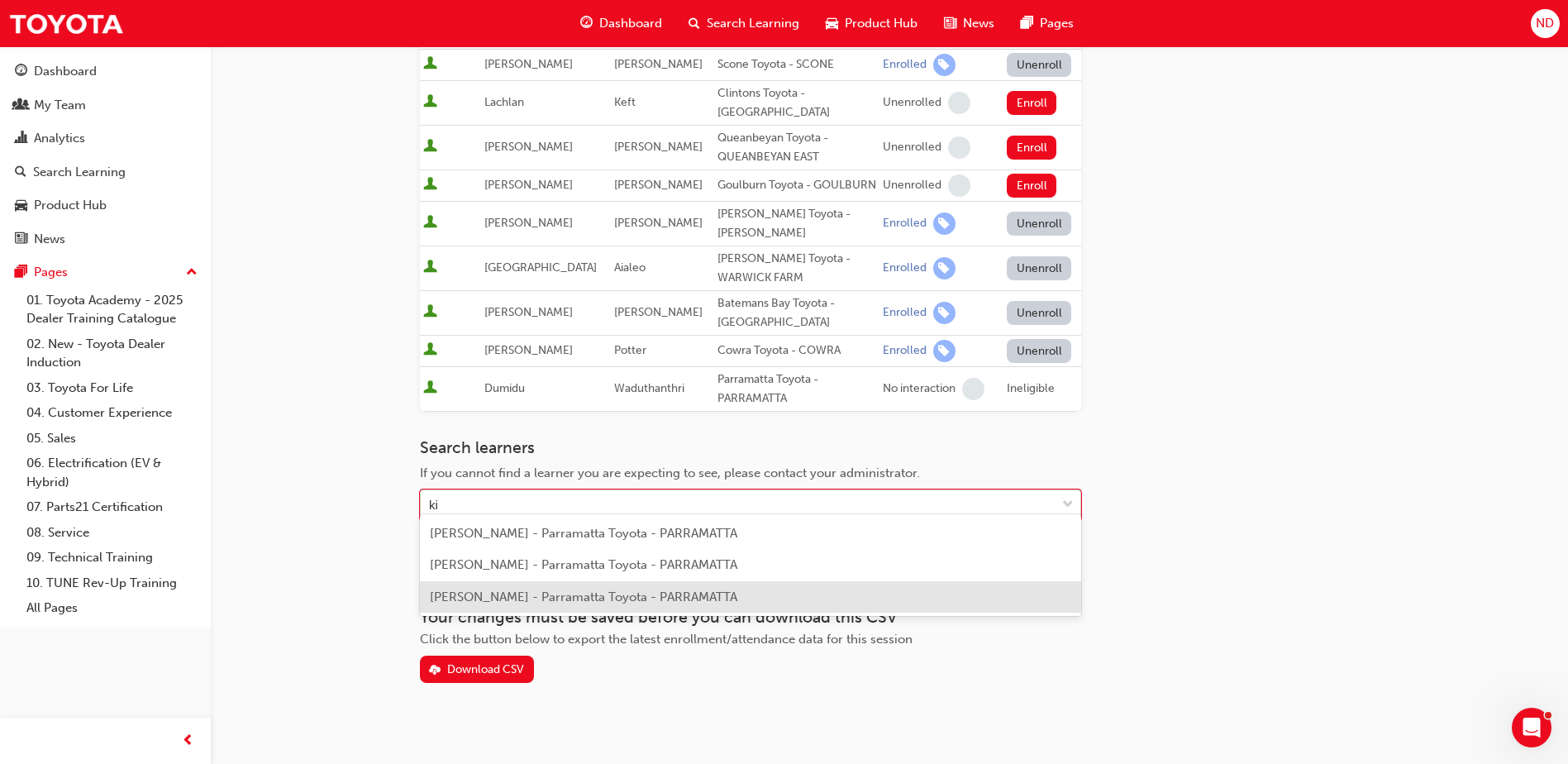
click at [623, 610] on div "[PERSON_NAME] - Parramatta Toyota - PARRAMATTA" at bounding box center [750, 597] width 661 height 32
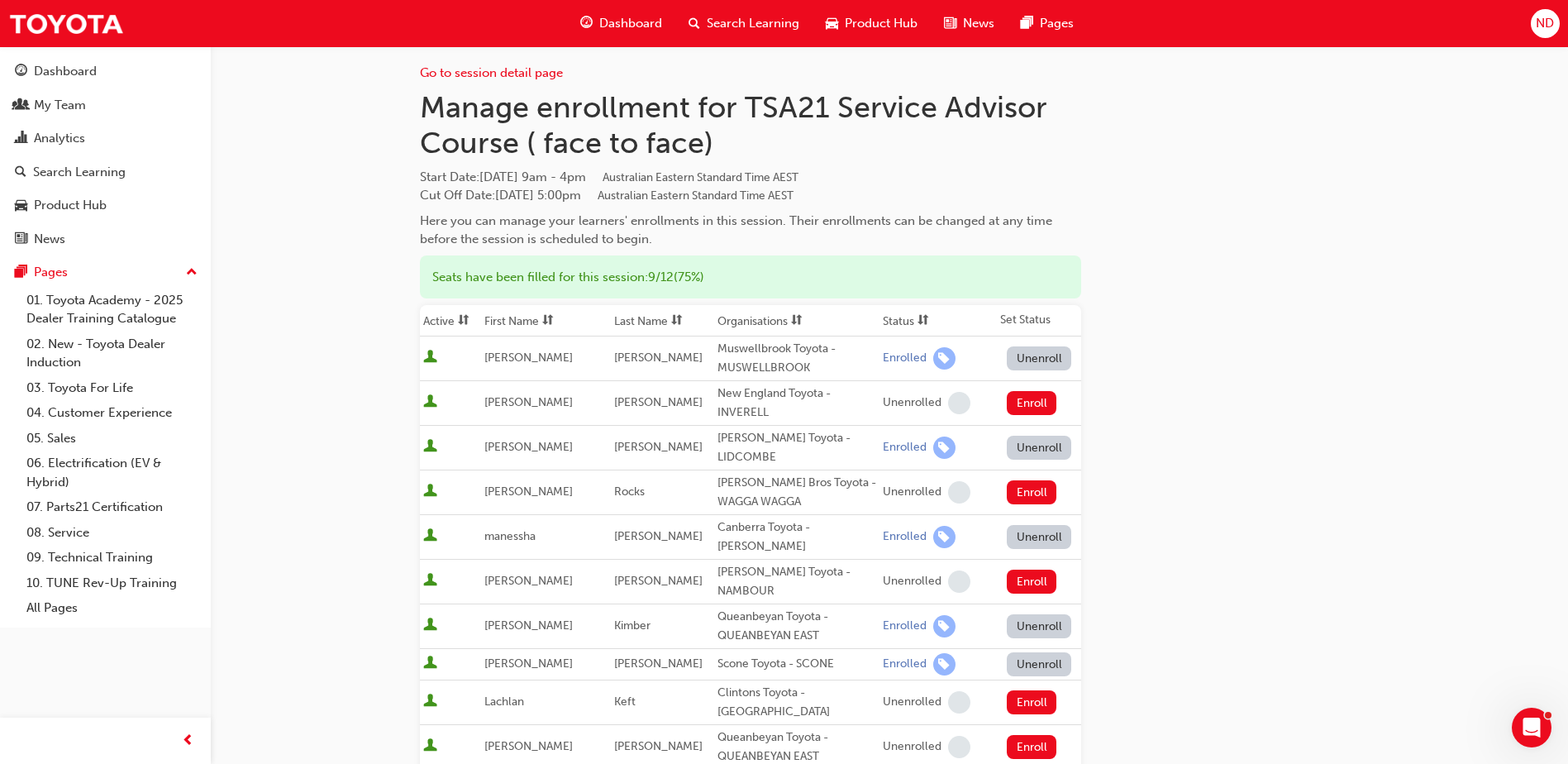
scroll to position [0, 0]
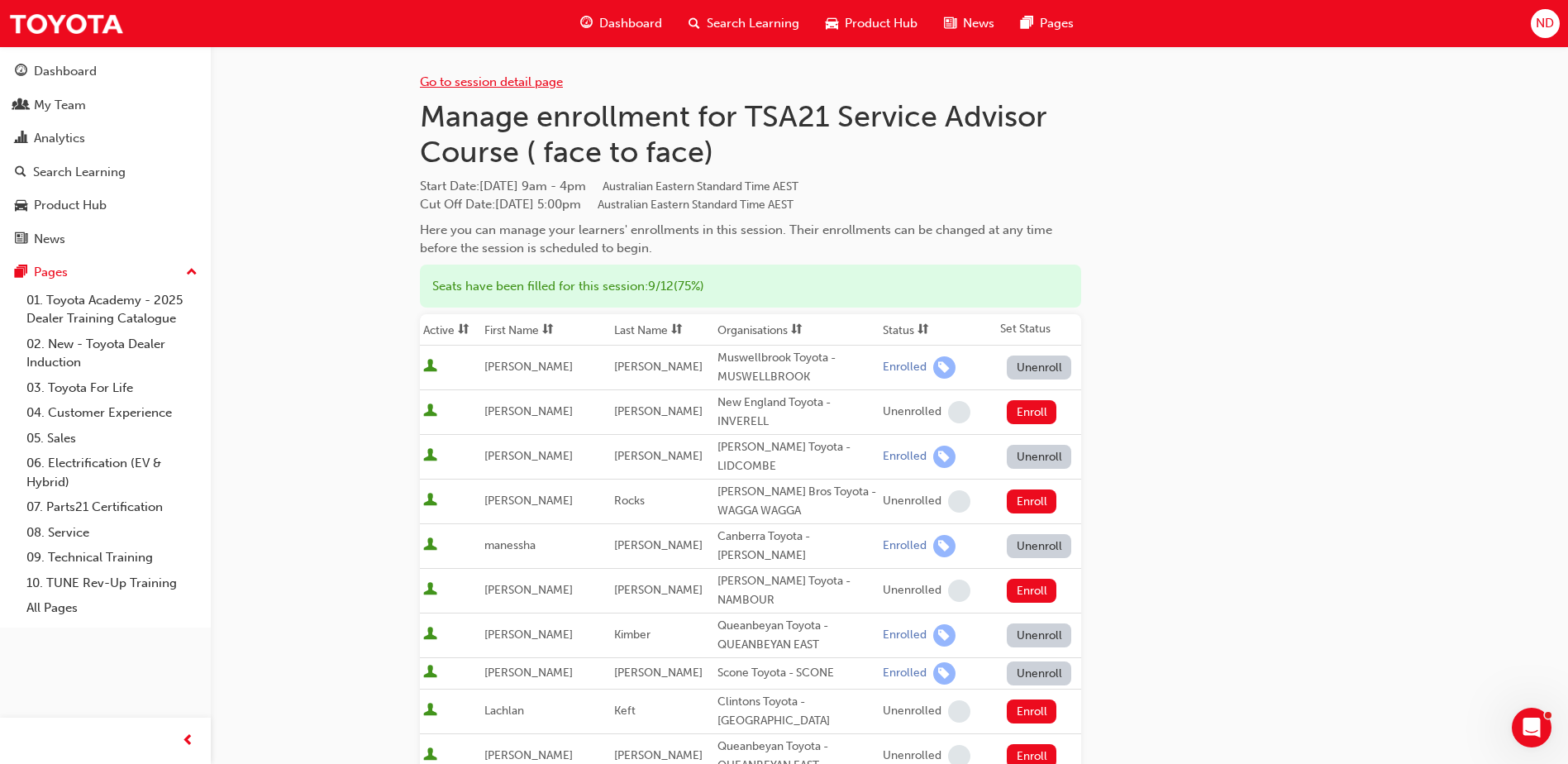
click at [503, 84] on link "Go to session detail page" at bounding box center [491, 82] width 143 height 15
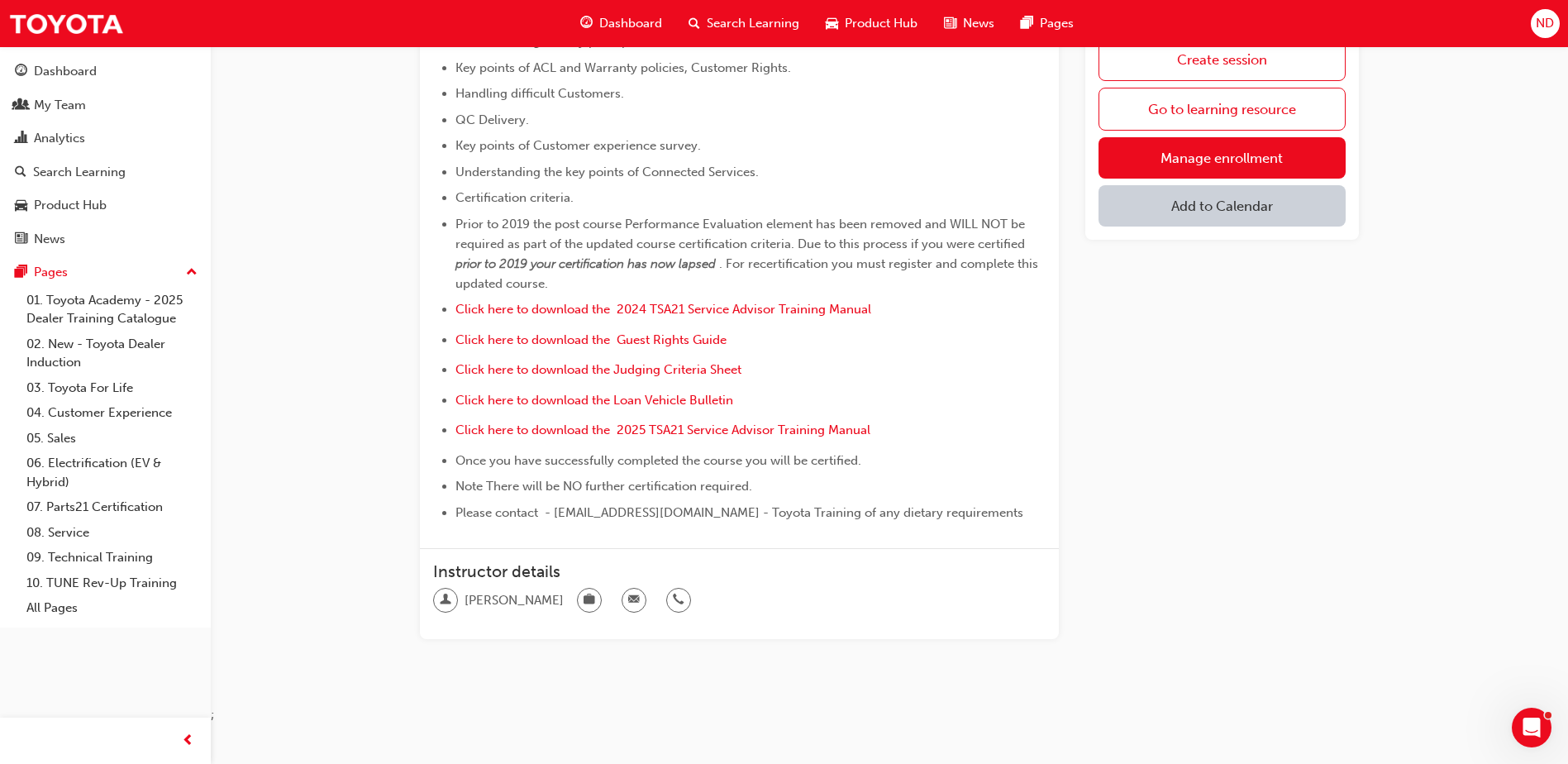
scroll to position [745, 0]
click at [628, 601] on span "email-icon" at bounding box center [633, 599] width 12 height 21
click at [494, 596] on span "[PERSON_NAME]" at bounding box center [514, 600] width 99 height 19
drag, startPoint x: 554, startPoint y: 512, endPoint x: 692, endPoint y: 511, distance: 138.0
click at [692, 511] on span "Please contact - [EMAIL_ADDRESS][DOMAIN_NAME] - Toyota Training of any dietary …" at bounding box center [739, 511] width 567 height 15
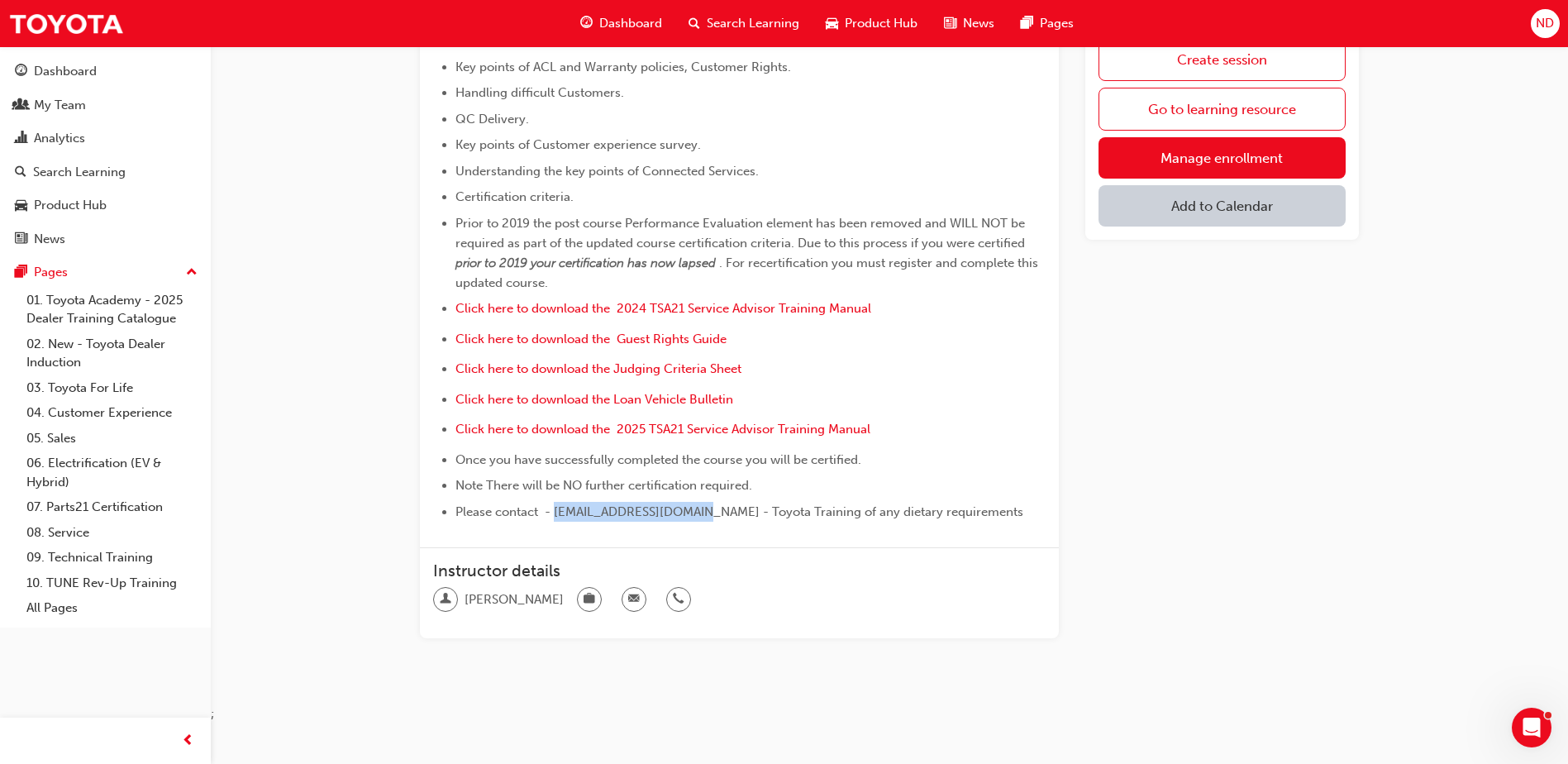
copy span "[EMAIL_ADDRESS][DOMAIN_NAME]"
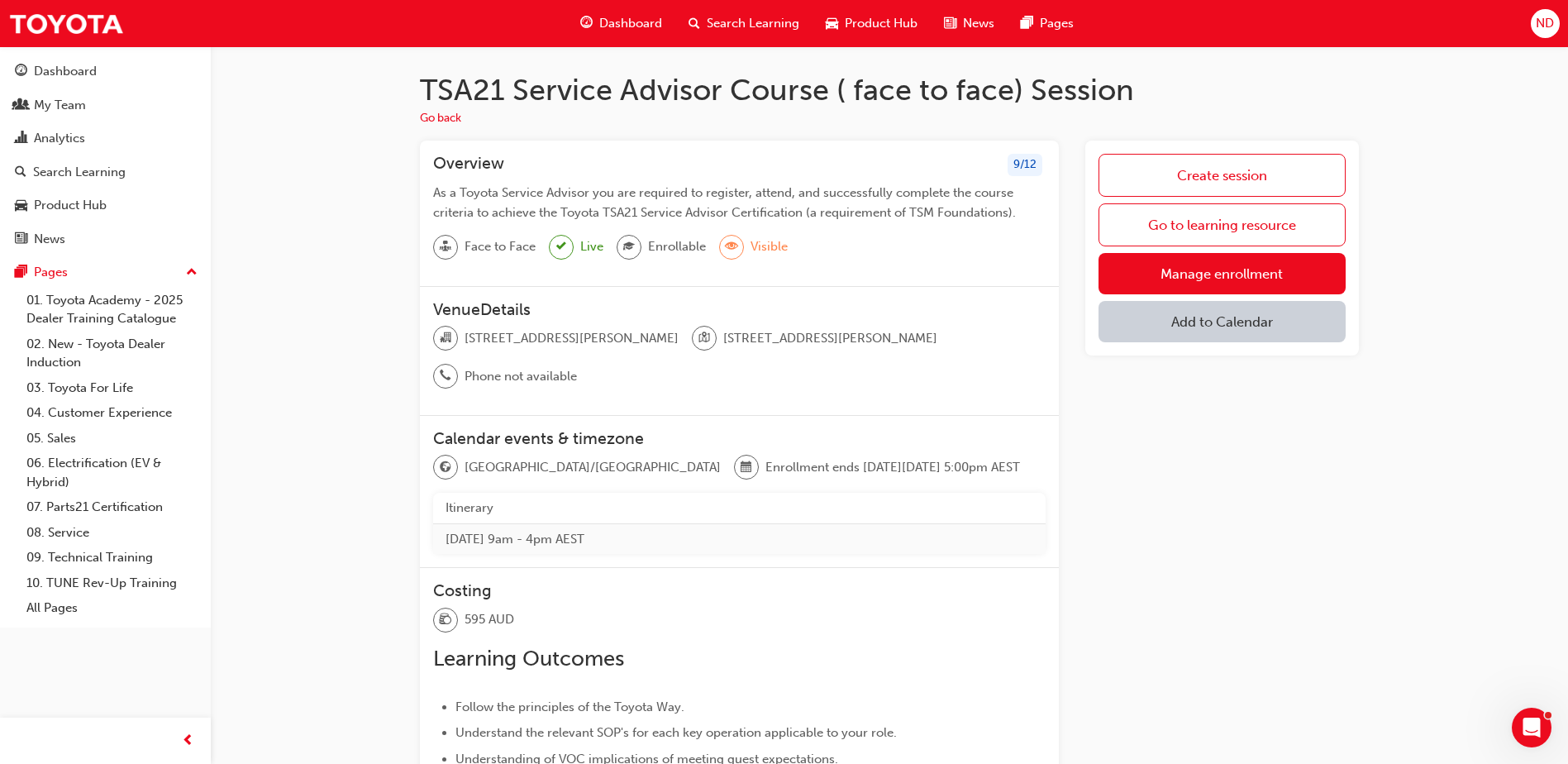
scroll to position [0, 0]
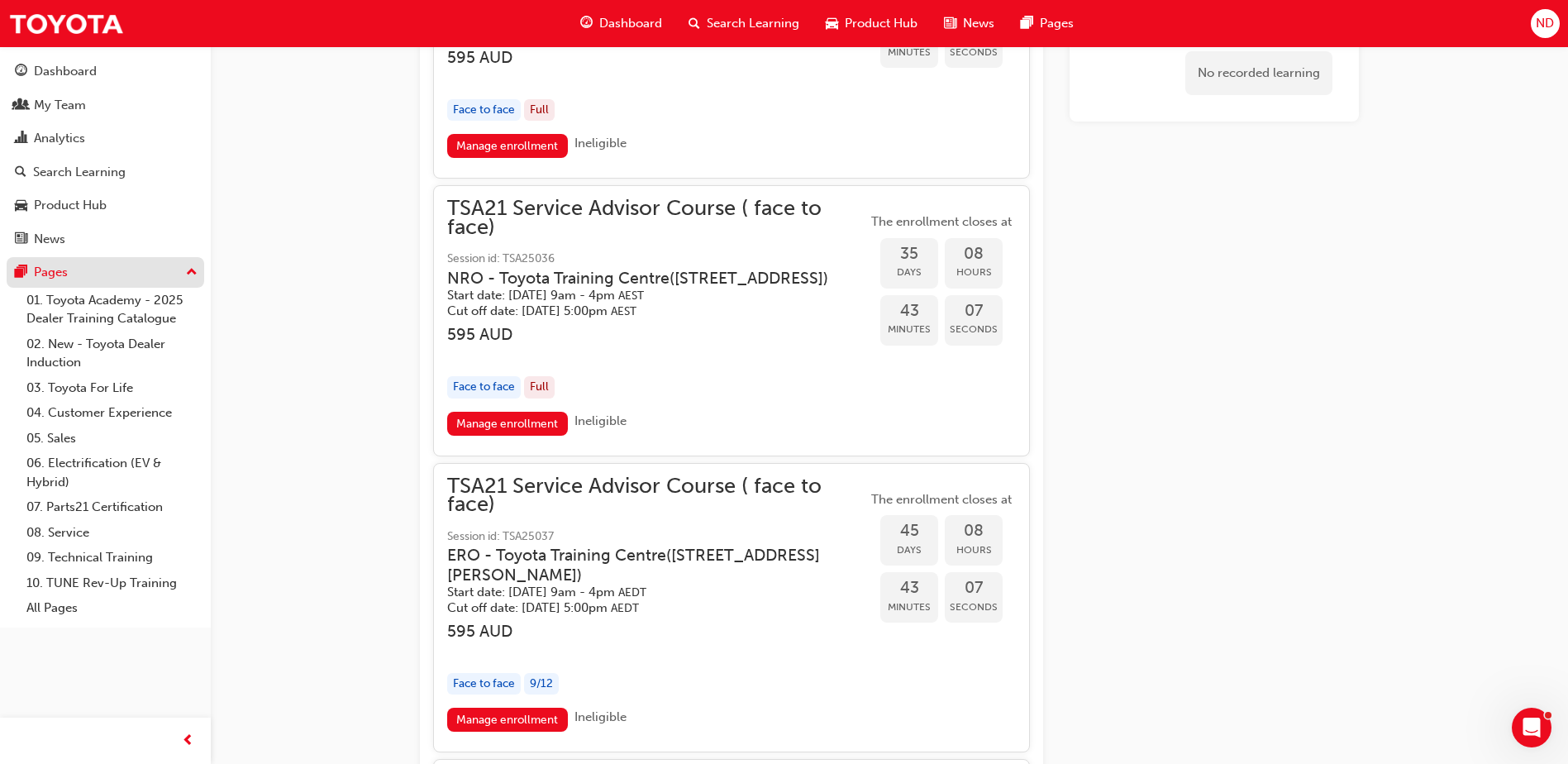
scroll to position [3720, 0]
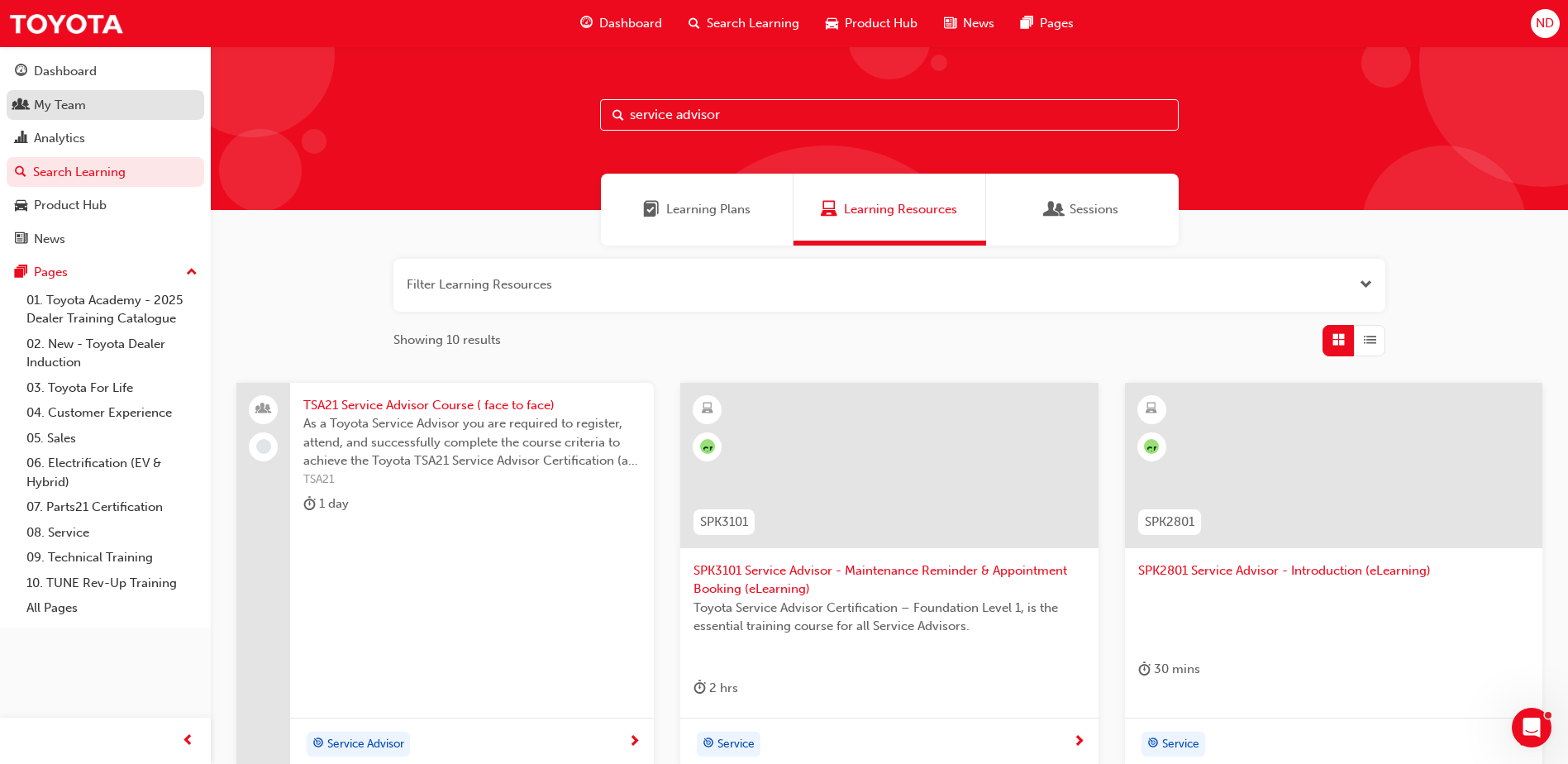
click at [75, 104] on div "My Team" at bounding box center [60, 105] width 52 height 19
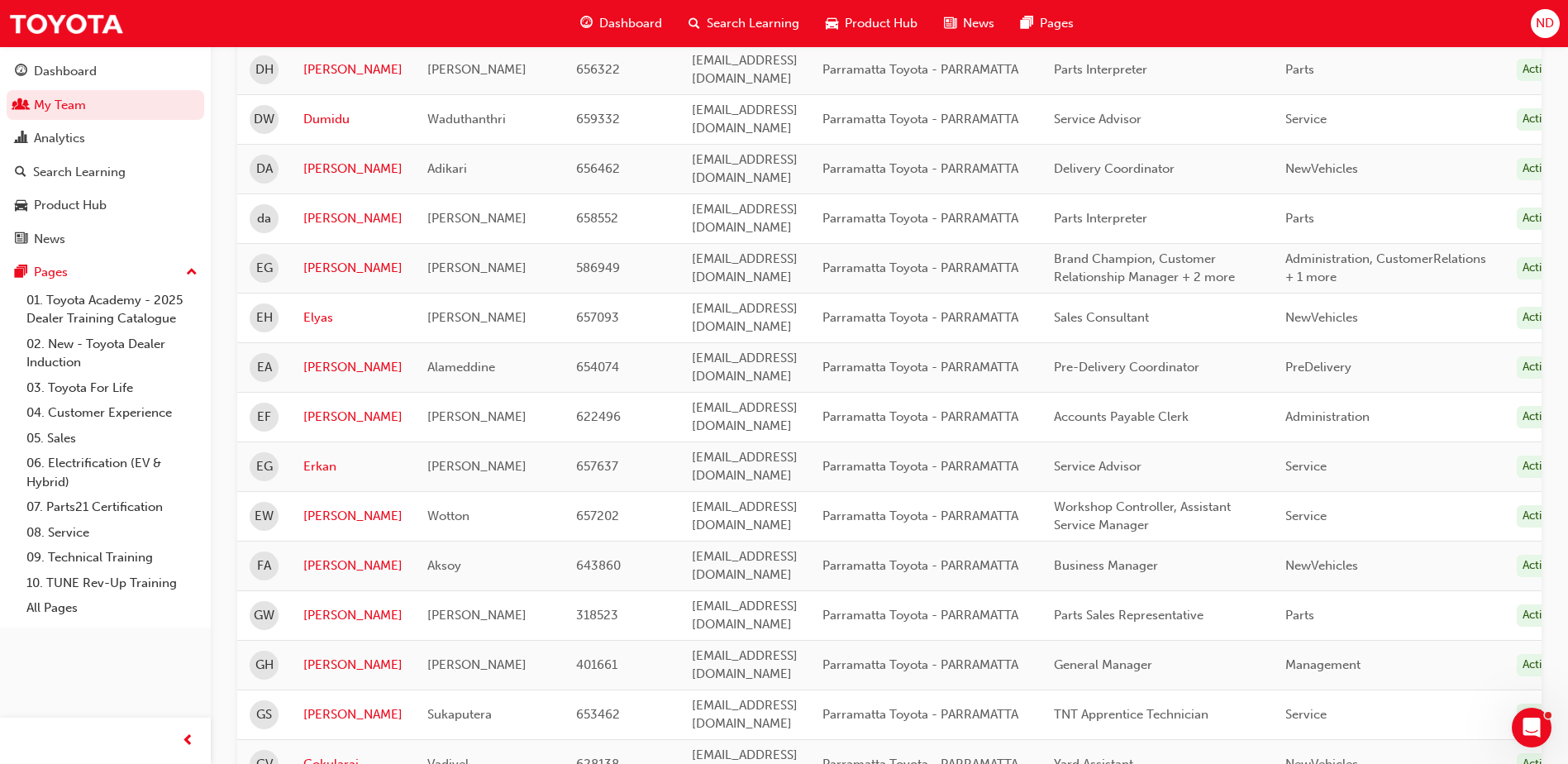
scroll to position [1984, 0]
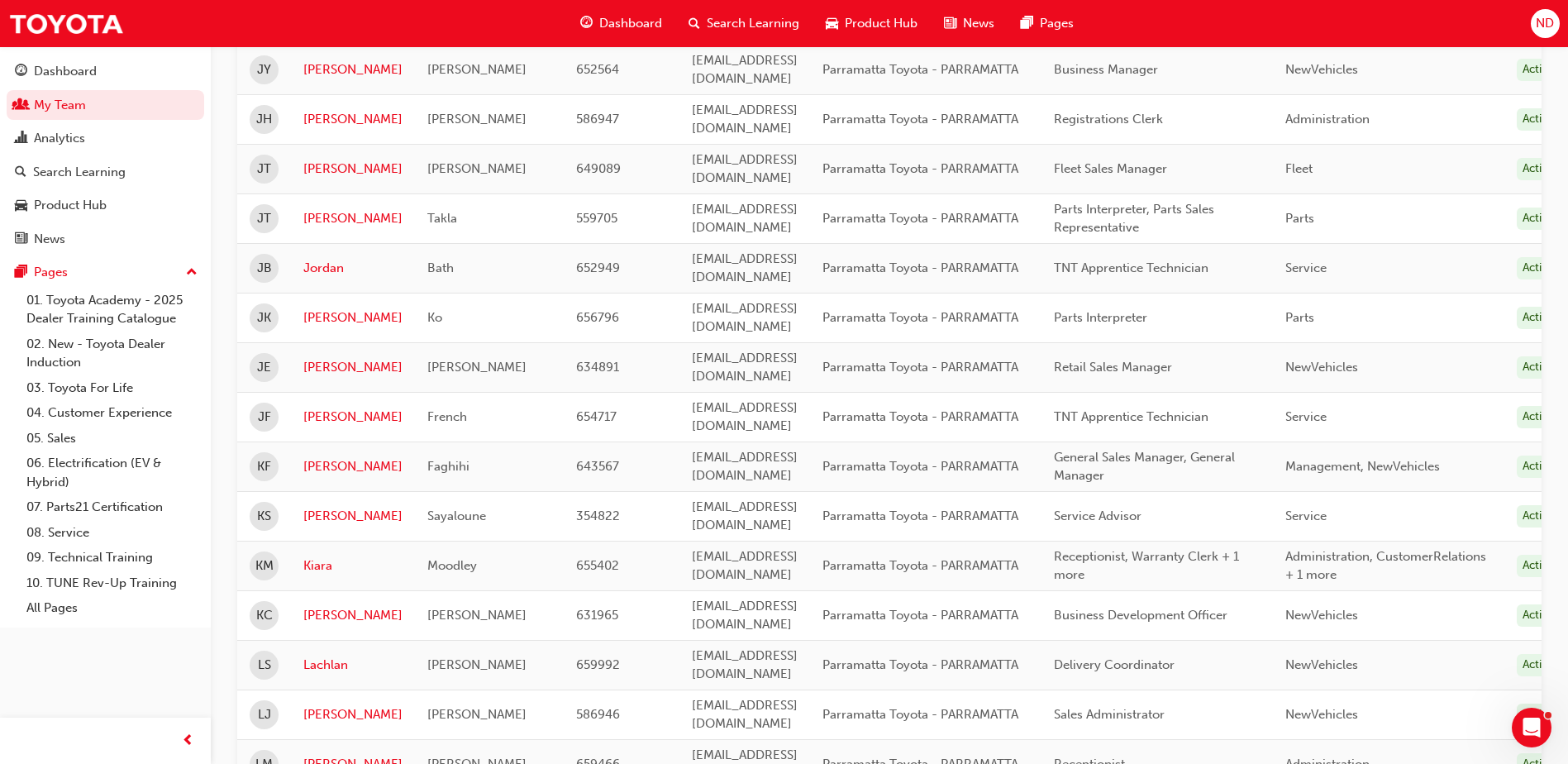
scroll to position [909, 0]
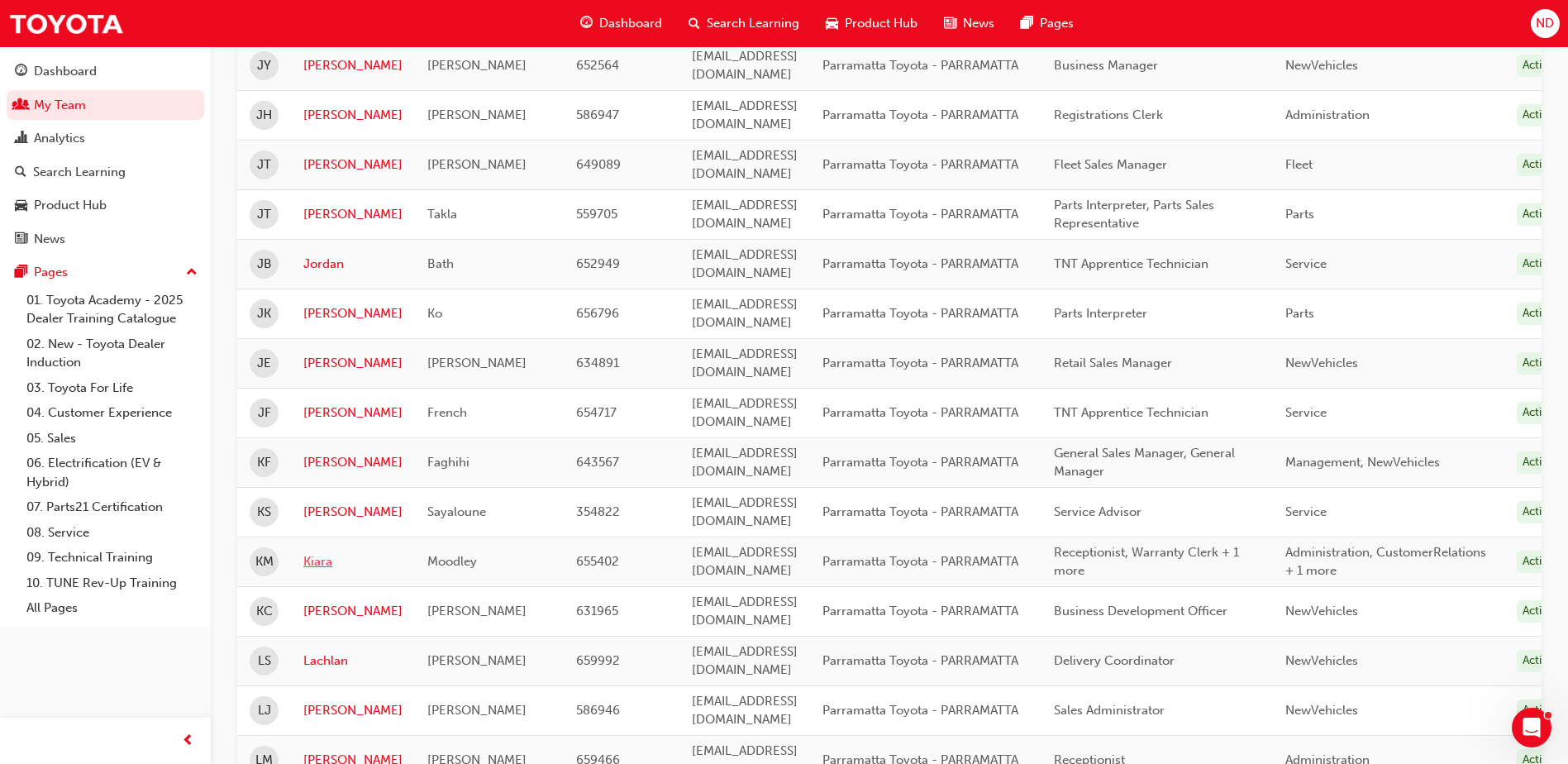
click at [315, 552] on link "Kiara" at bounding box center [353, 561] width 99 height 19
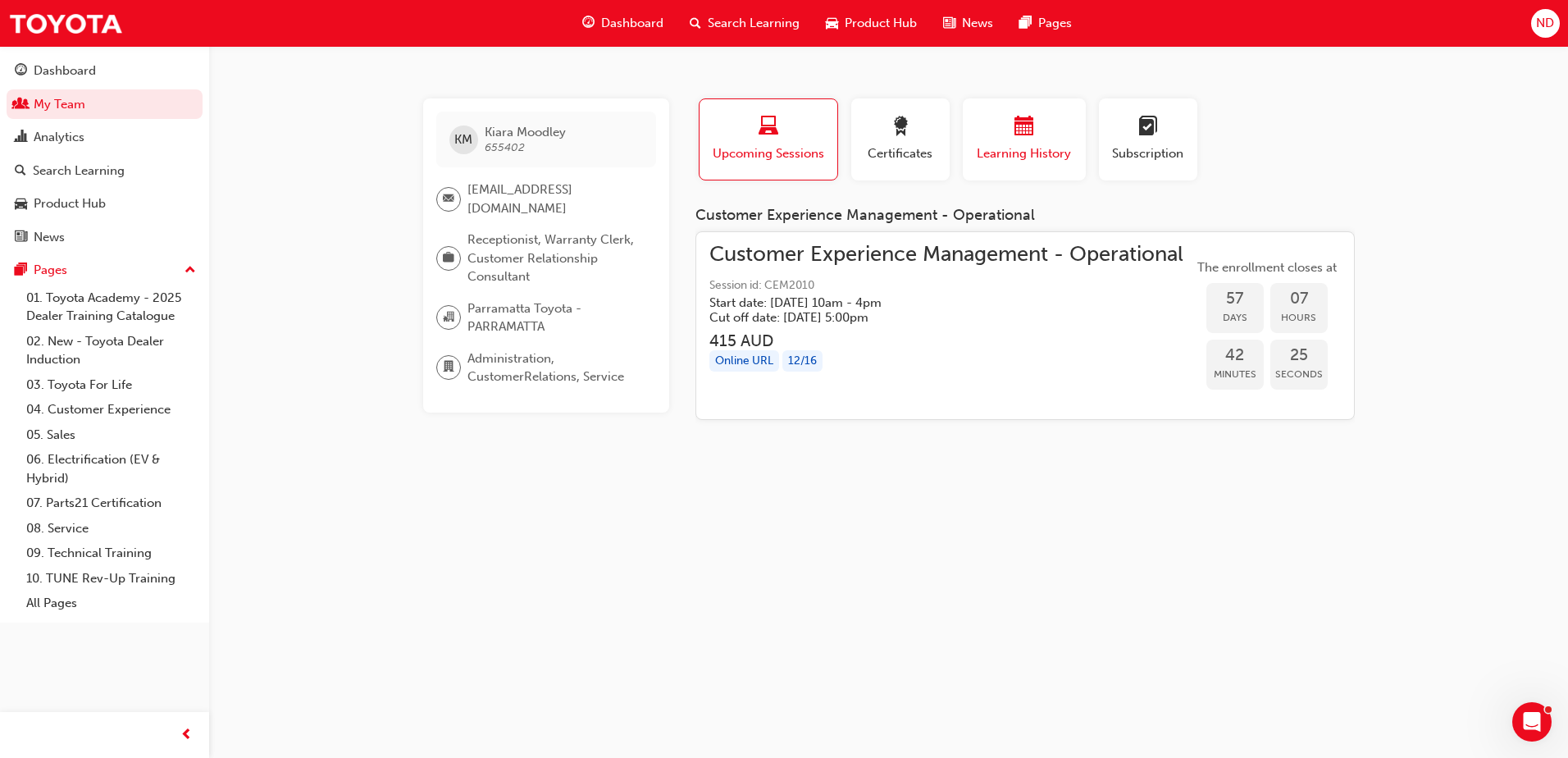
click at [1015, 141] on div "Learning History" at bounding box center [1024, 139] width 98 height 46
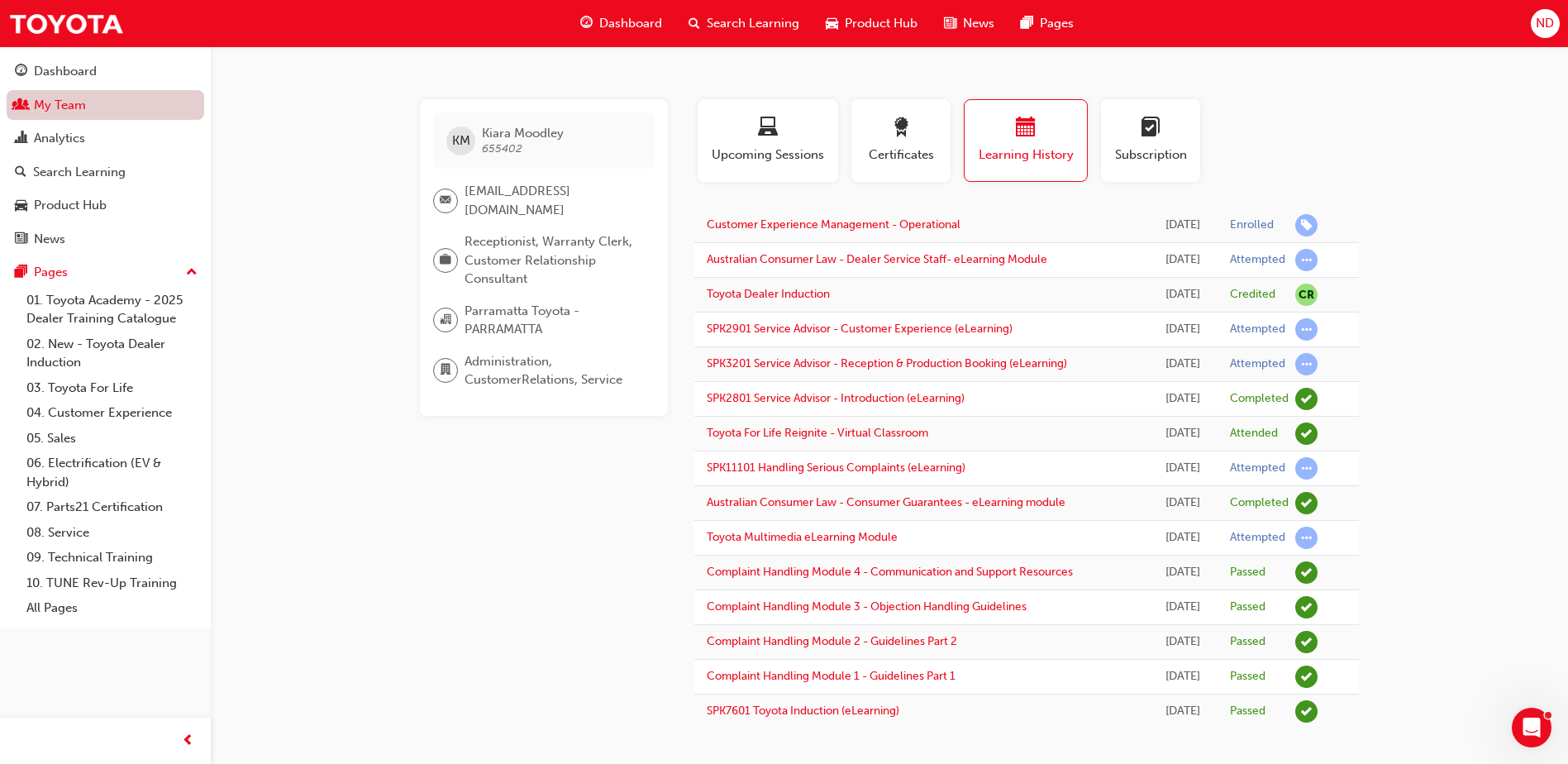
click at [75, 111] on link "My Team" at bounding box center [105, 105] width 197 height 30
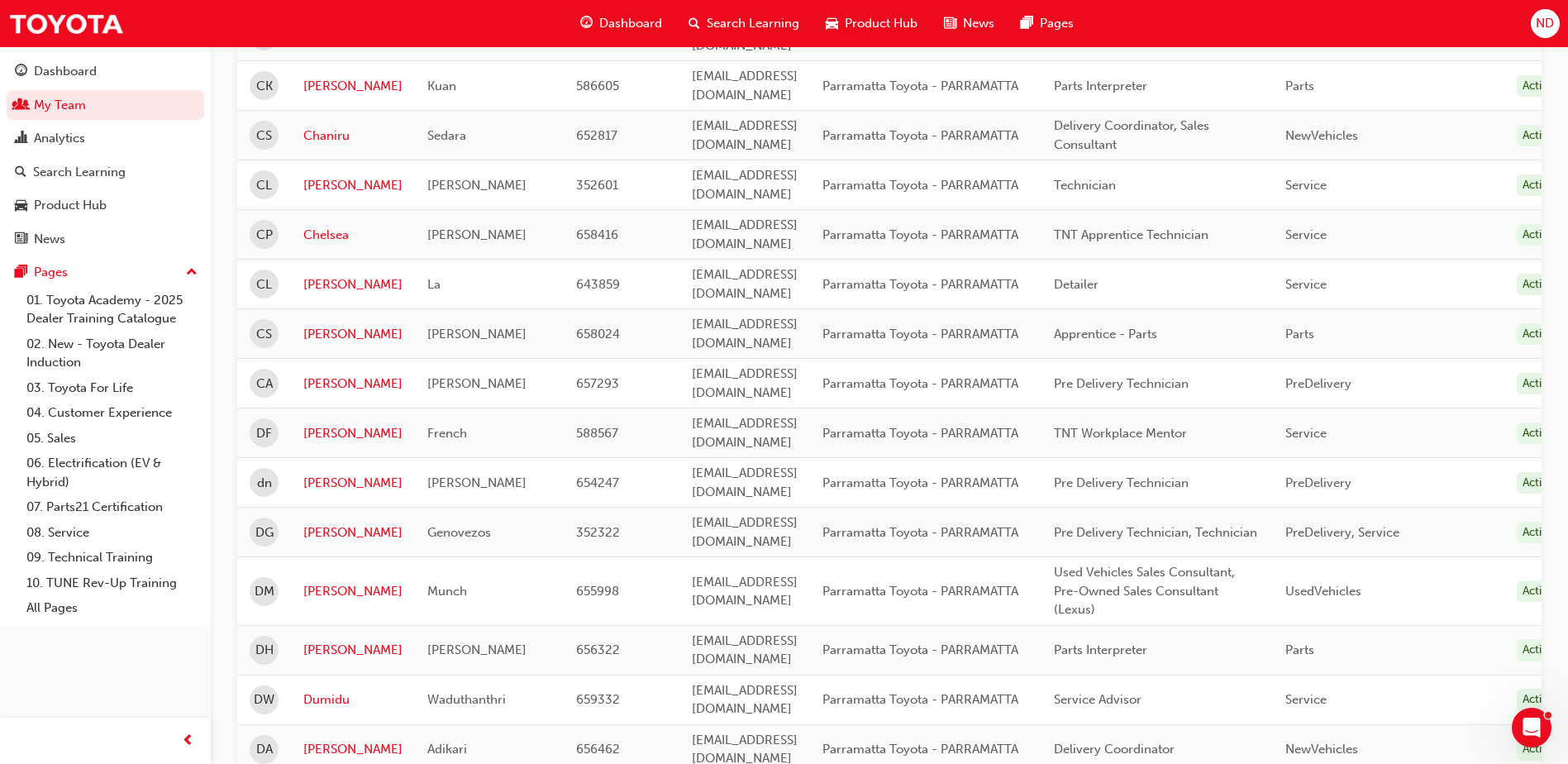
scroll to position [1157, 0]
click at [342, 689] on link "Dumidu" at bounding box center [353, 698] width 99 height 19
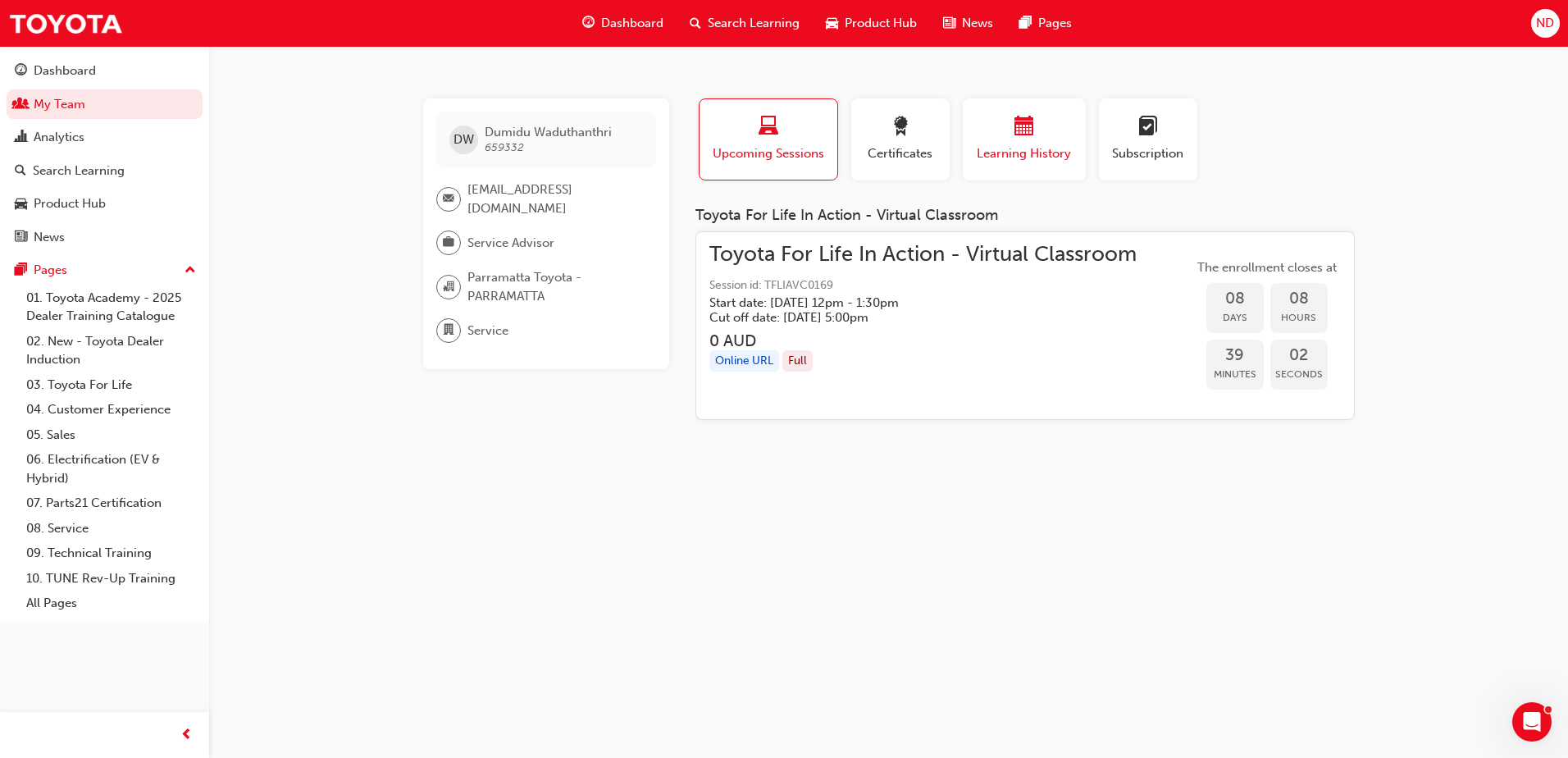
click at [1011, 151] on span "Learning History" at bounding box center [1024, 153] width 98 height 19
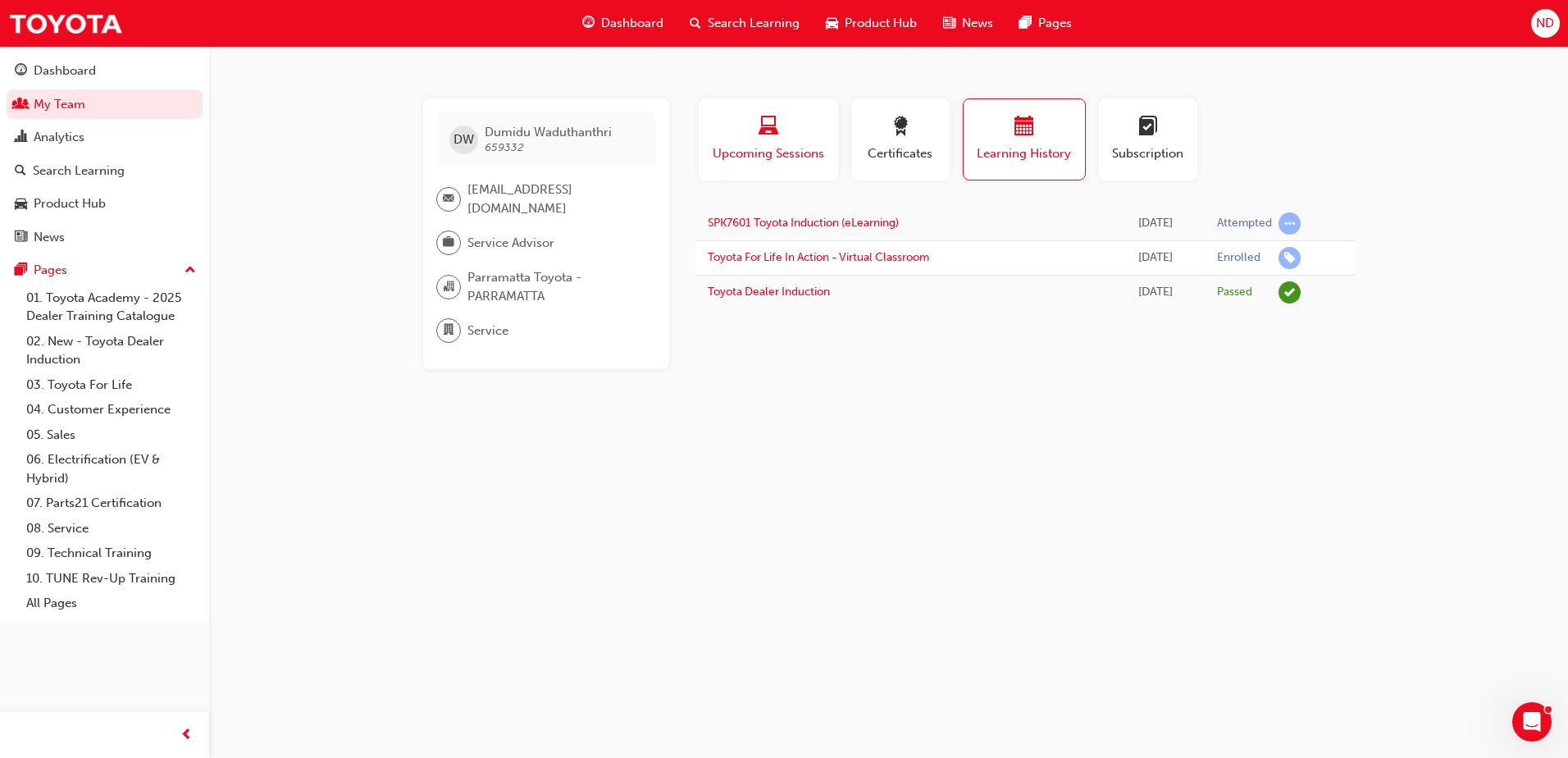
click at [771, 154] on span "Upcoming Sessions" at bounding box center [768, 153] width 115 height 19
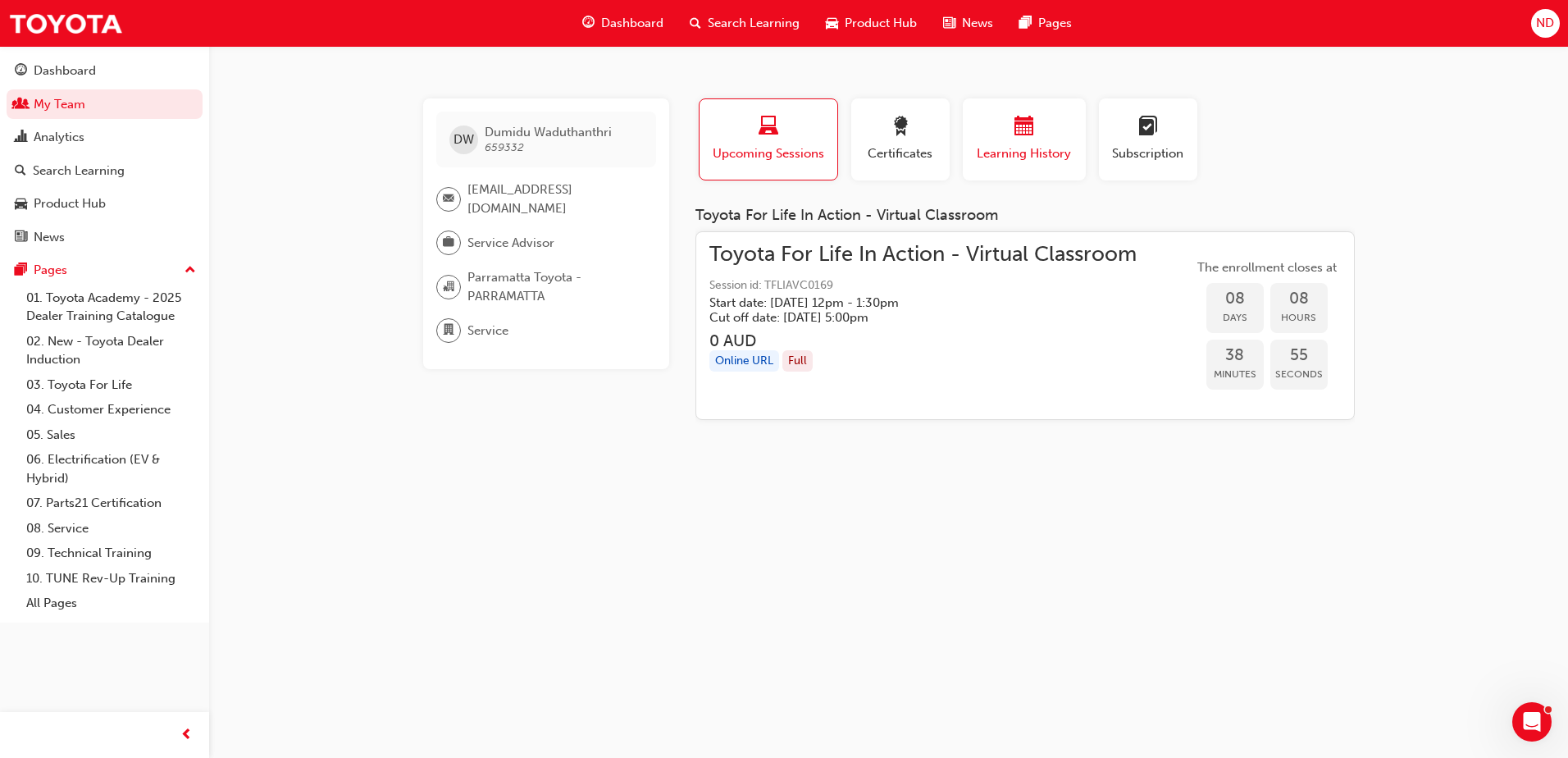
click at [1017, 167] on button "Learning History" at bounding box center [1024, 139] width 123 height 82
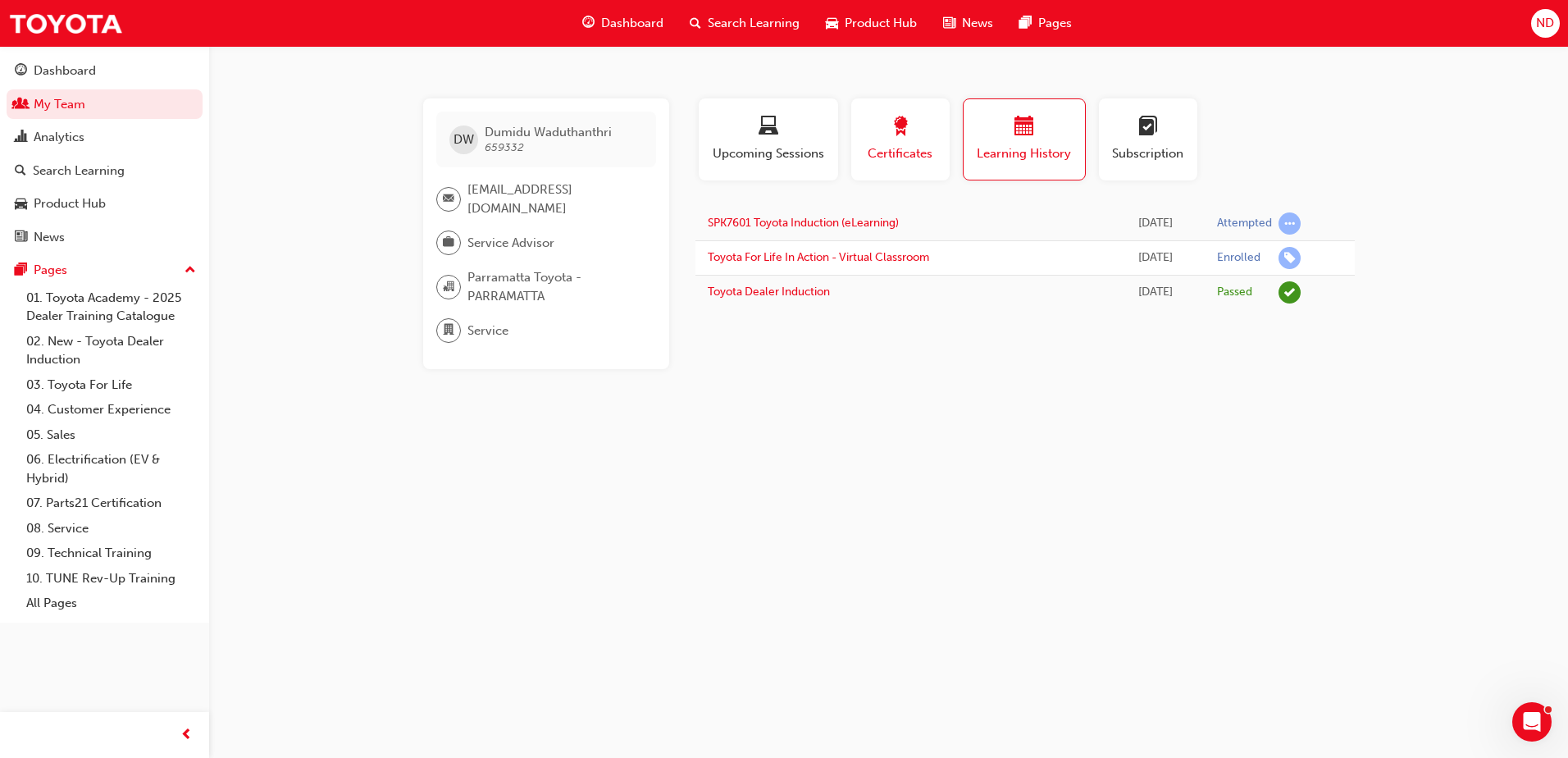
click at [931, 161] on span "Certificates" at bounding box center [900, 153] width 74 height 19
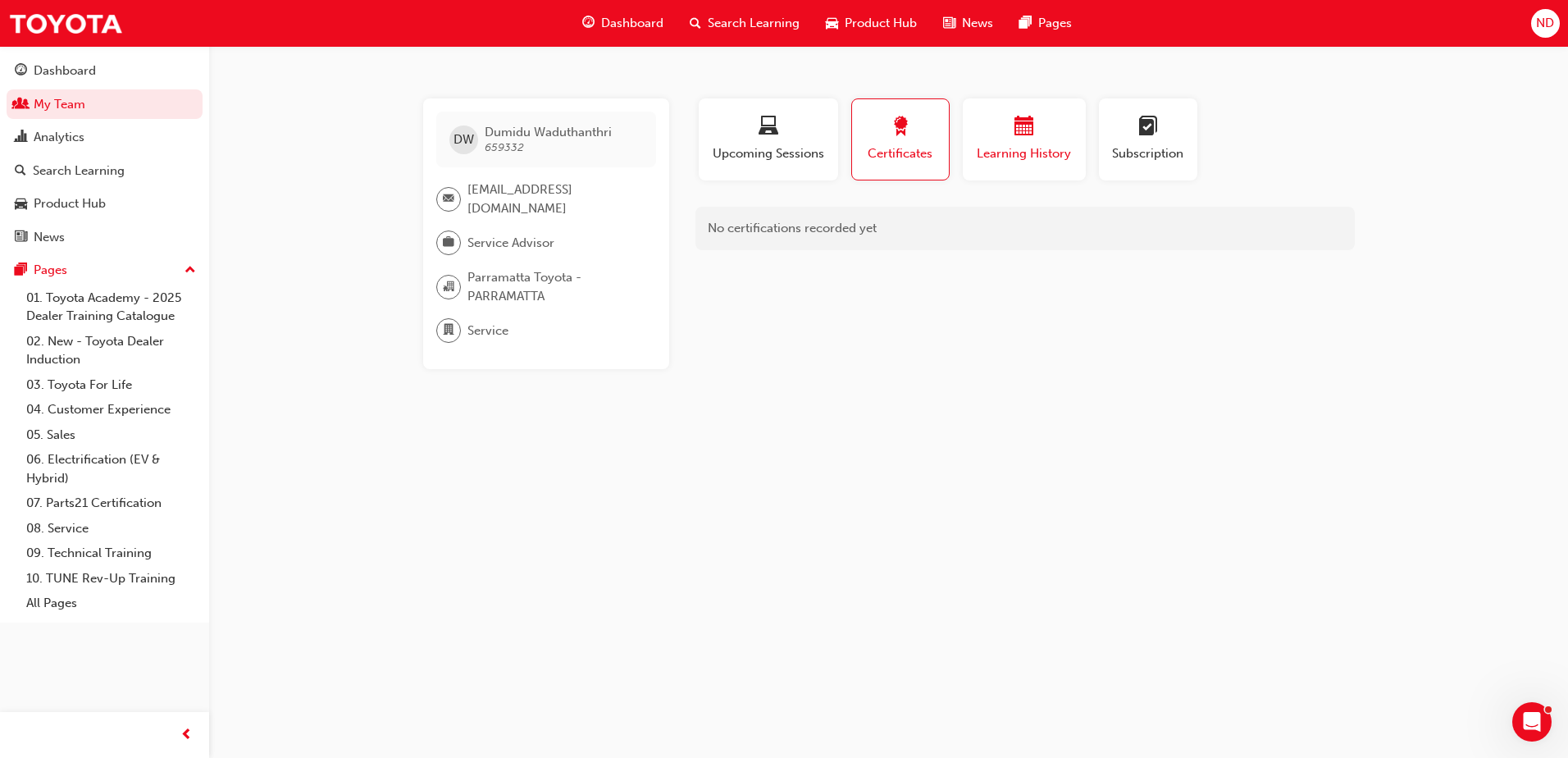
click at [1007, 146] on span "Learning History" at bounding box center [1024, 153] width 98 height 19
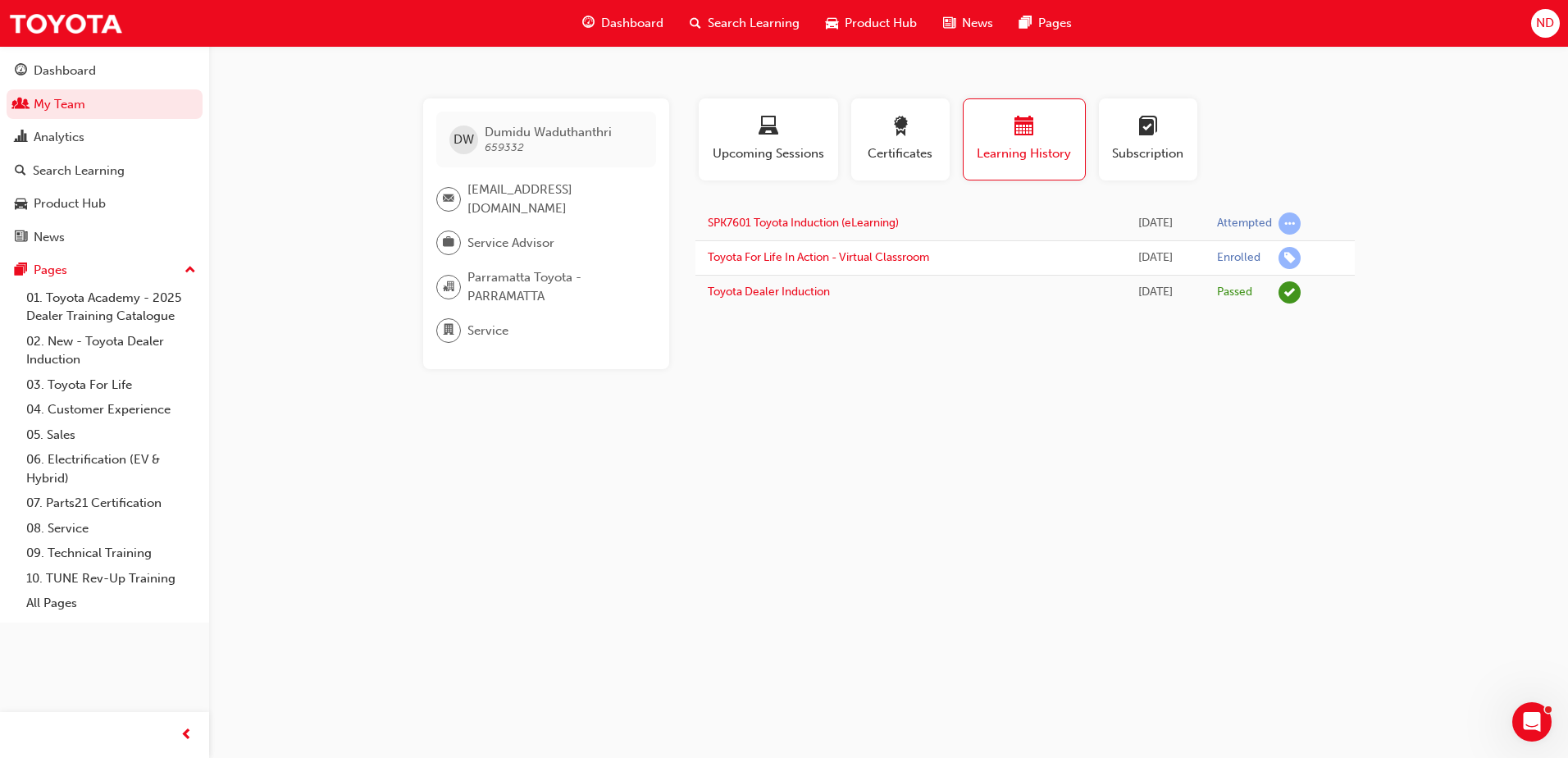
click at [753, 26] on span "Search Learning" at bounding box center [753, 23] width 92 height 19
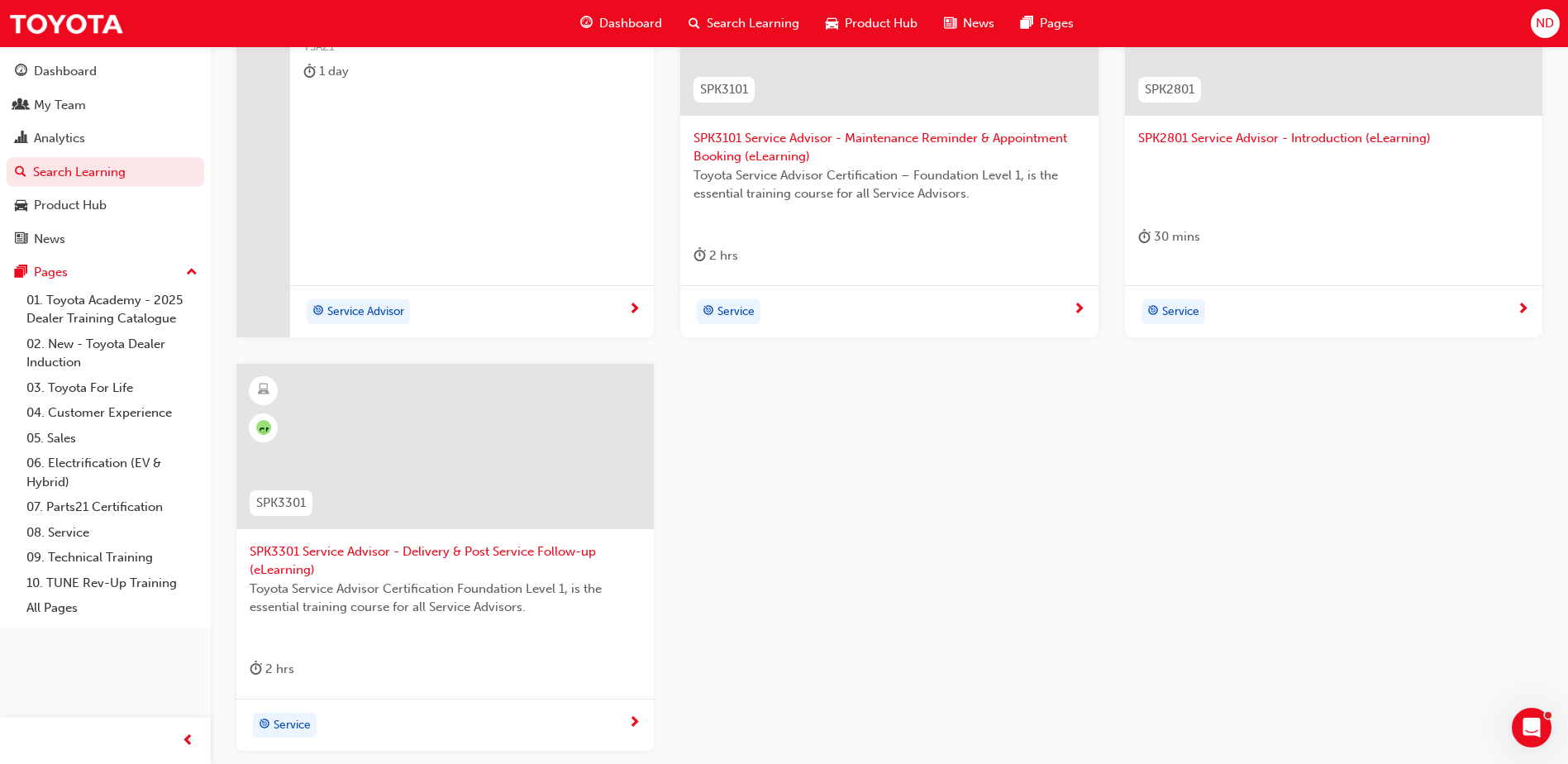
scroll to position [496, 0]
